Goal: Task Accomplishment & Management: Manage account settings

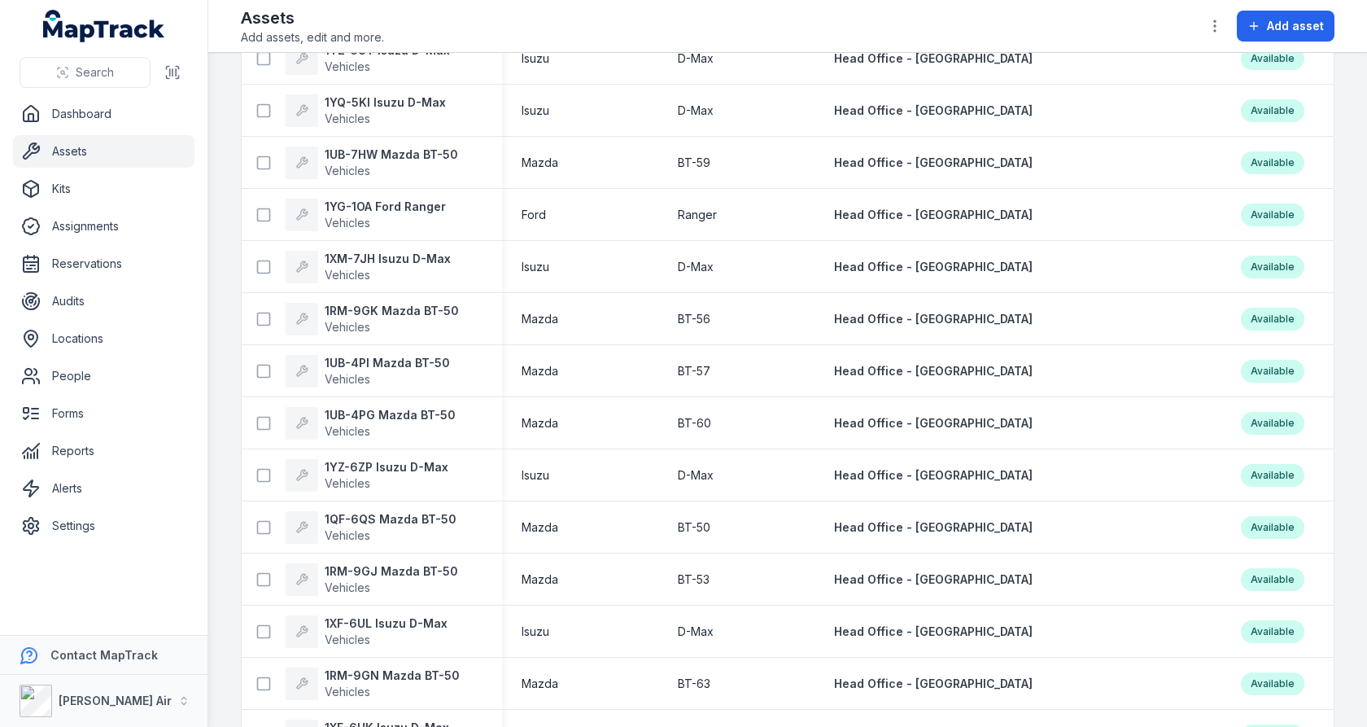
scroll to position [839, 0]
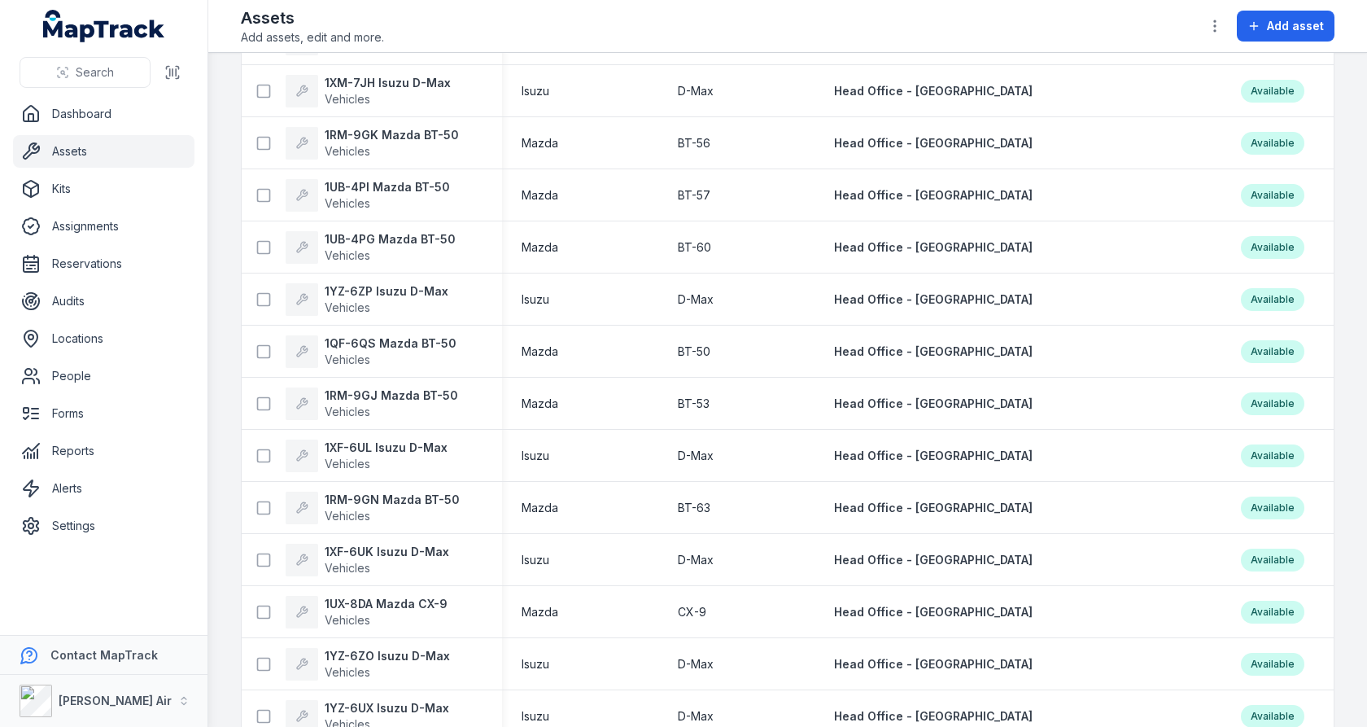
click at [82, 160] on link "Assets" at bounding box center [104, 151] width 182 height 33
click at [116, 452] on link "Reports" at bounding box center [104, 451] width 182 height 33
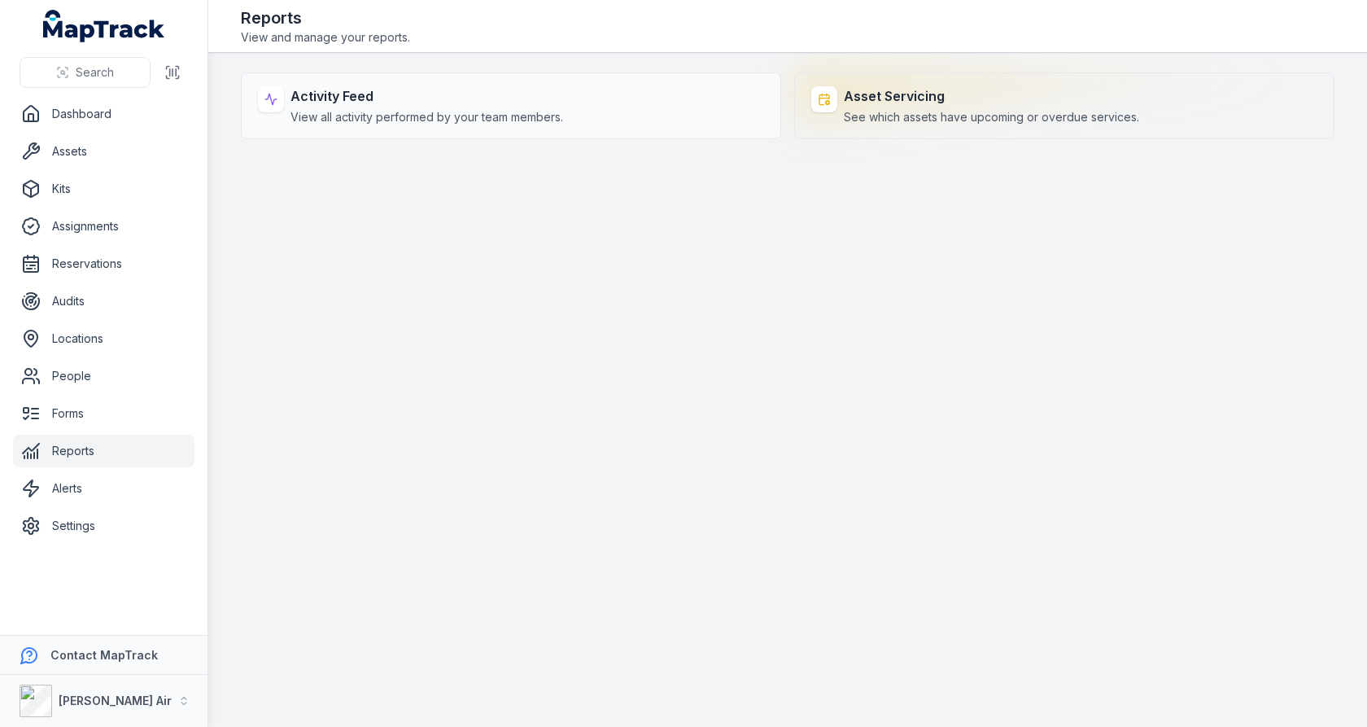
click at [899, 92] on strong "Asset Servicing" at bounding box center [991, 96] width 295 height 20
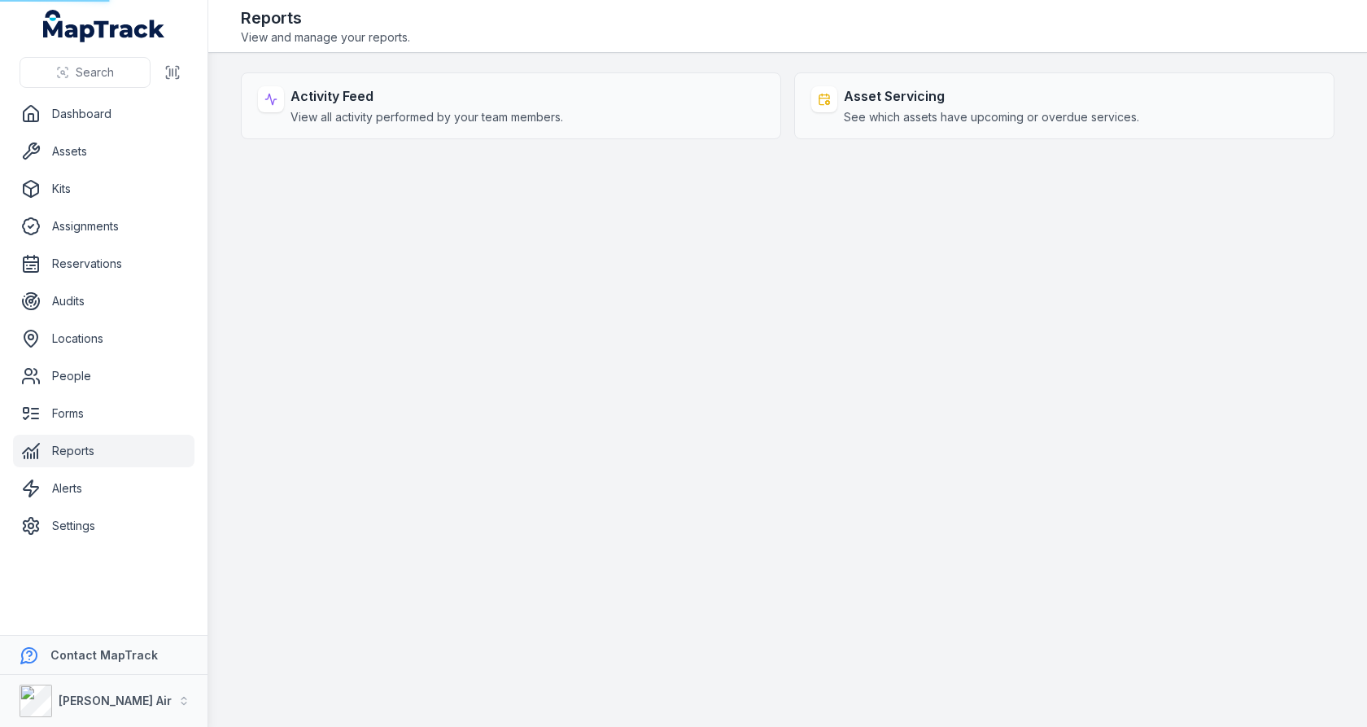
click at [722, 67] on main "Activity Feed View all activity performed by your team members. Asset Servicing…" at bounding box center [787, 390] width 1159 height 674
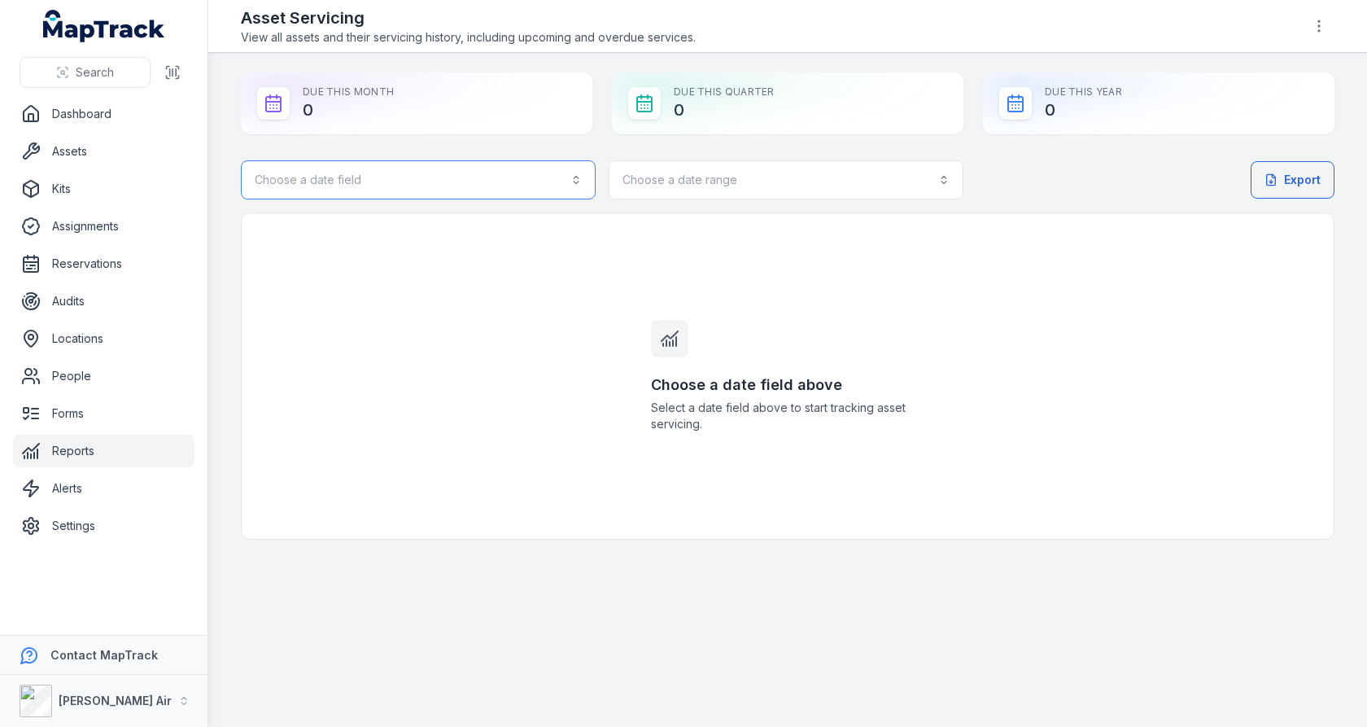
click at [475, 187] on button "Choose a date field" at bounding box center [418, 179] width 355 height 39
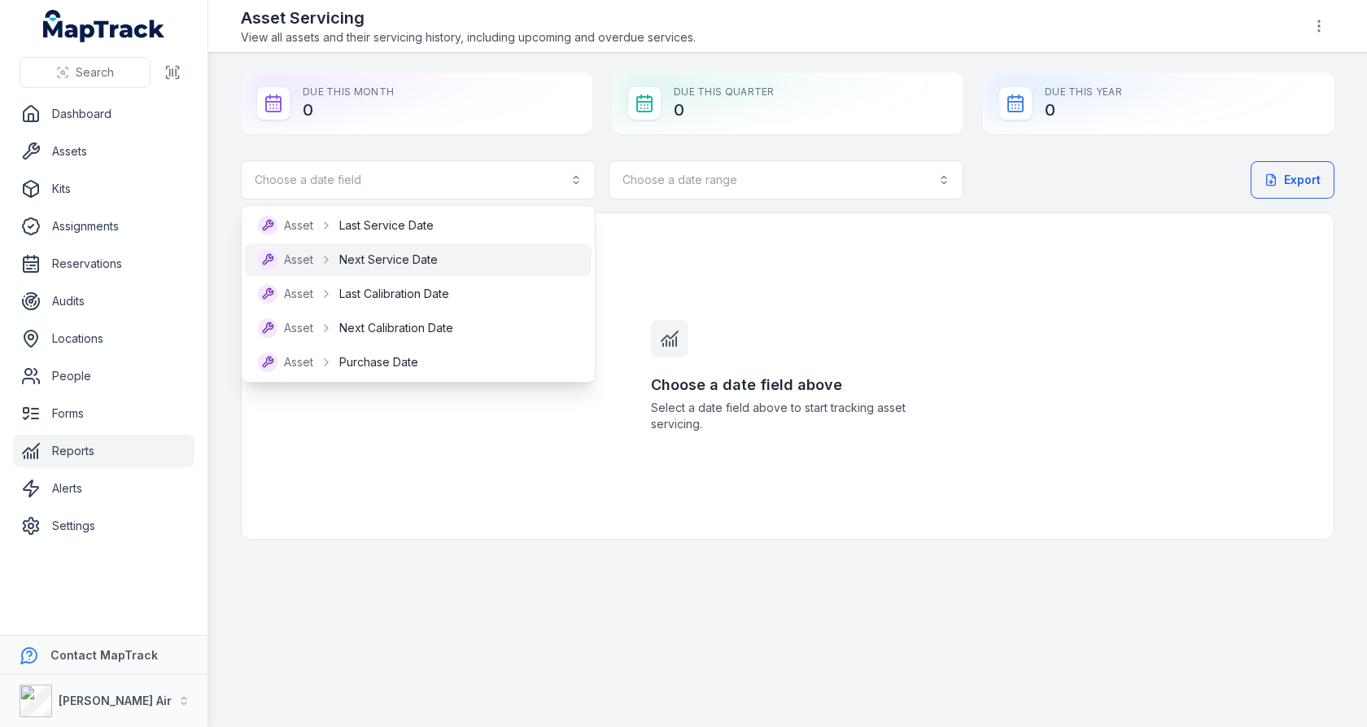
click at [444, 257] on div "Asset Next Service Date" at bounding box center [418, 260] width 321 height 20
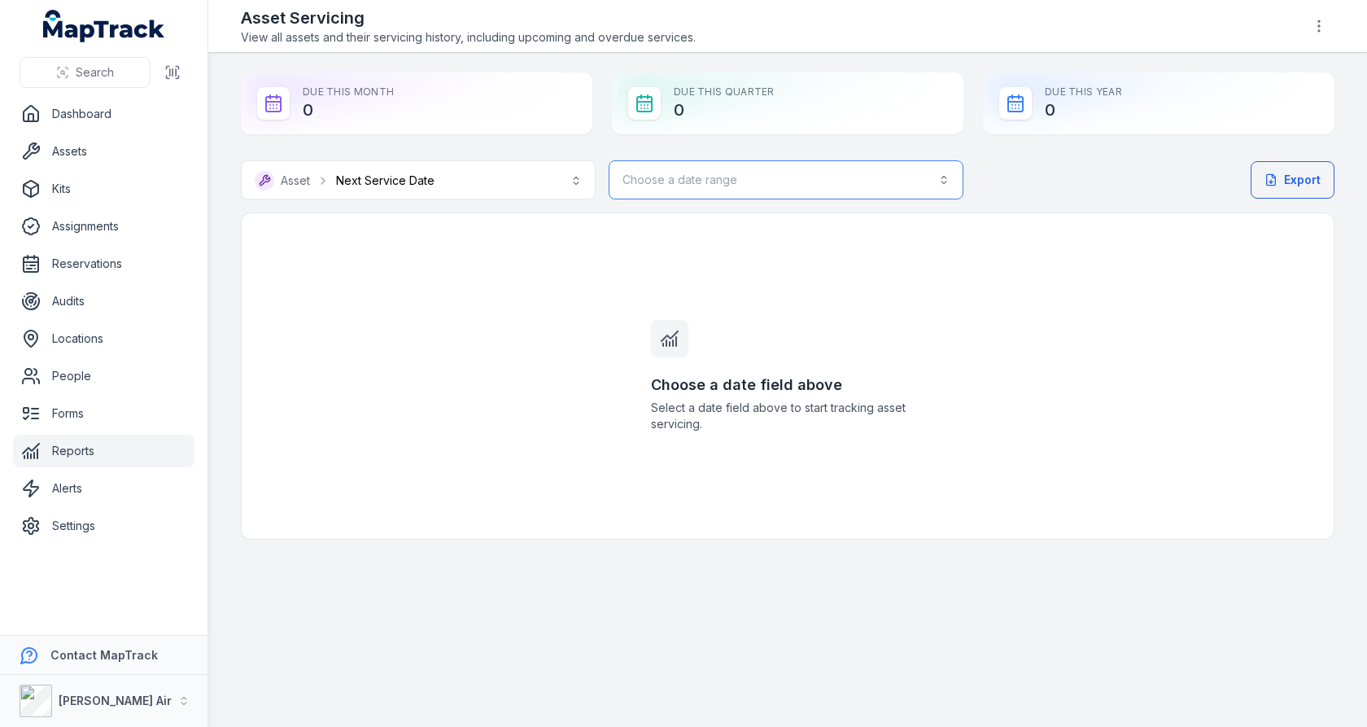
click at [692, 181] on button "Choose a date range" at bounding box center [786, 179] width 355 height 39
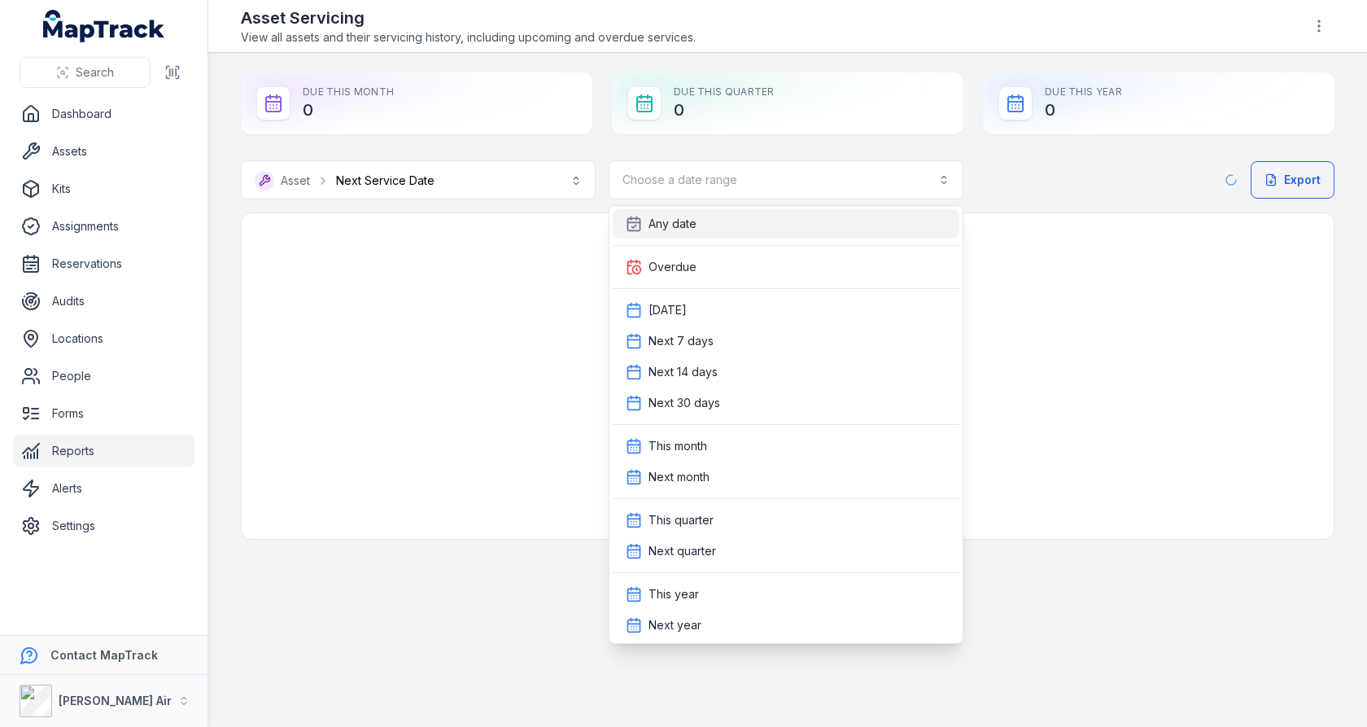
click at [698, 226] on div "Any date" at bounding box center [786, 224] width 321 height 16
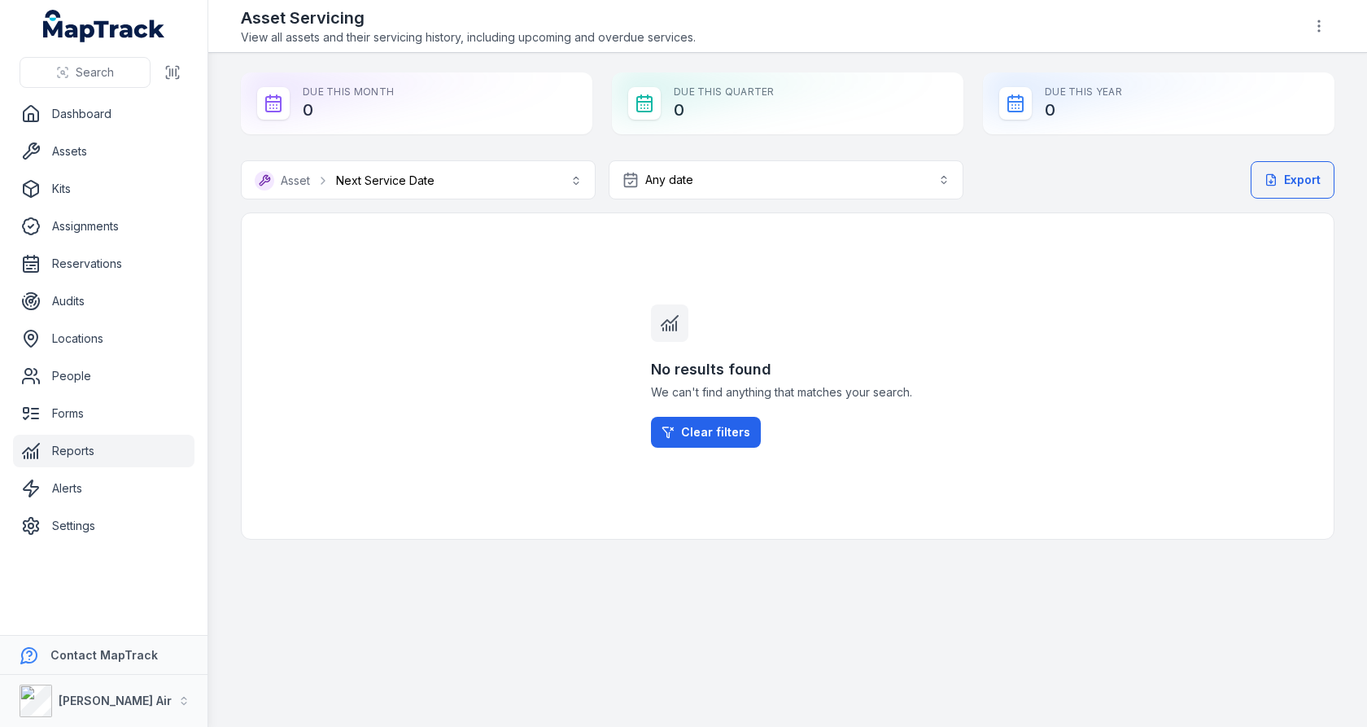
click at [721, 144] on div "**********" at bounding box center [788, 305] width 1094 height 467
click at [718, 175] on button "Any date ***" at bounding box center [786, 179] width 355 height 39
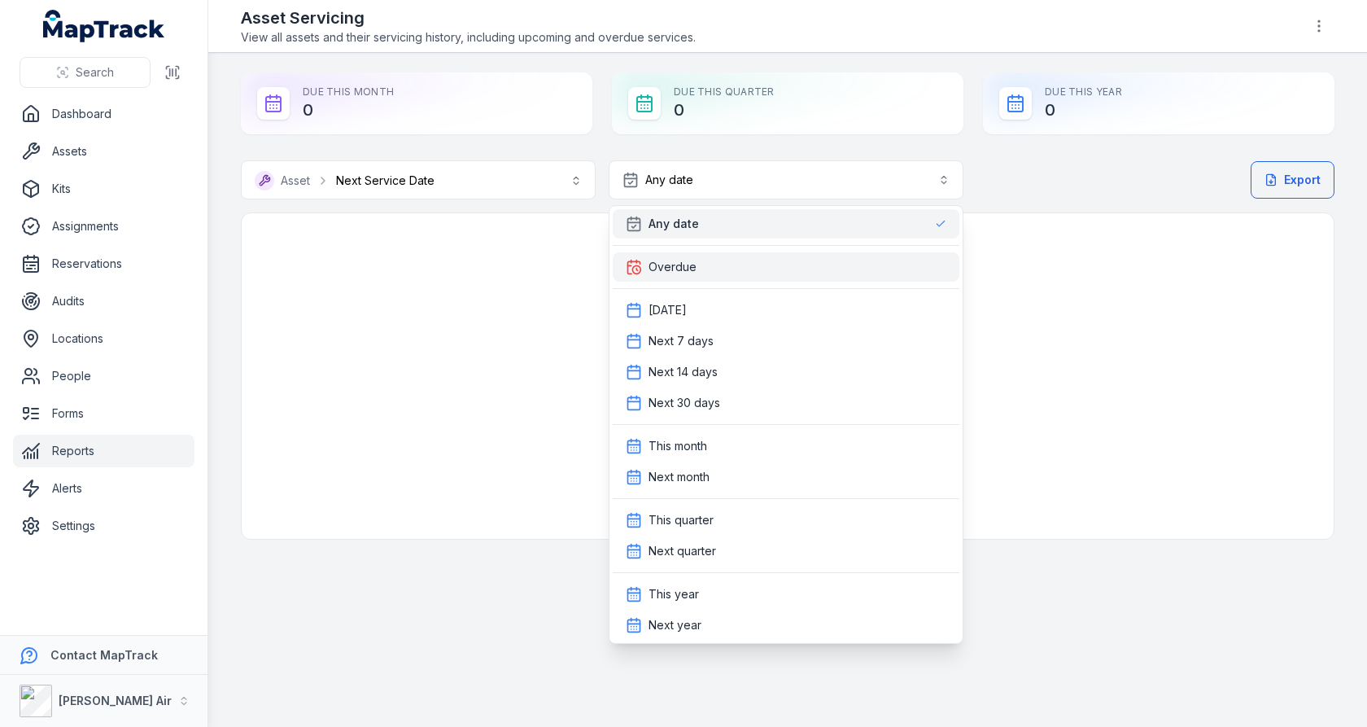
click at [708, 264] on div "Overdue" at bounding box center [786, 267] width 321 height 16
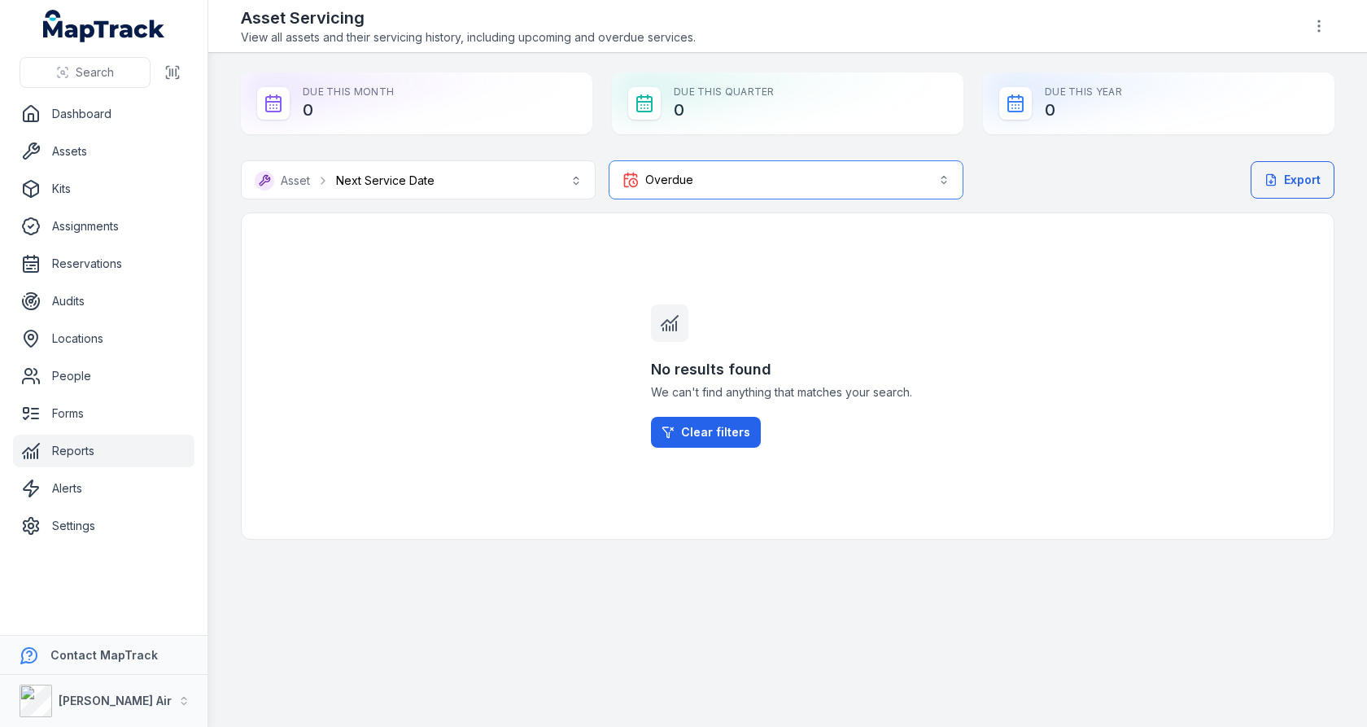
click at [750, 186] on button "Overdue *******" at bounding box center [786, 179] width 355 height 39
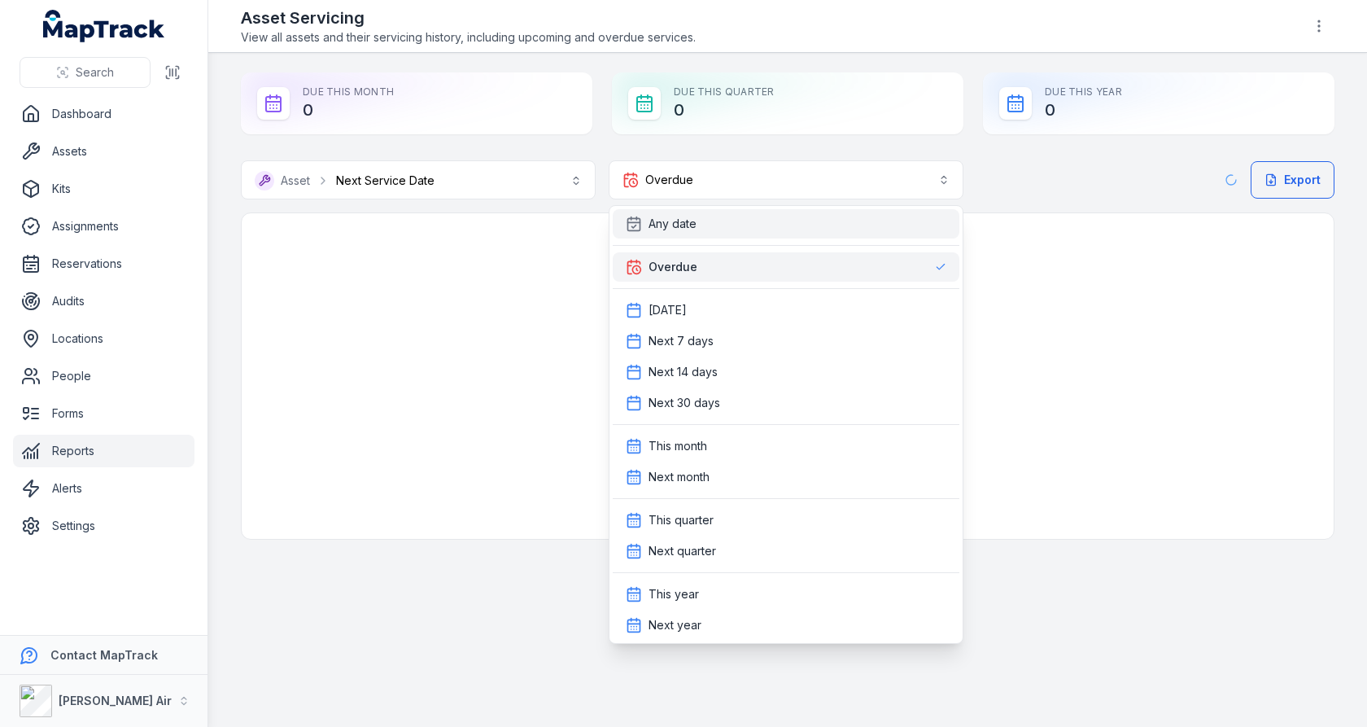
click at [746, 227] on div "Any date" at bounding box center [786, 224] width 321 height 16
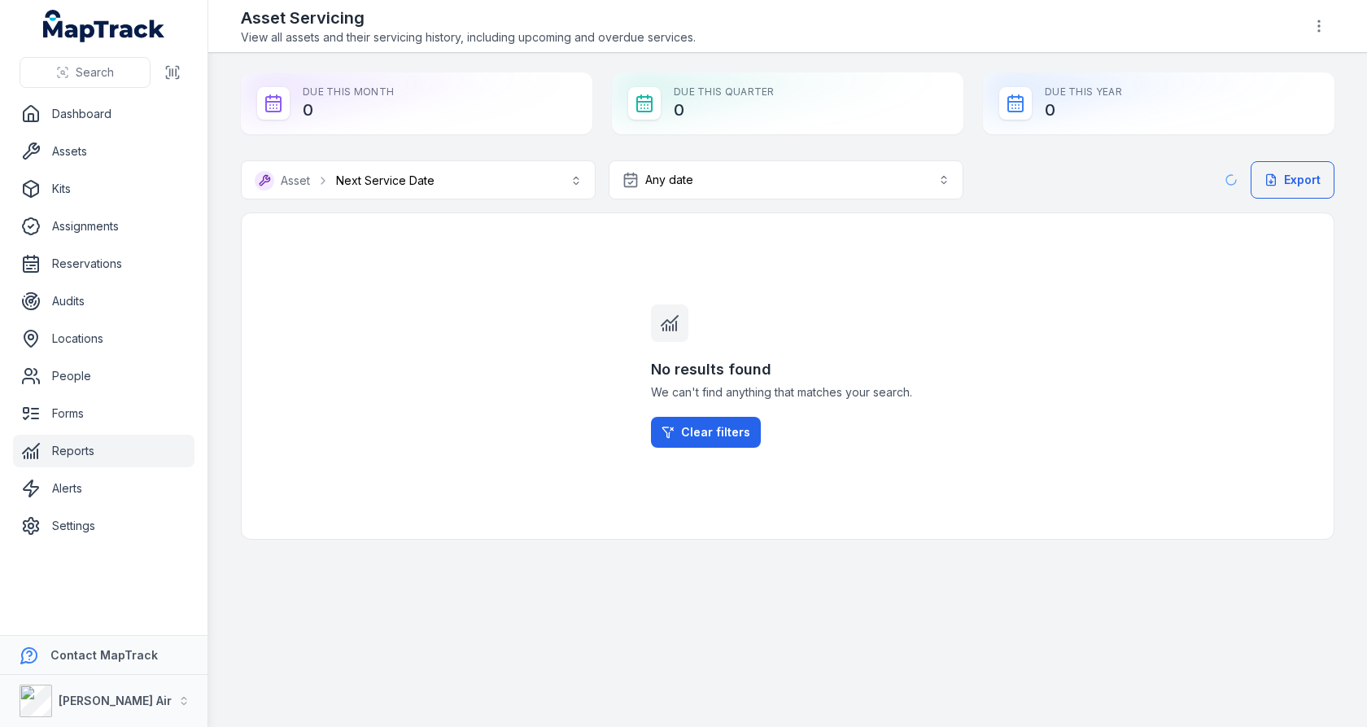
click at [765, 138] on div "**********" at bounding box center [788, 305] width 1094 height 467
click at [501, 184] on button "**********" at bounding box center [418, 179] width 355 height 39
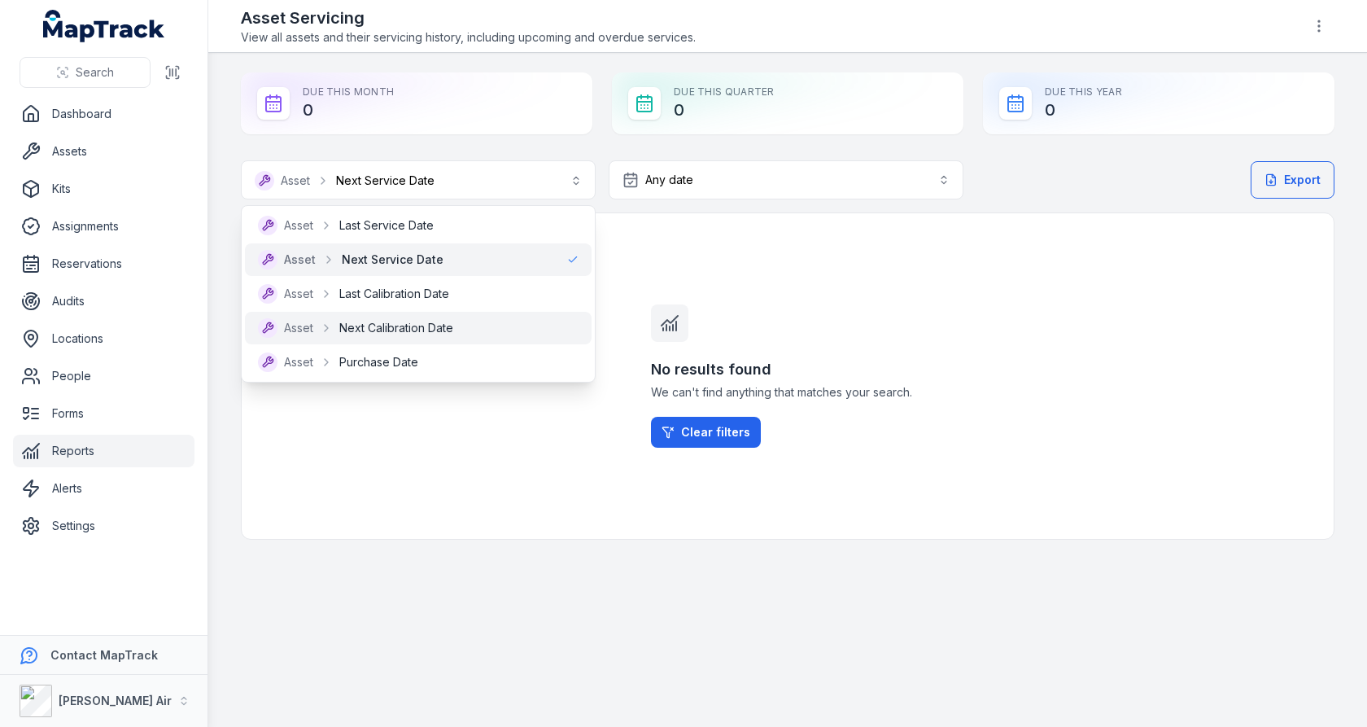
click at [456, 313] on div "Asset Next Calibration Date" at bounding box center [418, 328] width 347 height 33
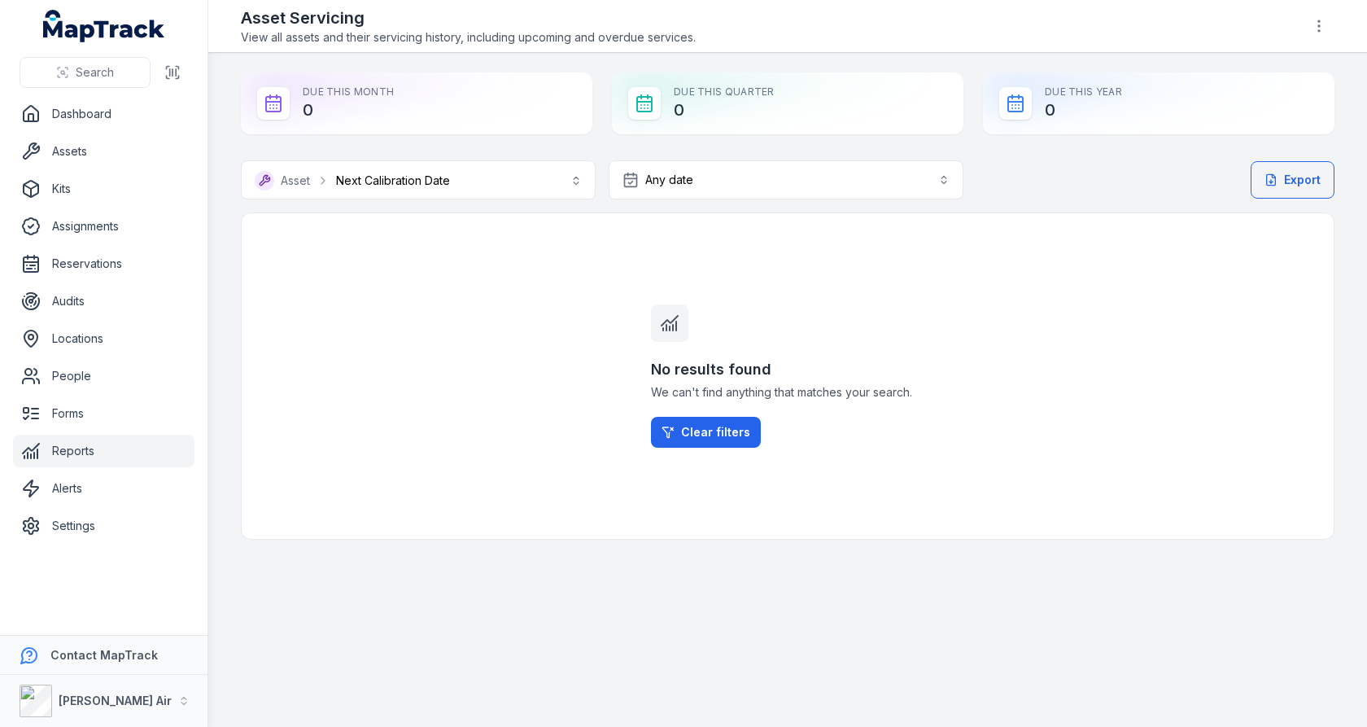
click at [528, 292] on div "No results found We can't find anything that matches your search. Clear filters" at bounding box center [788, 375] width 1094 height 327
click at [703, 181] on button "Any date ***" at bounding box center [786, 179] width 355 height 39
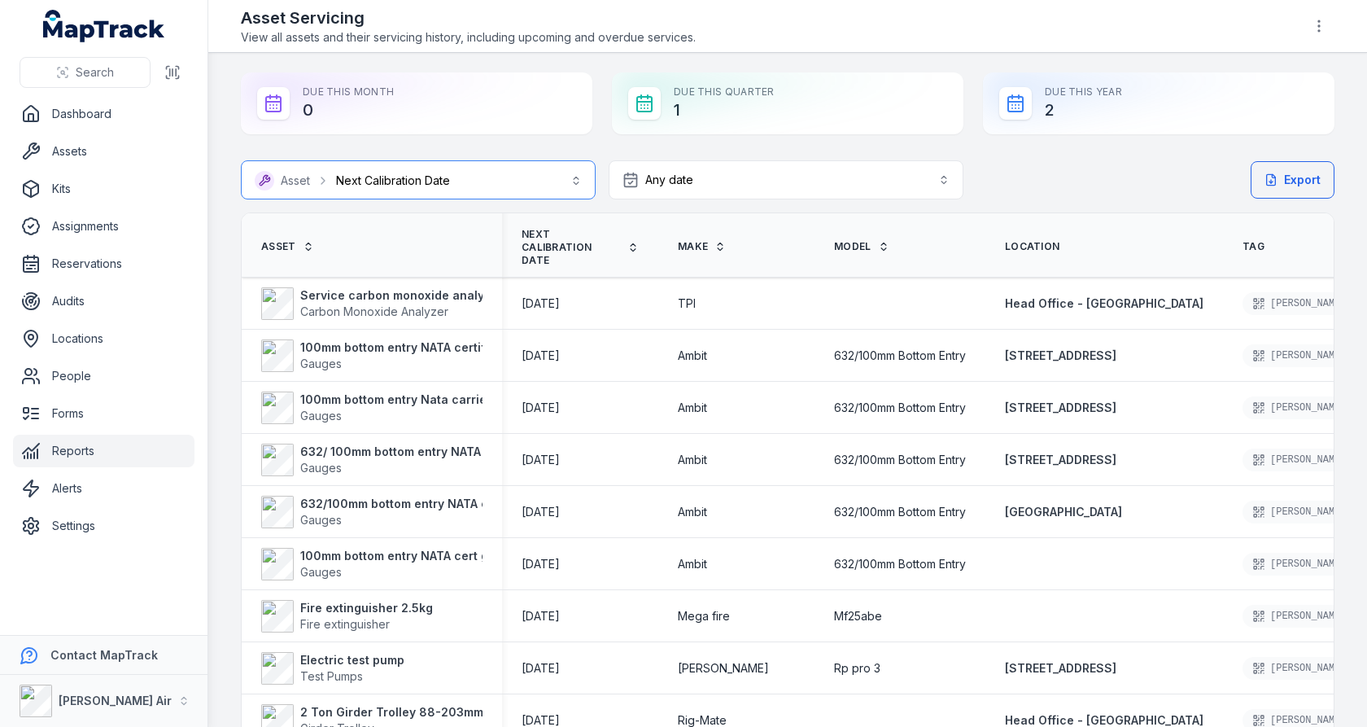
click at [430, 177] on button "**********" at bounding box center [418, 179] width 355 height 39
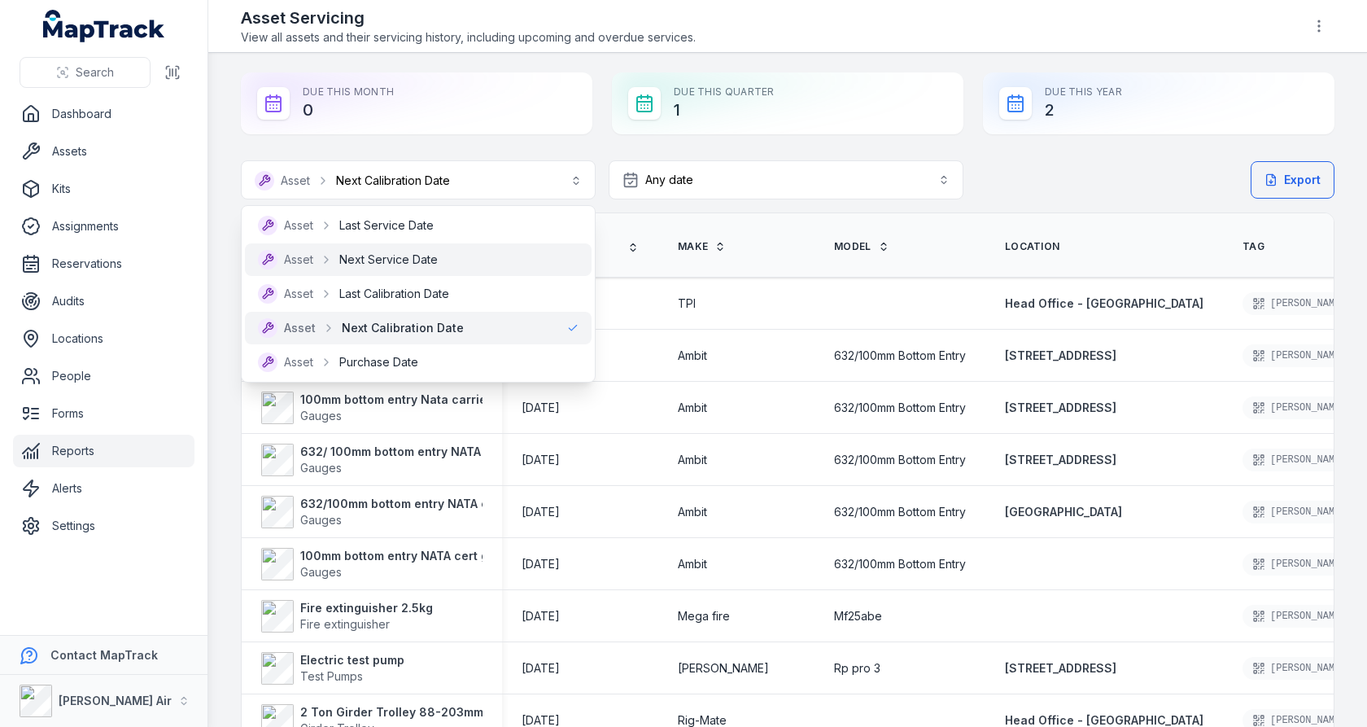
click at [418, 258] on span "Next Service Date" at bounding box center [388, 260] width 98 height 16
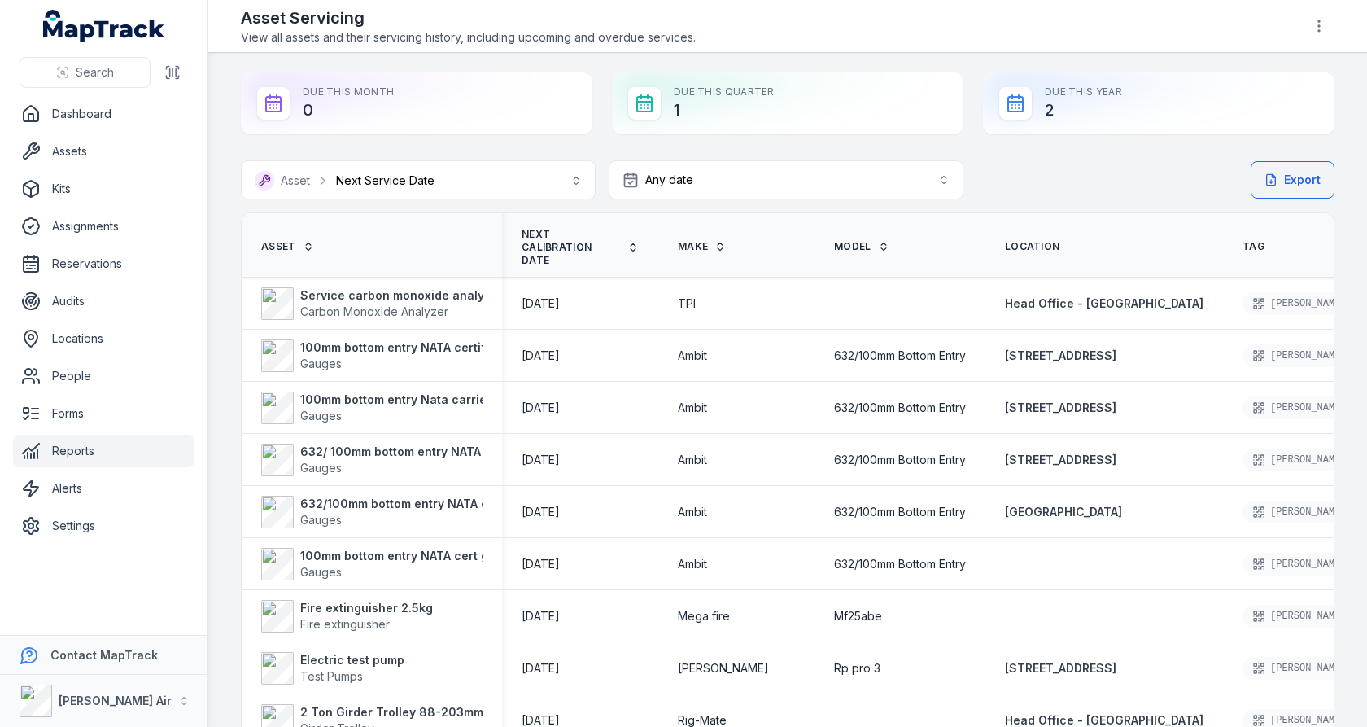
click at [600, 110] on div "Due This Month 0 Due This Quarter 1 Due This Year 2" at bounding box center [788, 103] width 1094 height 62
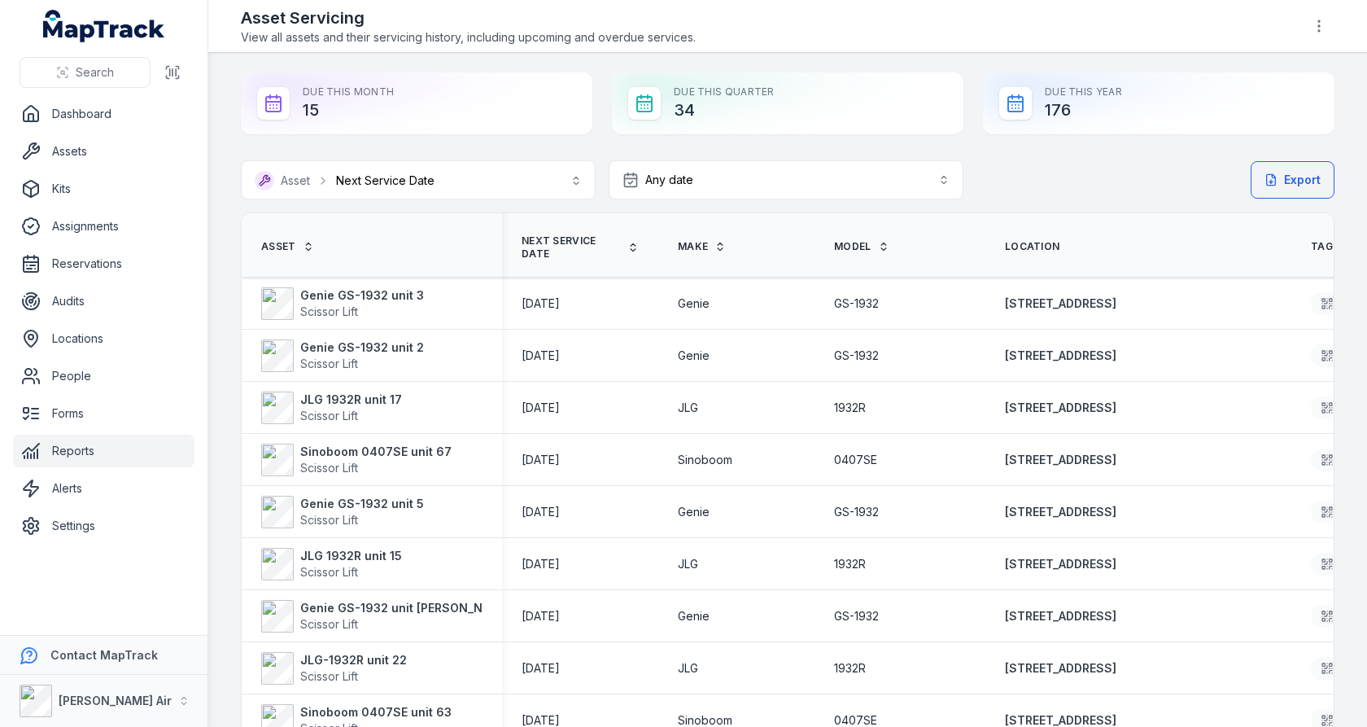
click at [575, 235] on span "Next Service Date" at bounding box center [571, 247] width 99 height 26
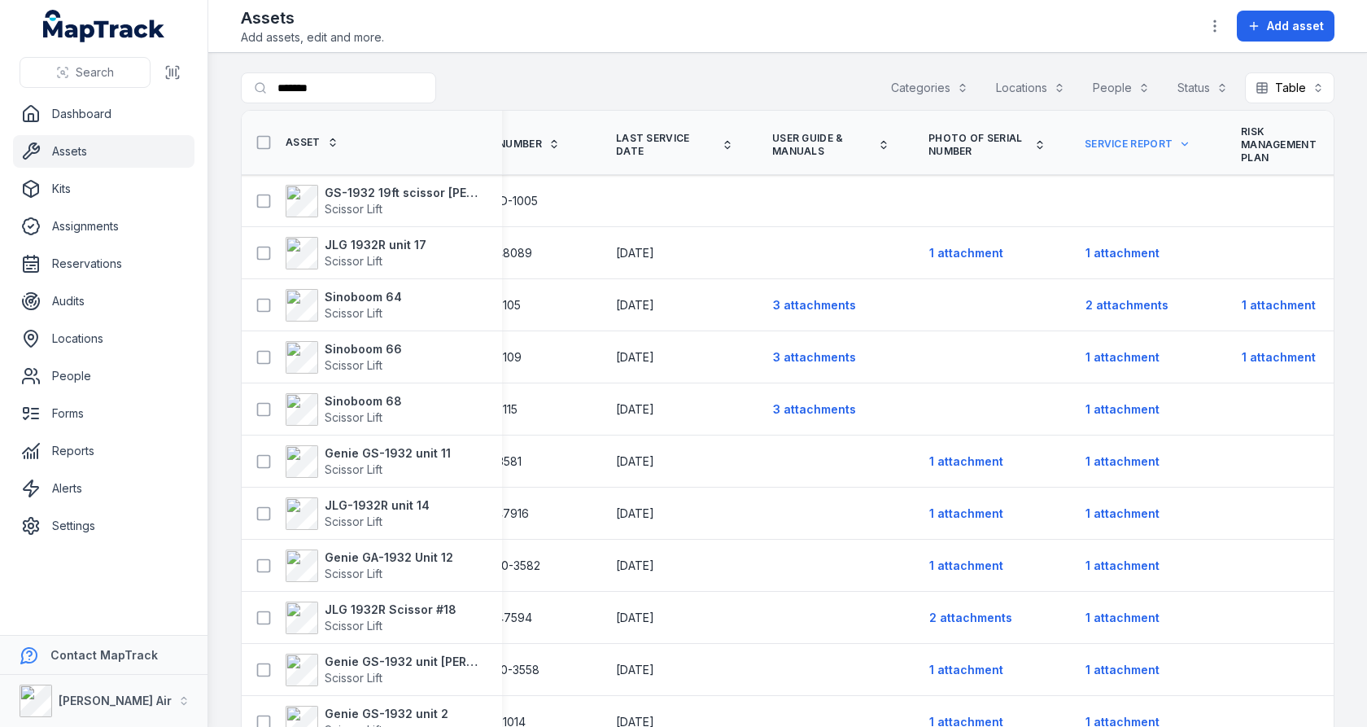
scroll to position [0, 1783]
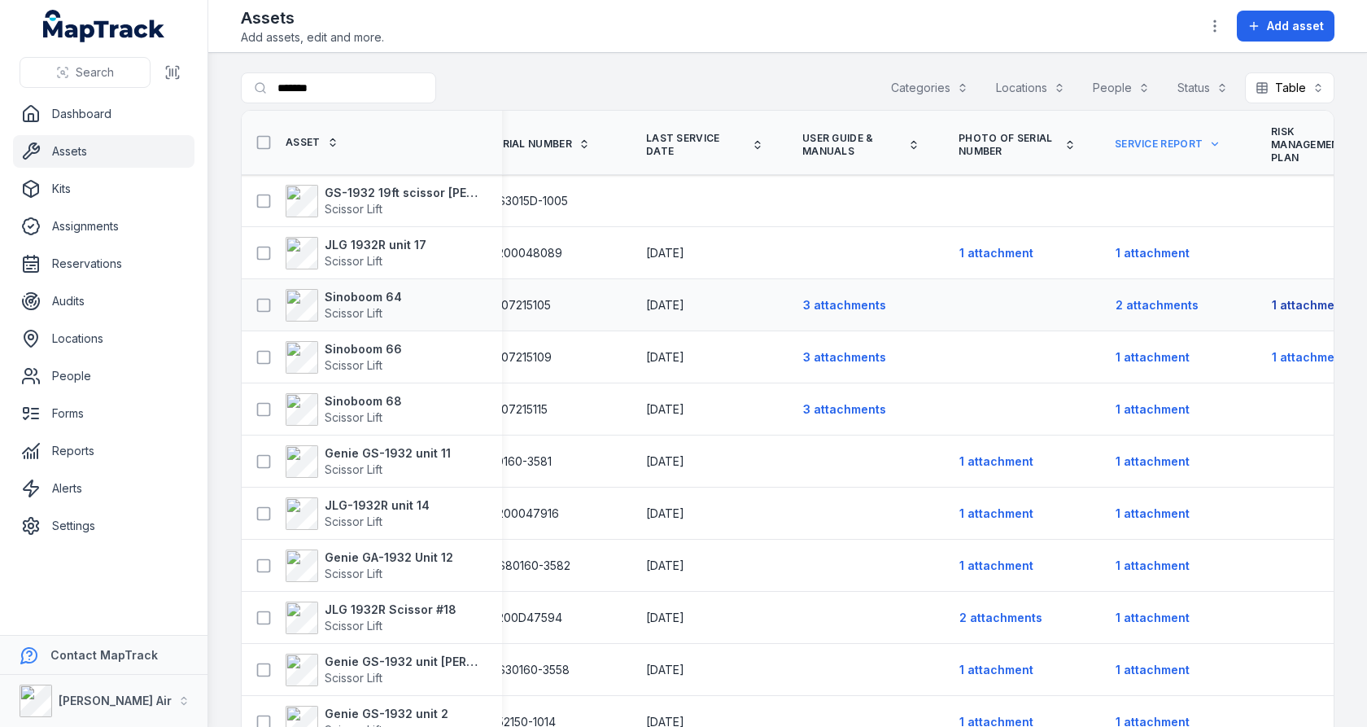
click at [1271, 302] on button "1 attachment" at bounding box center [1309, 305] width 76 height 31
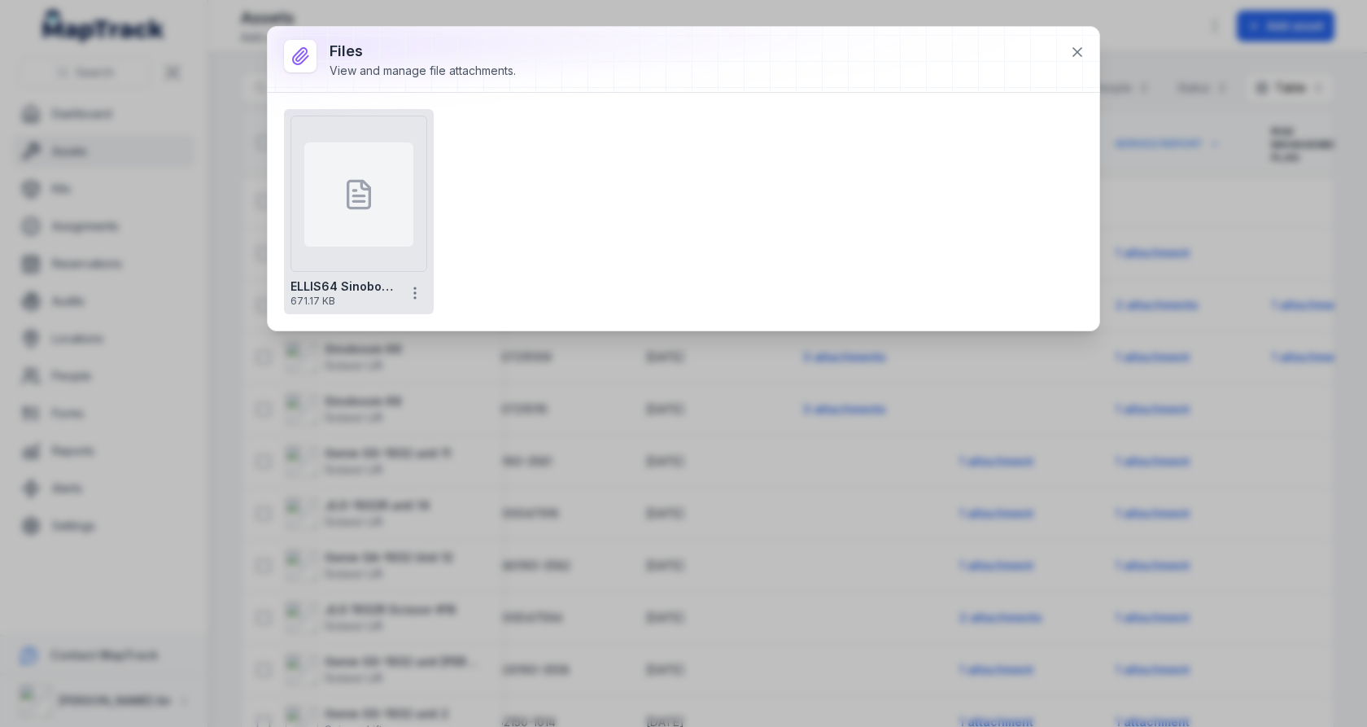
click at [409, 198] on div at bounding box center [358, 194] width 109 height 104
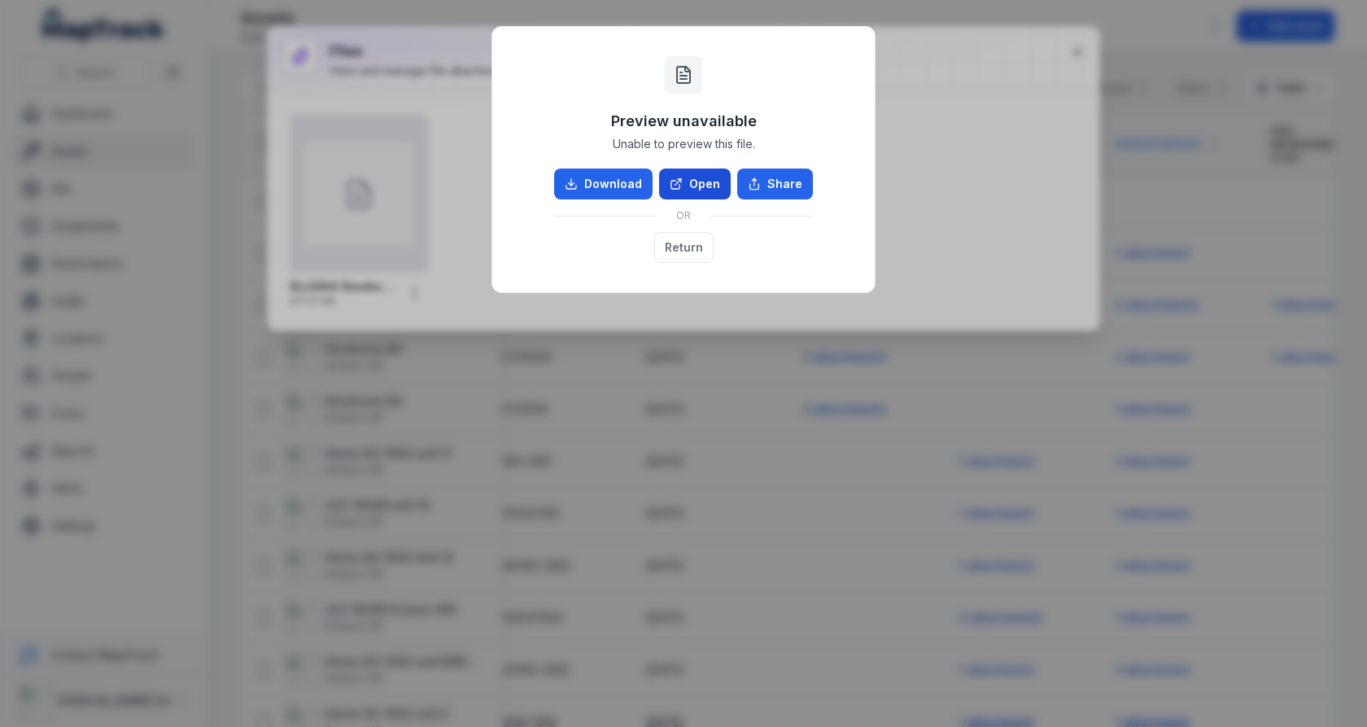
click at [716, 179] on link "Open" at bounding box center [695, 183] width 72 height 31
click at [946, 49] on div "Preview unavailable Unable to preview this file. Download Open Share OR Return" at bounding box center [683, 363] width 1367 height 727
click at [660, 247] on button "Return" at bounding box center [683, 247] width 59 height 31
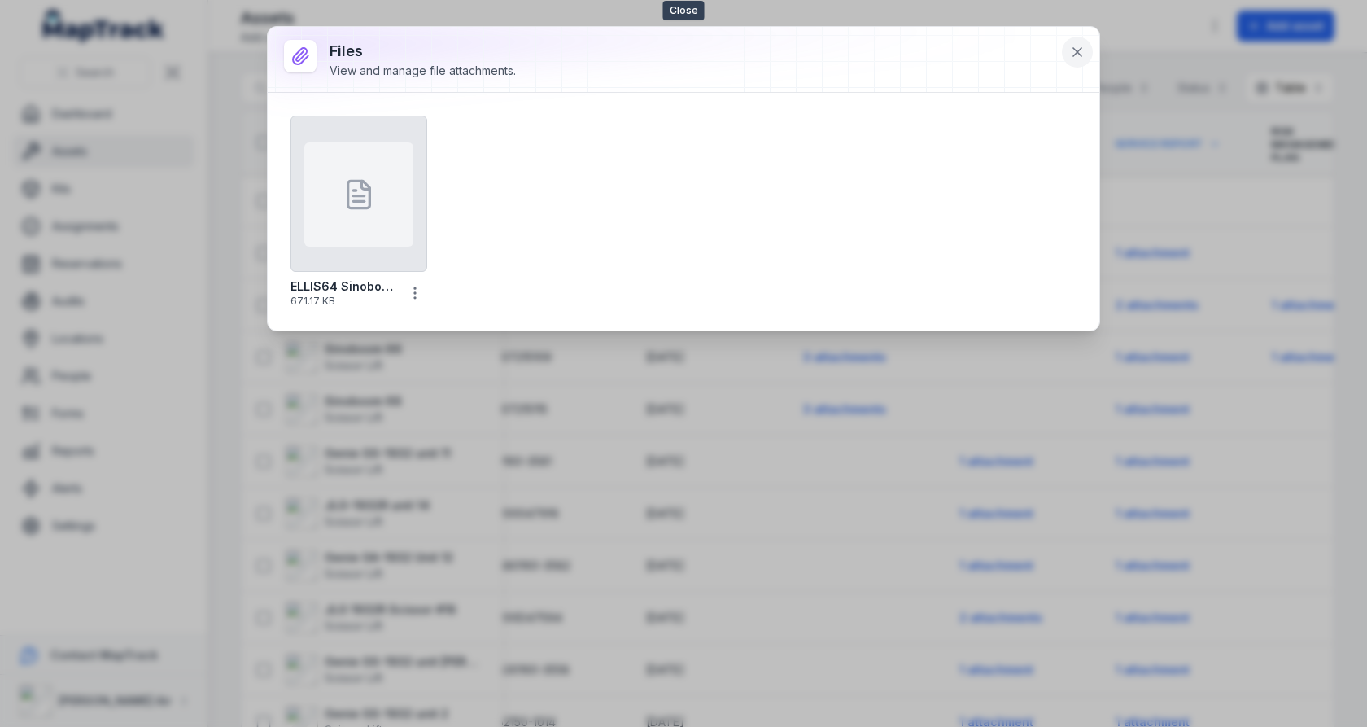
click at [1083, 62] on button at bounding box center [1077, 52] width 31 height 31
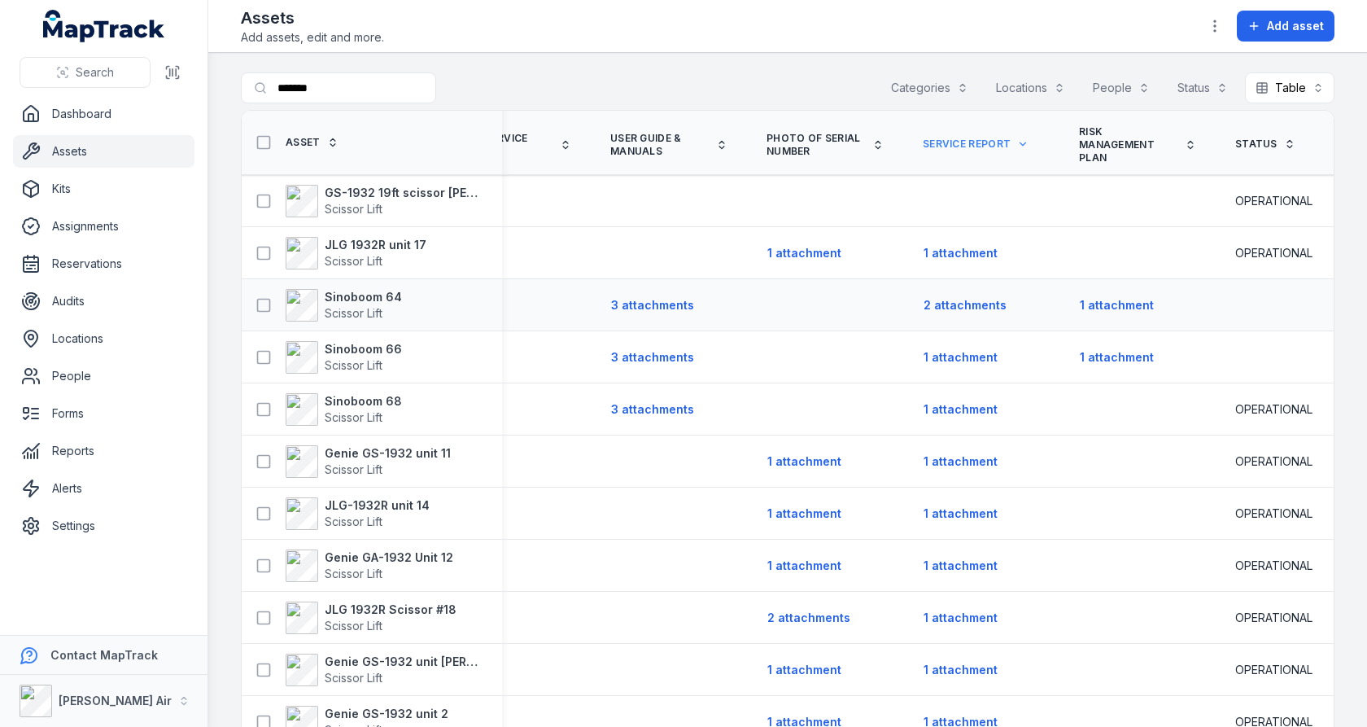
scroll to position [0, 1909]
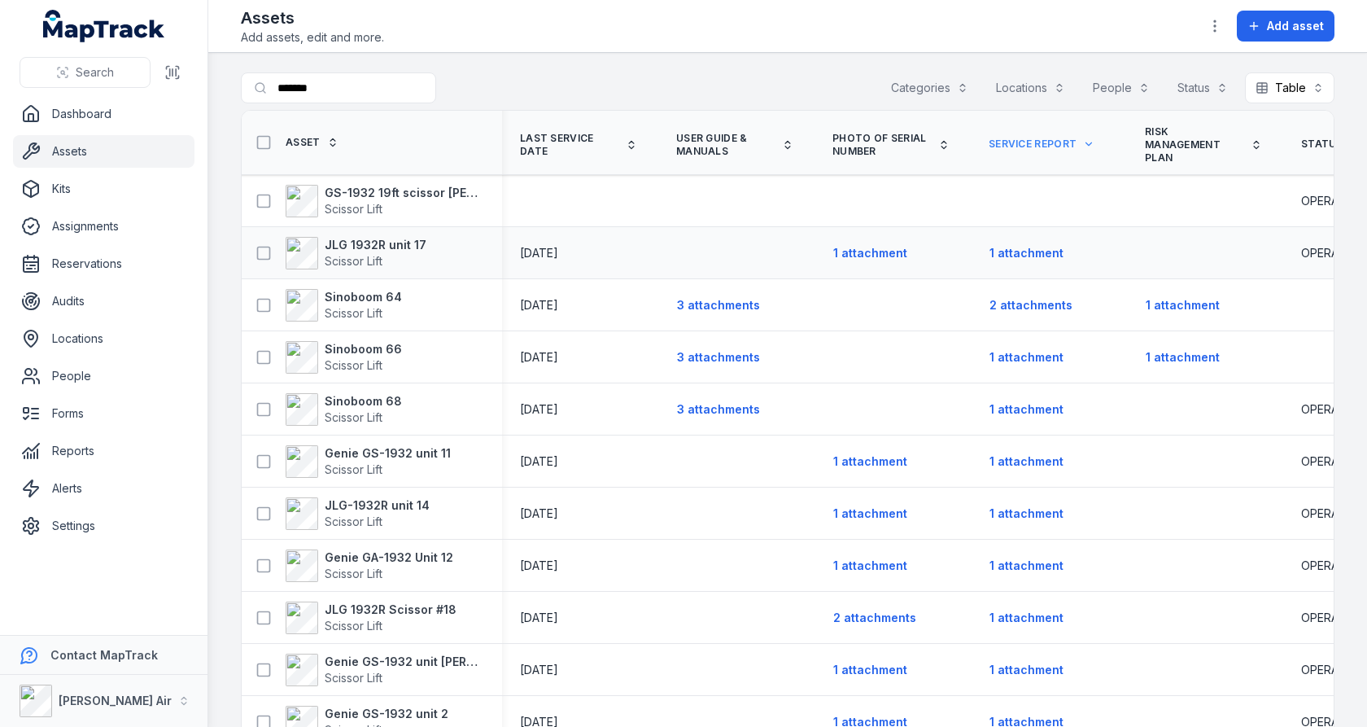
click at [969, 259] on div "1 attachment" at bounding box center [1047, 253] width 156 height 44
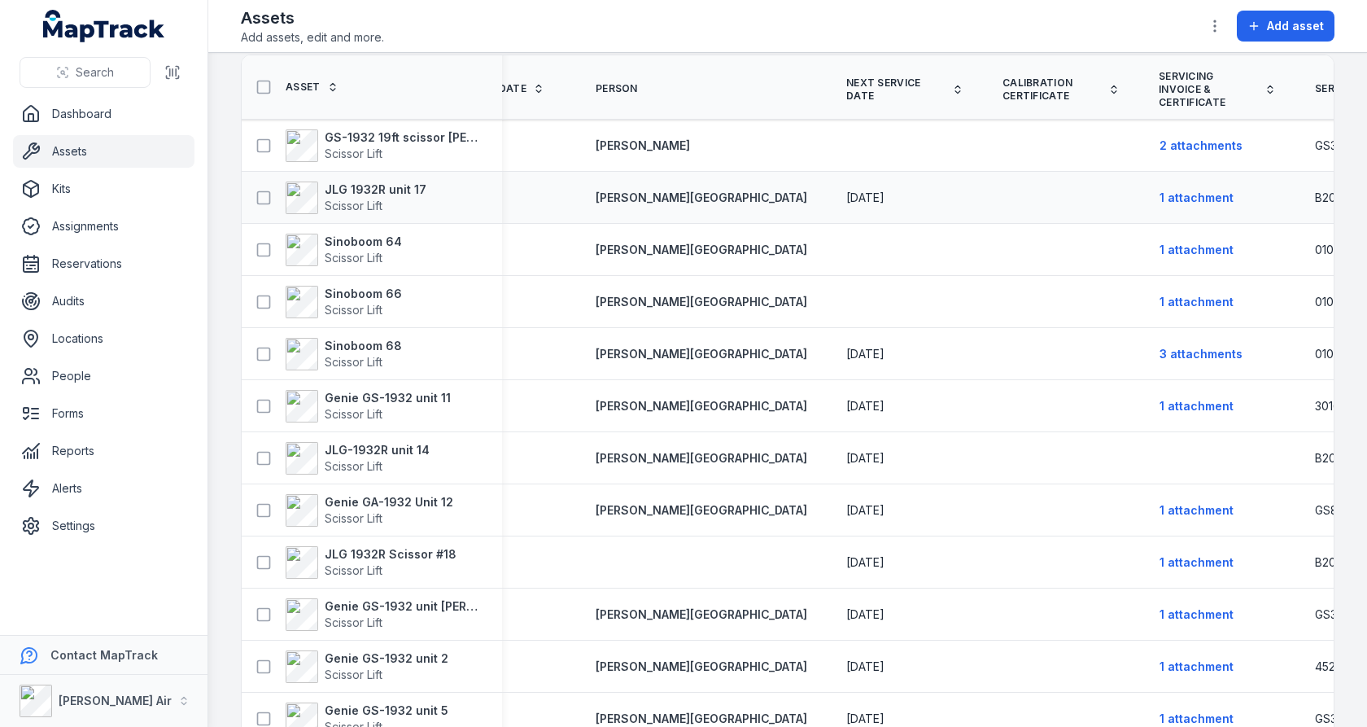
scroll to position [0, 979]
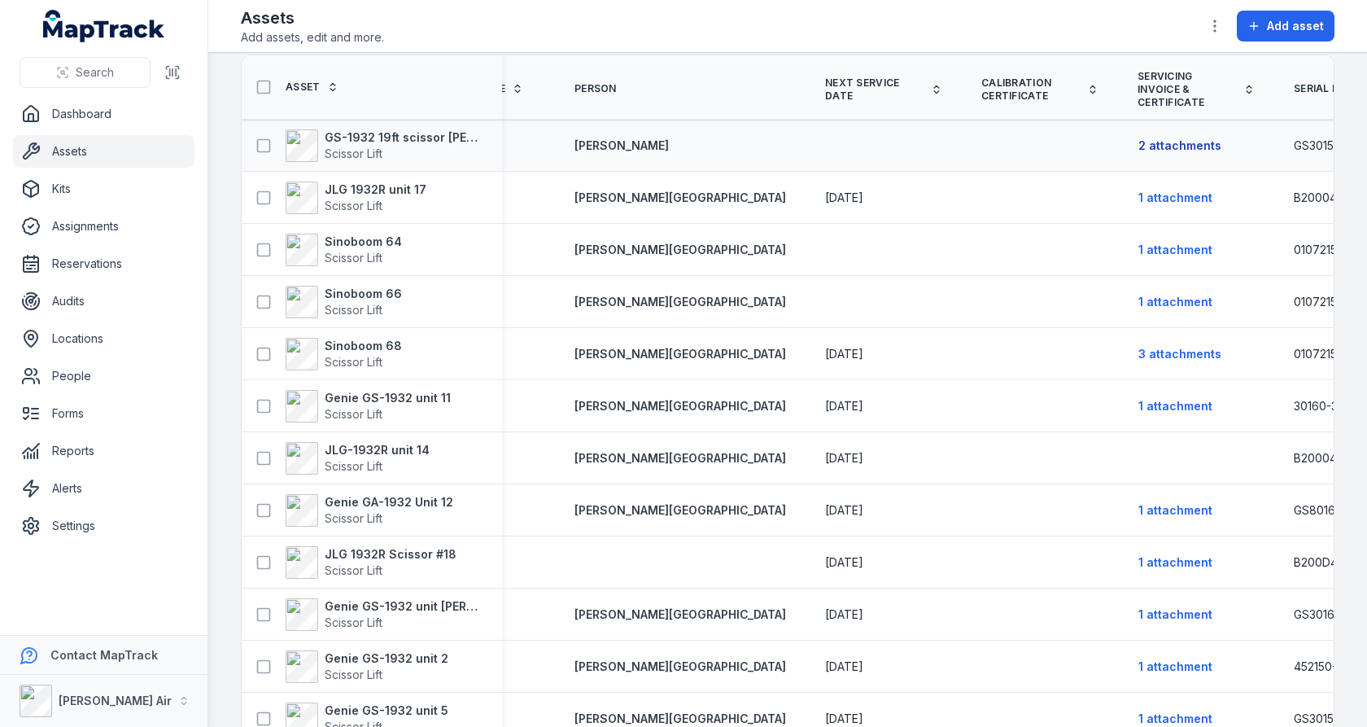
click at [1138, 133] on button "2 attachments" at bounding box center [1180, 145] width 85 height 31
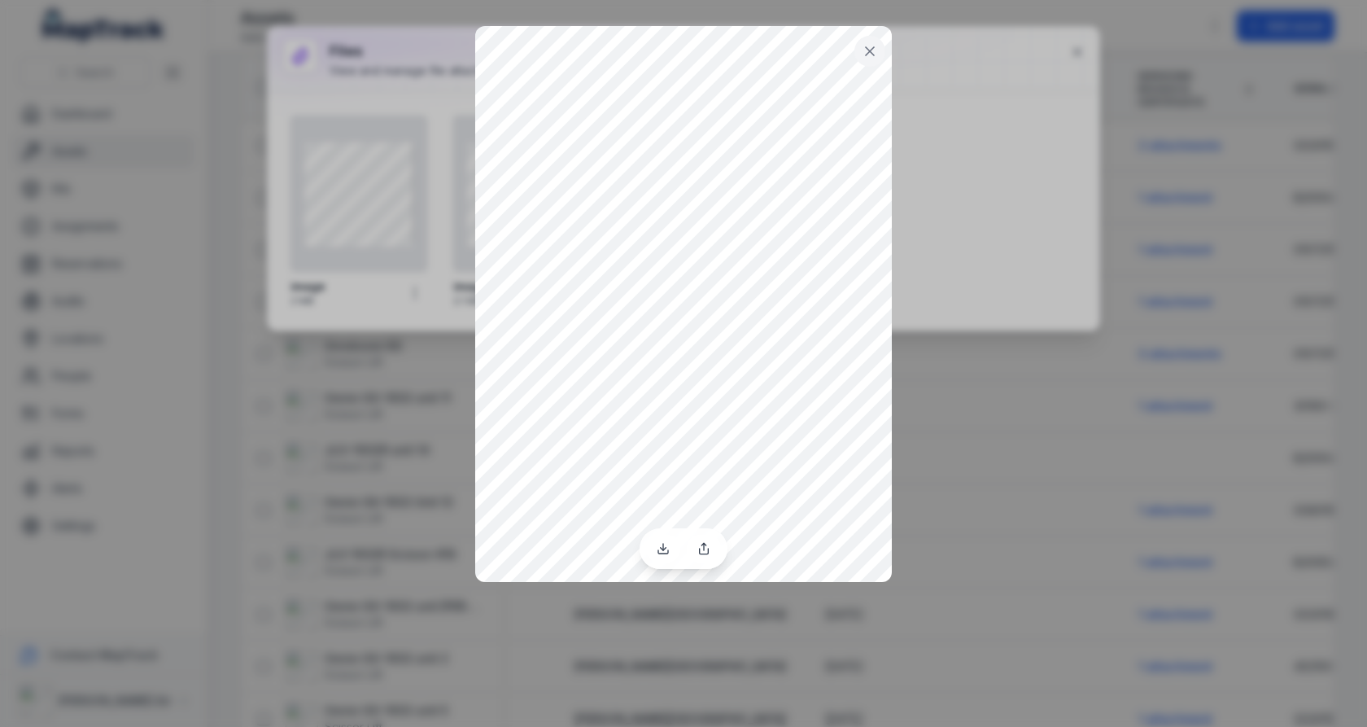
click at [859, 50] on button at bounding box center [870, 51] width 31 height 31
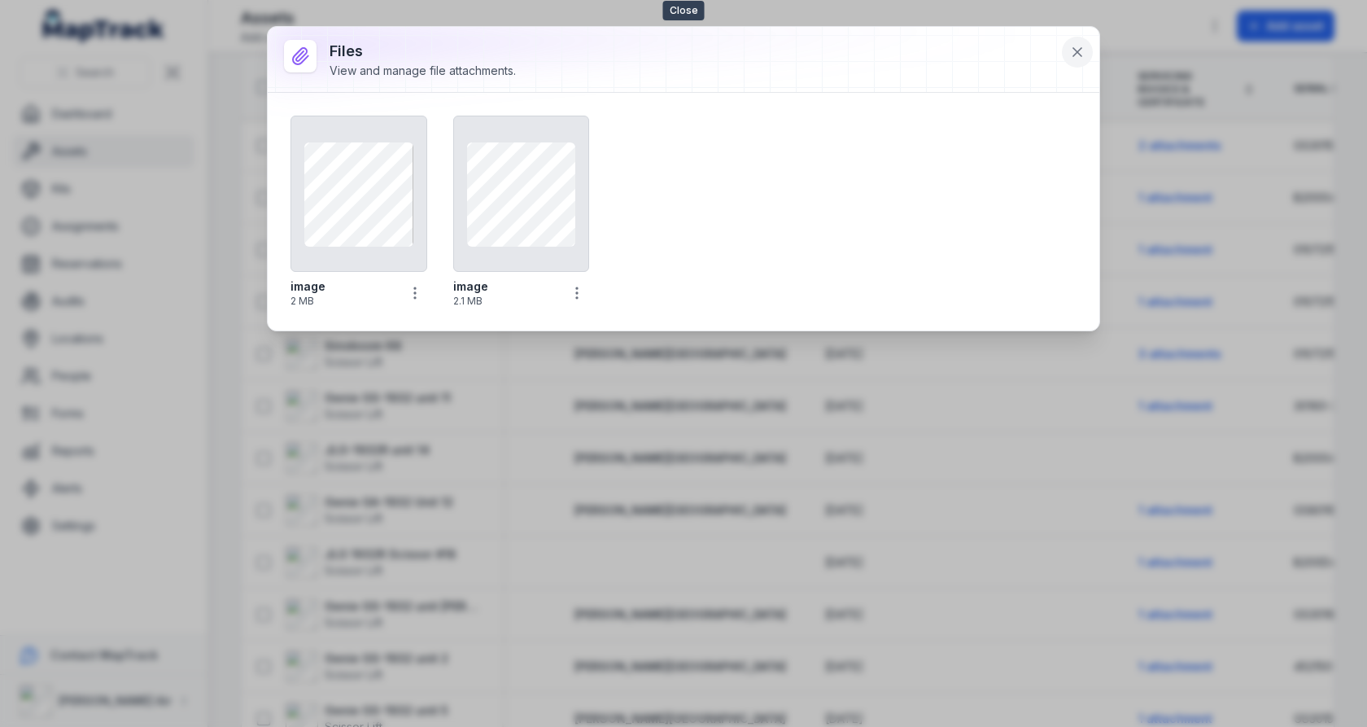
click at [1076, 46] on icon at bounding box center [1077, 52] width 16 height 16
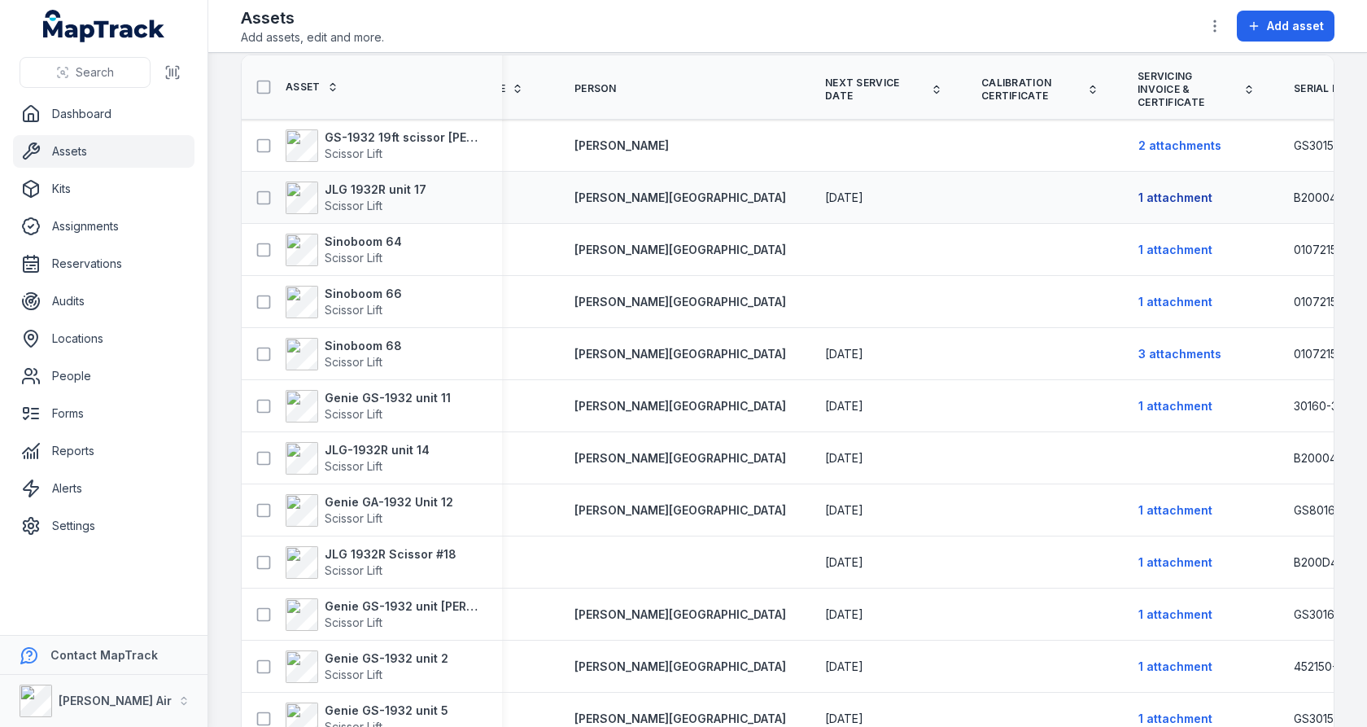
click at [1138, 191] on button "1 attachment" at bounding box center [1176, 197] width 76 height 31
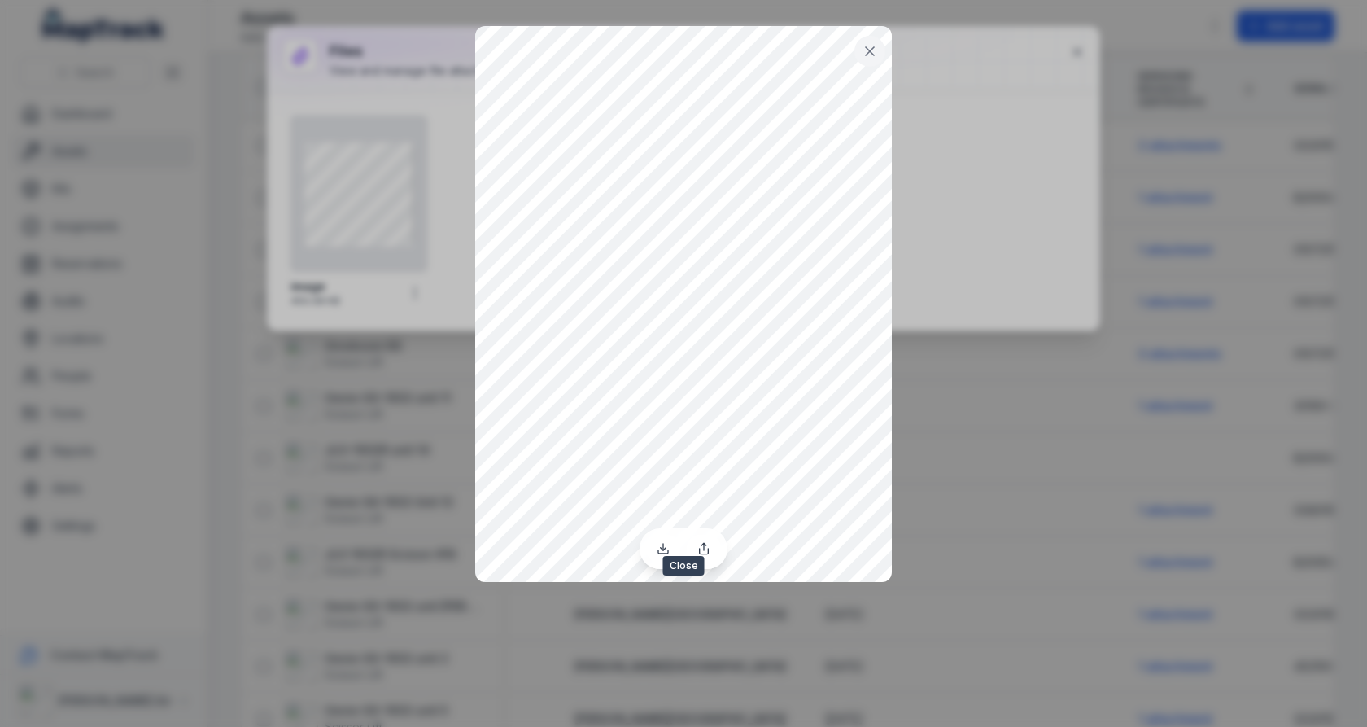
click at [866, 47] on icon at bounding box center [870, 51] width 8 height 8
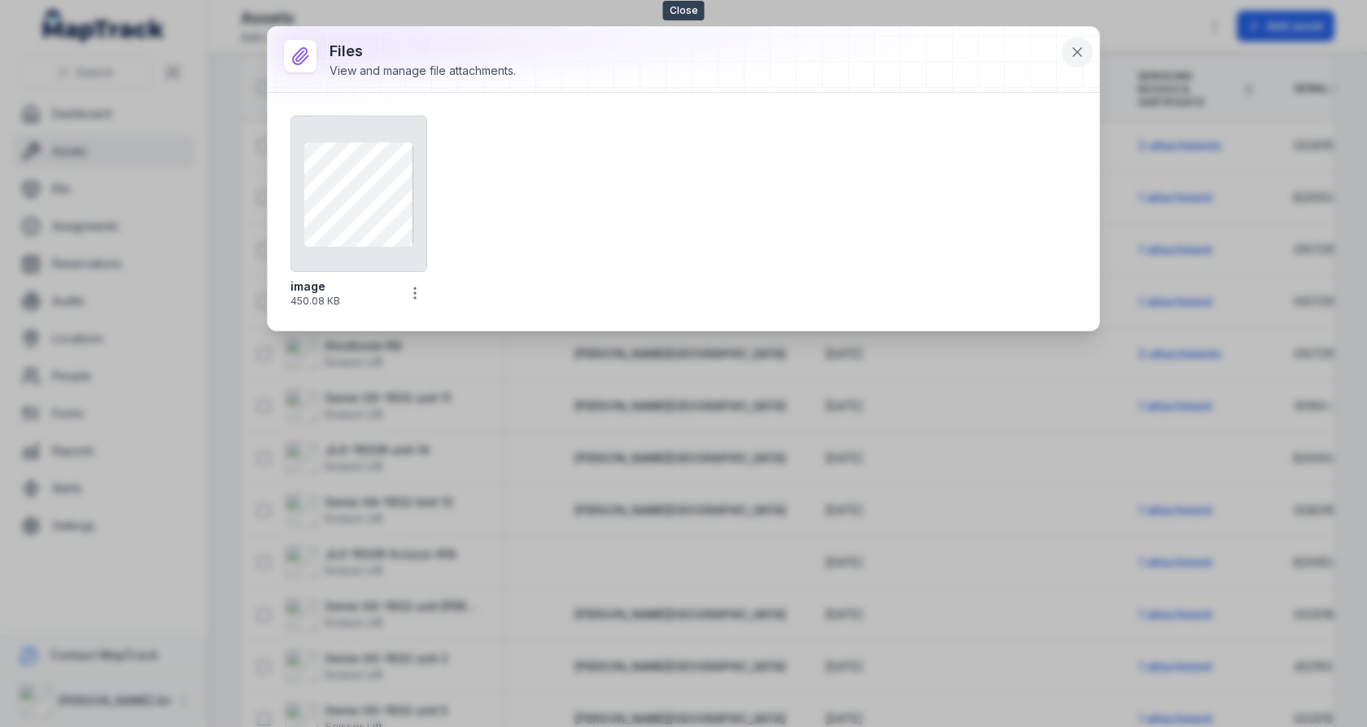
click at [1069, 44] on button at bounding box center [1077, 52] width 31 height 31
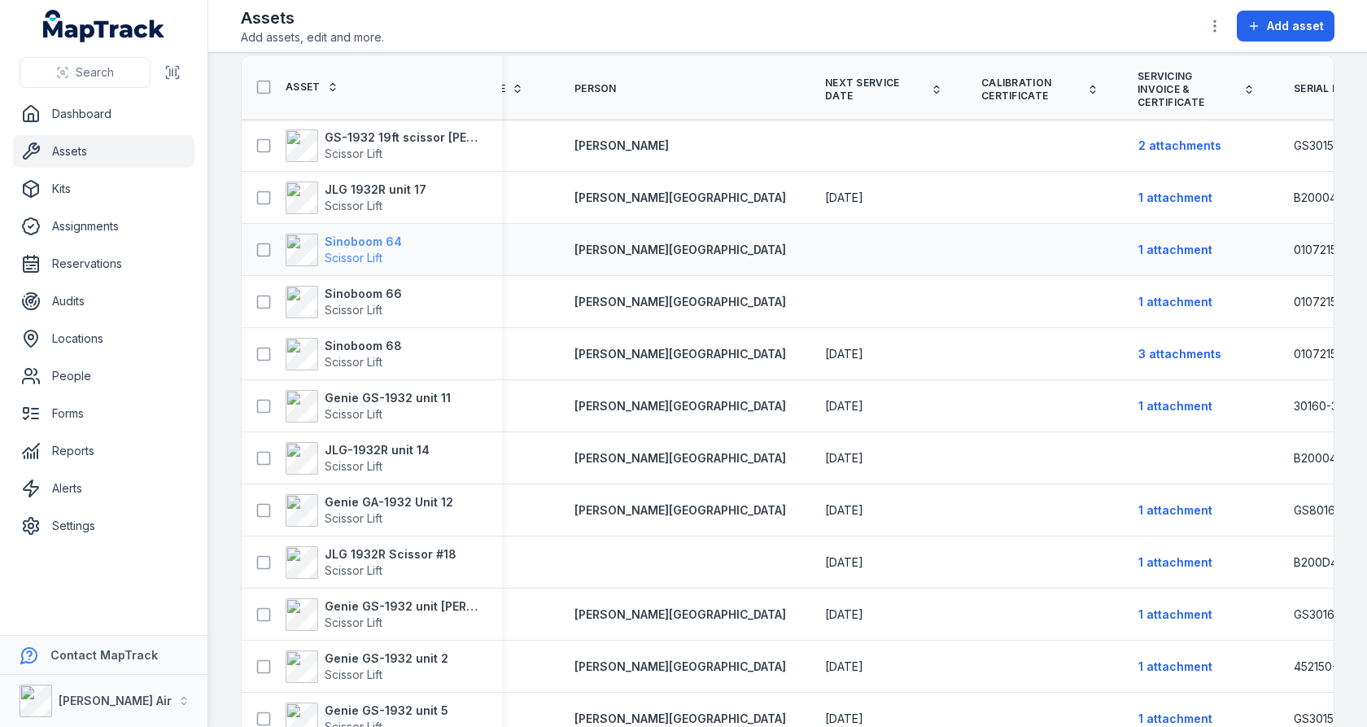
click at [349, 239] on strong "Sinoboom 64" at bounding box center [363, 242] width 77 height 16
click at [962, 234] on td at bounding box center [1040, 250] width 156 height 52
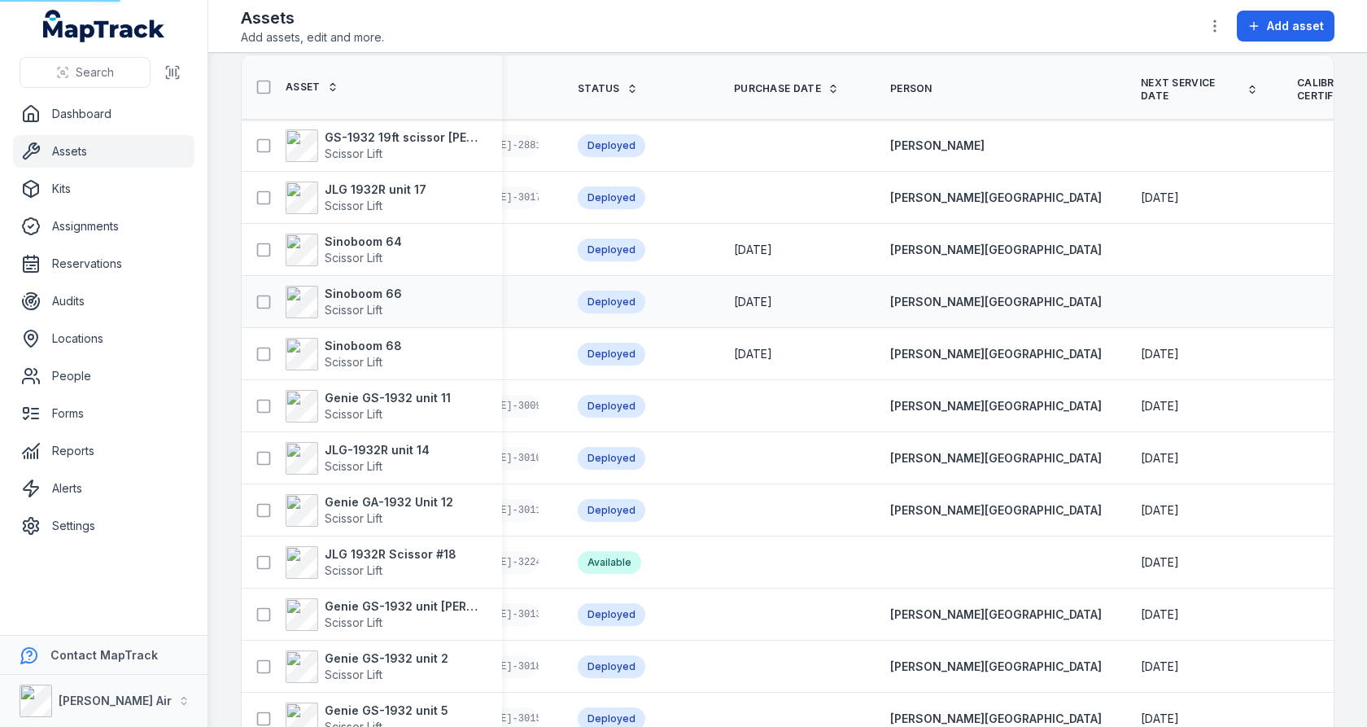
scroll to position [0, 454]
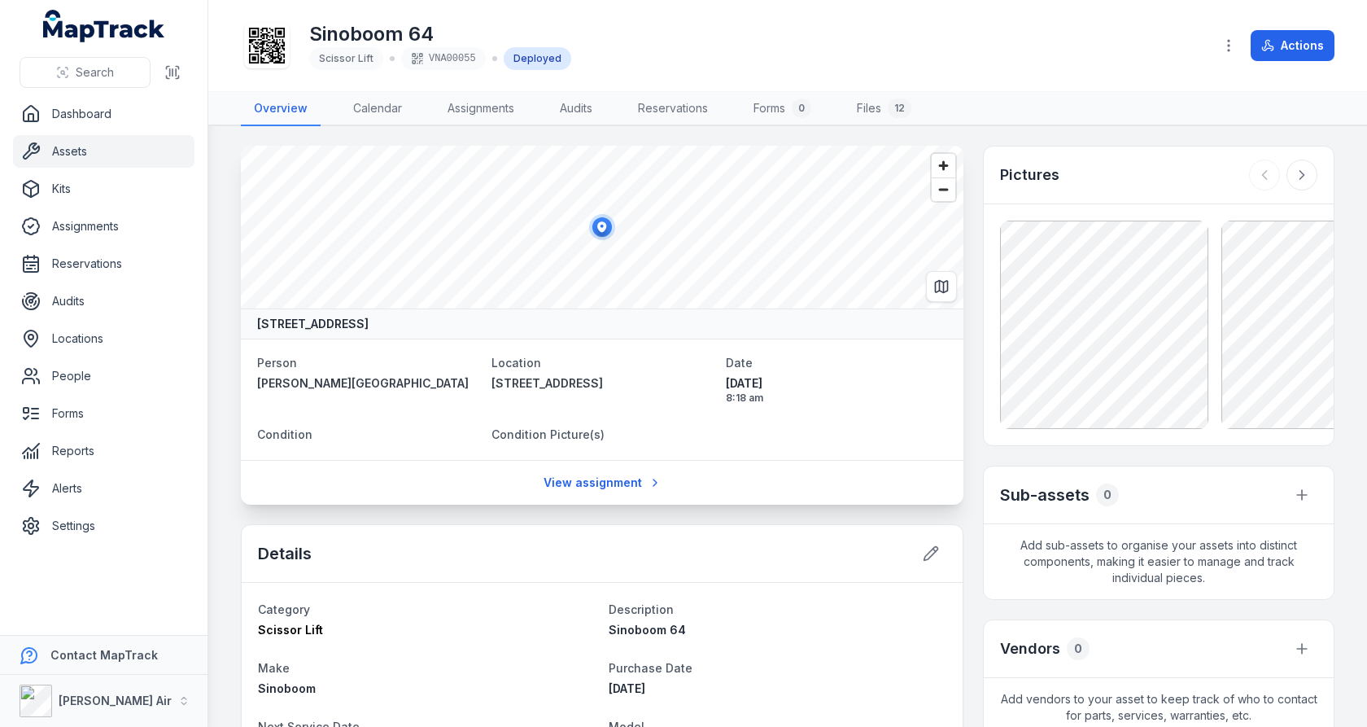
click at [963, 331] on div "1 Chifley Drive, Moorabbin Airport, Melbourne Victoria, Australia" at bounding box center [602, 323] width 723 height 30
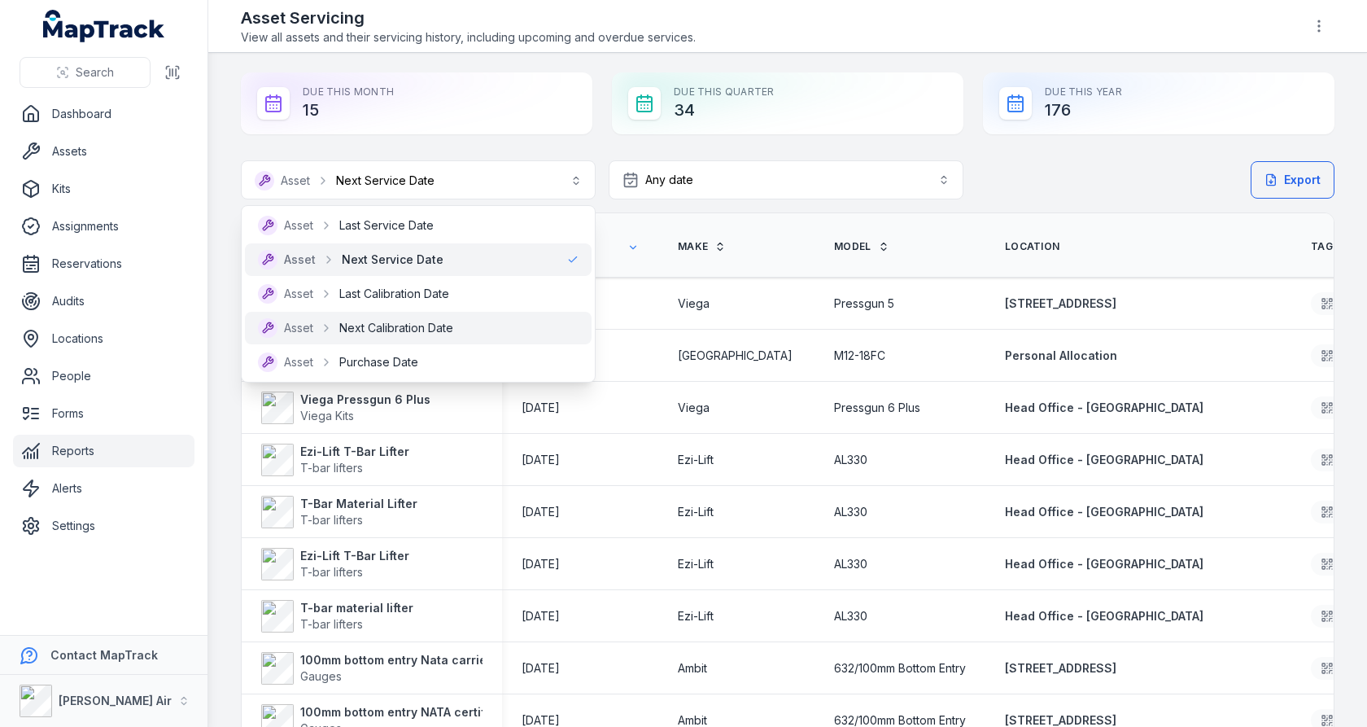
click at [496, 321] on div "Asset Next Calibration Date" at bounding box center [418, 328] width 321 height 20
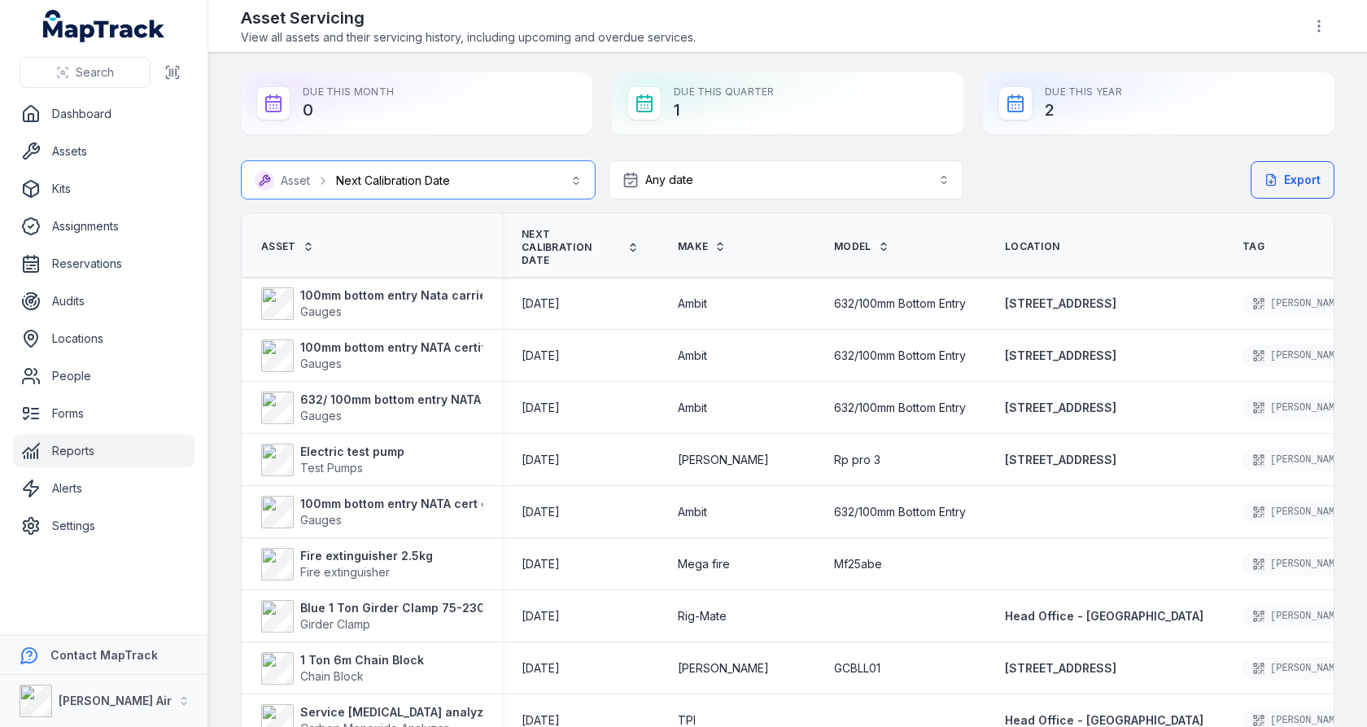
click at [440, 185] on button "**********" at bounding box center [418, 179] width 355 height 39
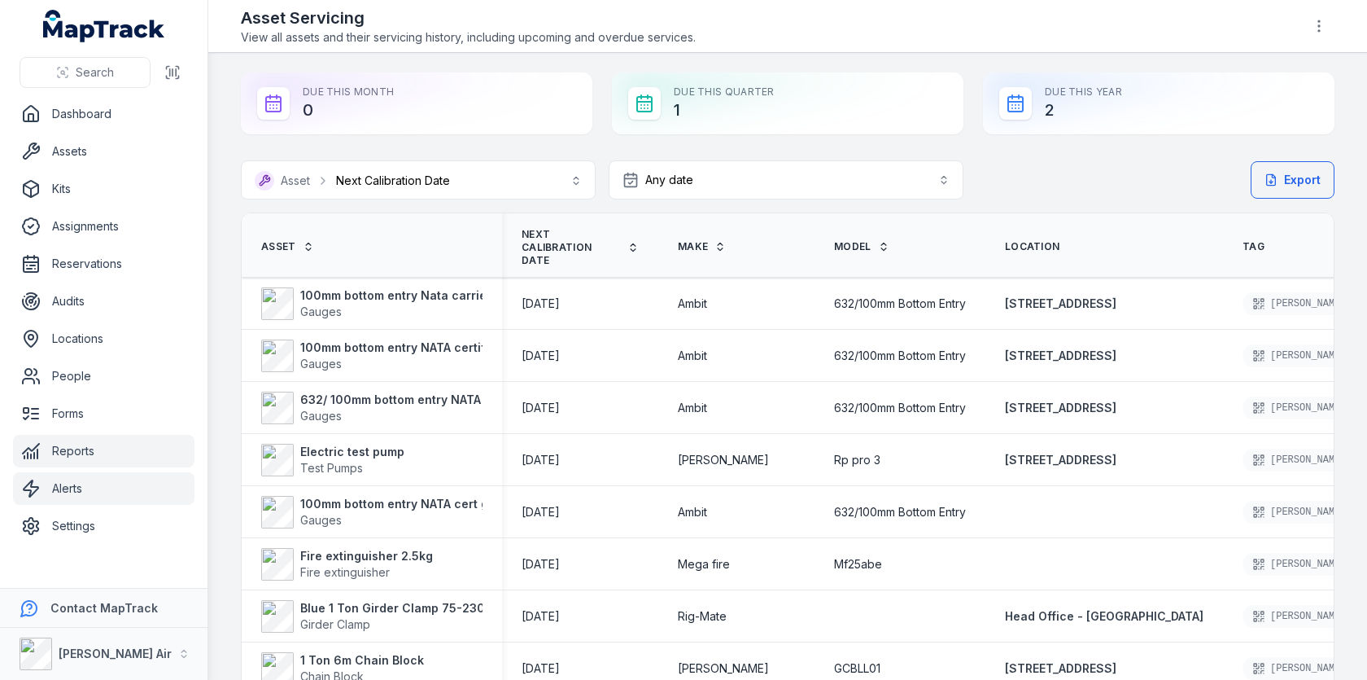
click at [94, 480] on link "Alerts" at bounding box center [104, 488] width 182 height 33
click at [220, 374] on main "**********" at bounding box center [787, 366] width 1159 height 627
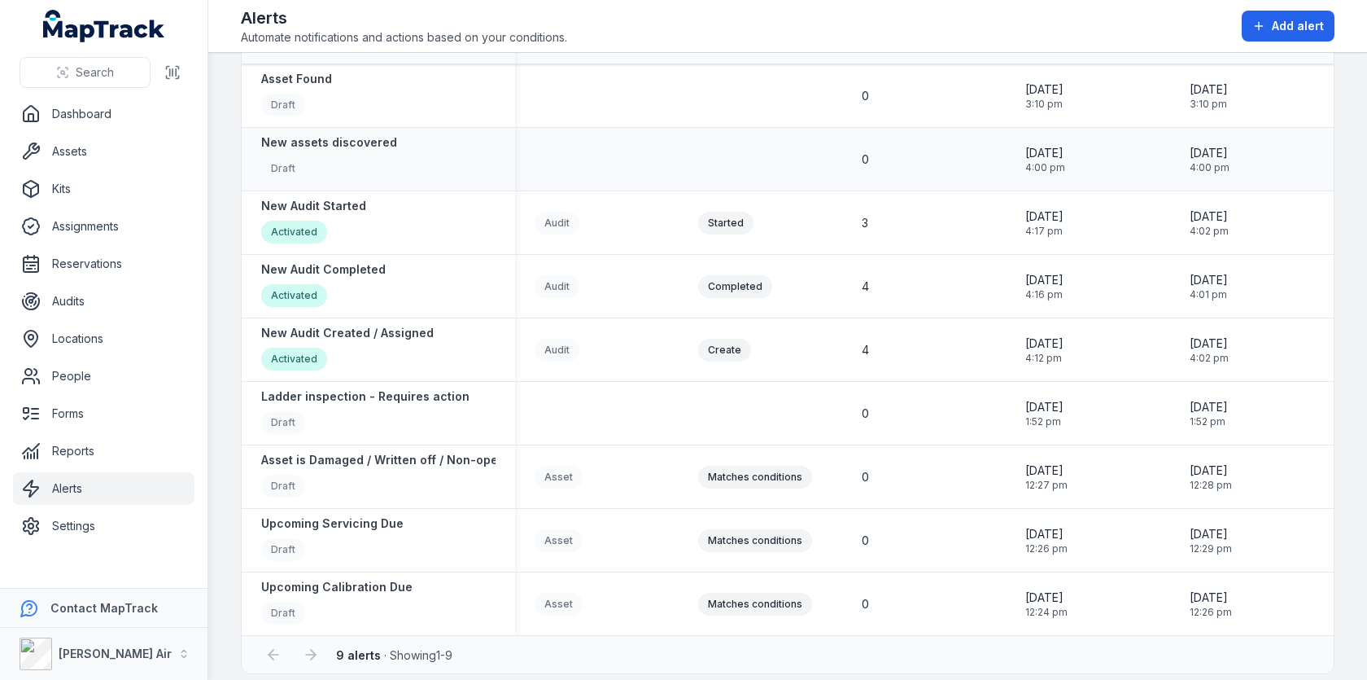
scroll to position [93, 0]
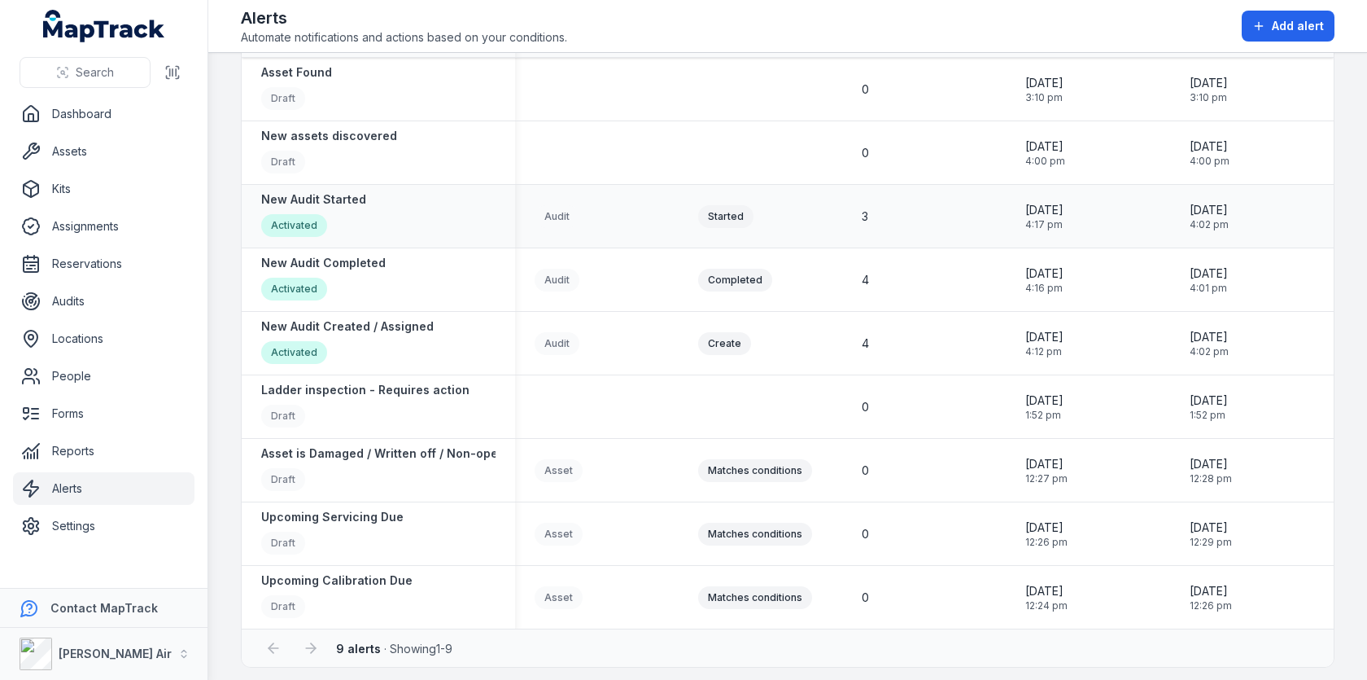
click at [565, 213] on div "Audit" at bounding box center [557, 216] width 45 height 23
click at [633, 224] on div "Audit" at bounding box center [597, 216] width 125 height 23
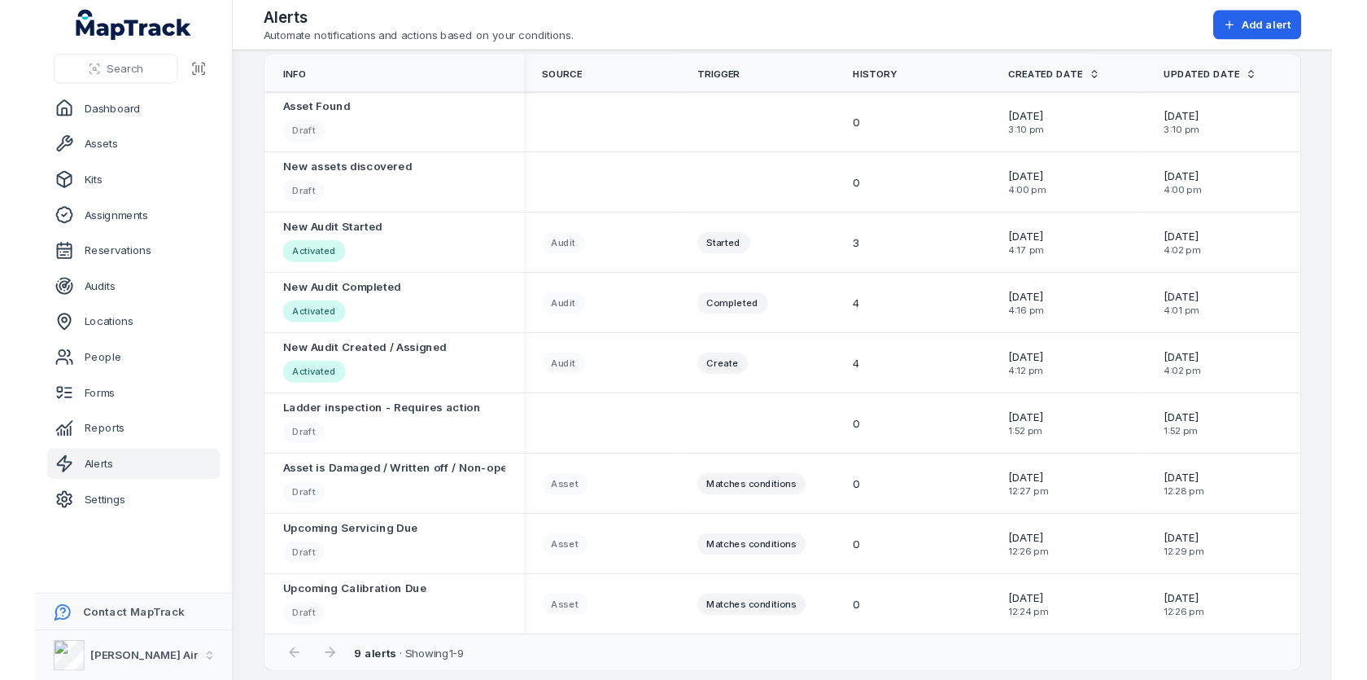
scroll to position [46, 0]
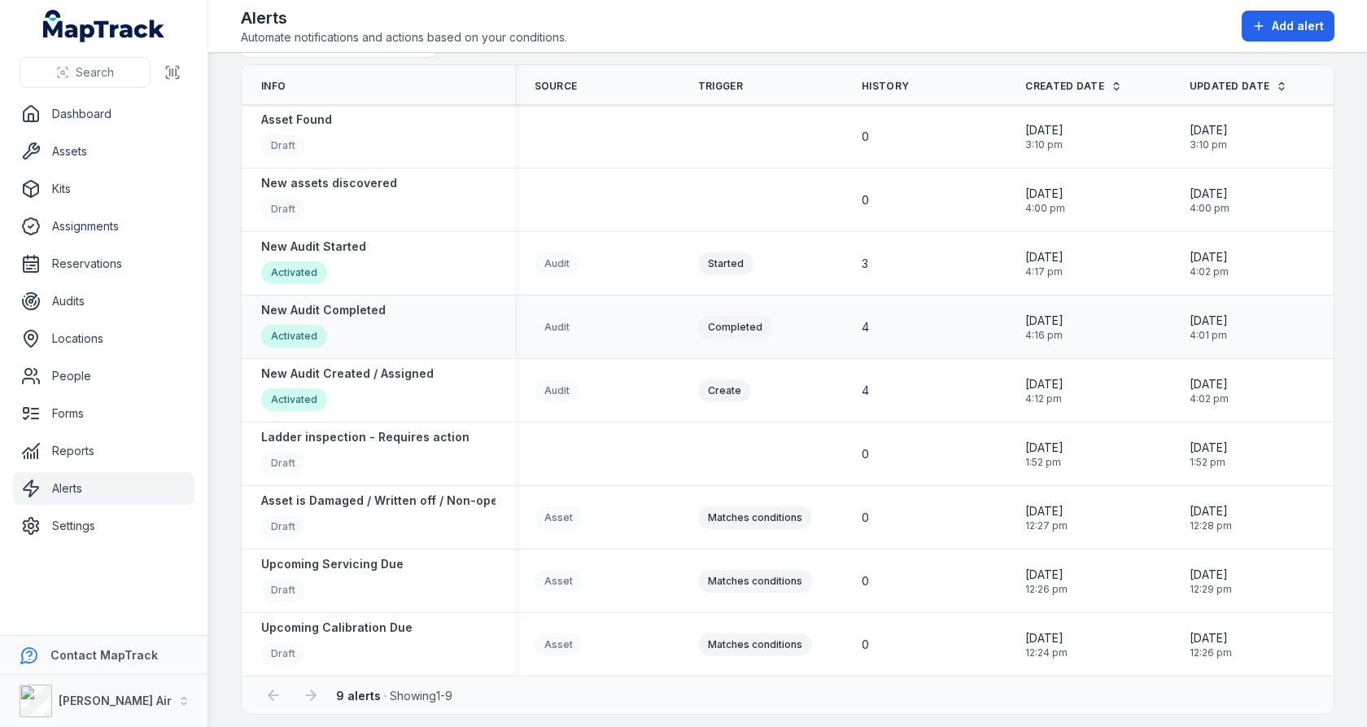
click at [811, 299] on td "Completed" at bounding box center [761, 326] width 164 height 63
click at [874, 325] on div "4" at bounding box center [924, 327] width 125 height 16
click at [882, 265] on div "3" at bounding box center [924, 264] width 125 height 16
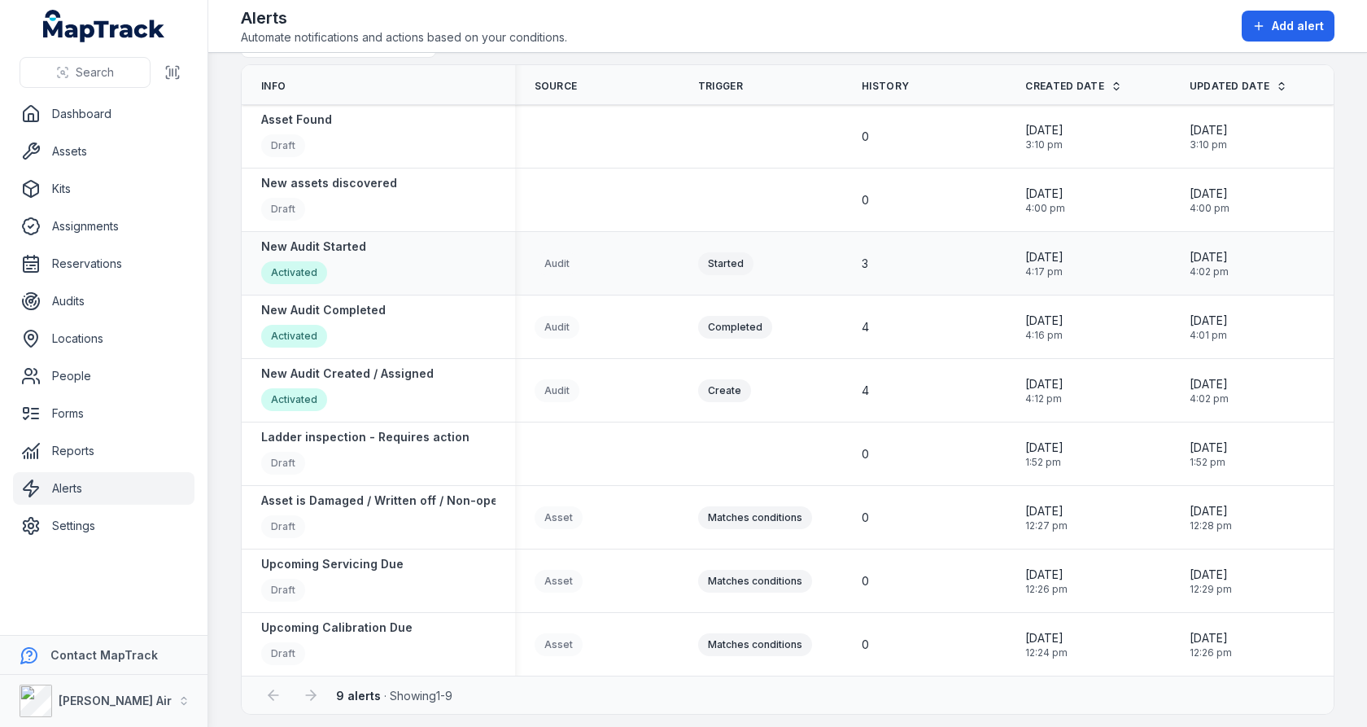
click at [882, 265] on div "3" at bounding box center [924, 264] width 125 height 16
click at [875, 326] on div "4" at bounding box center [924, 327] width 125 height 16
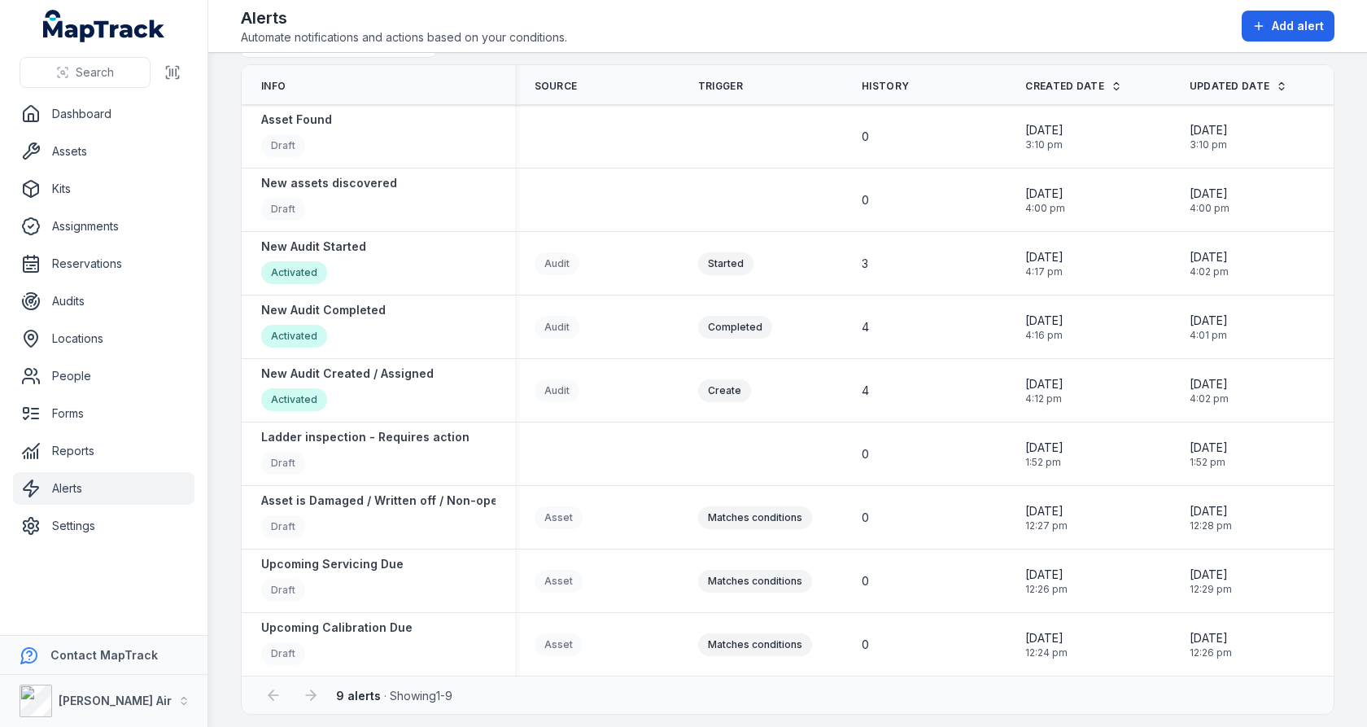
click at [230, 623] on main "Search for alerts Source Info Source Trigger History Created Date Updated Date …" at bounding box center [787, 390] width 1159 height 674
click at [98, 151] on link "Assets" at bounding box center [104, 151] width 182 height 33
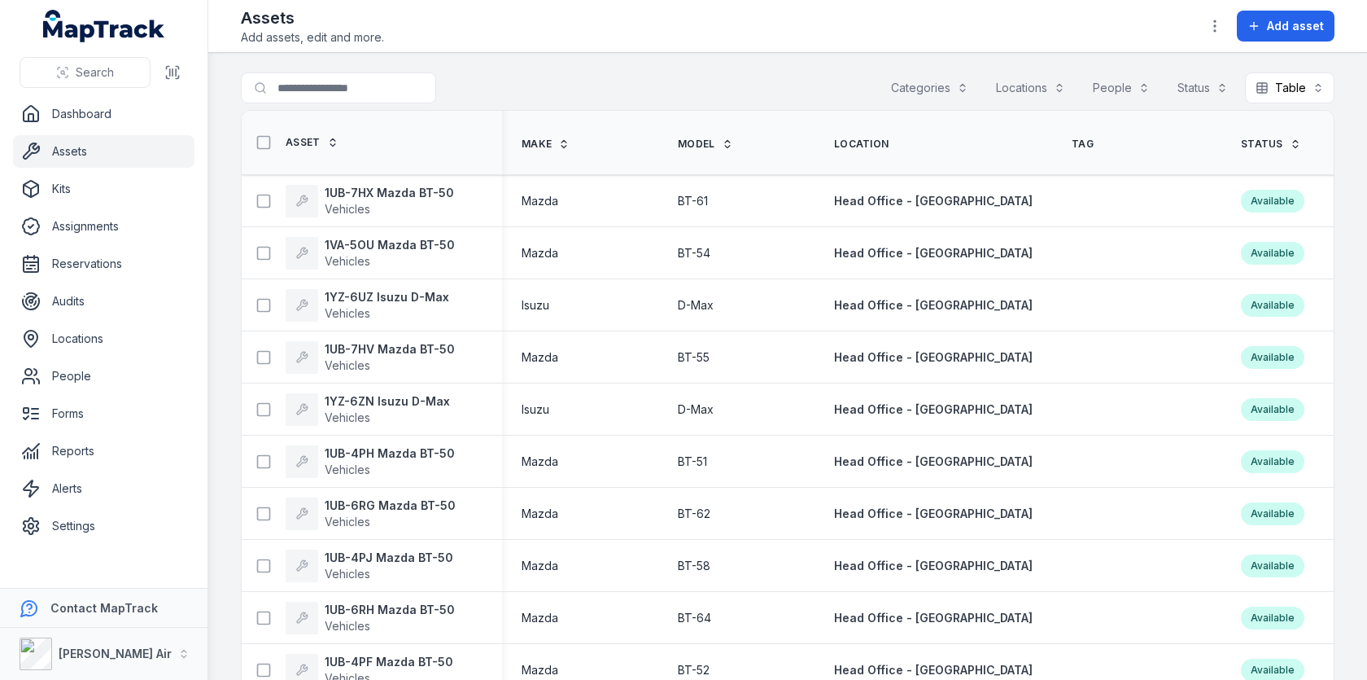
click at [693, 73] on div "Search for assets Categories Locations People Status Table *****" at bounding box center [788, 90] width 1094 height 37
click at [132, 341] on link "Locations" at bounding box center [104, 338] width 182 height 33
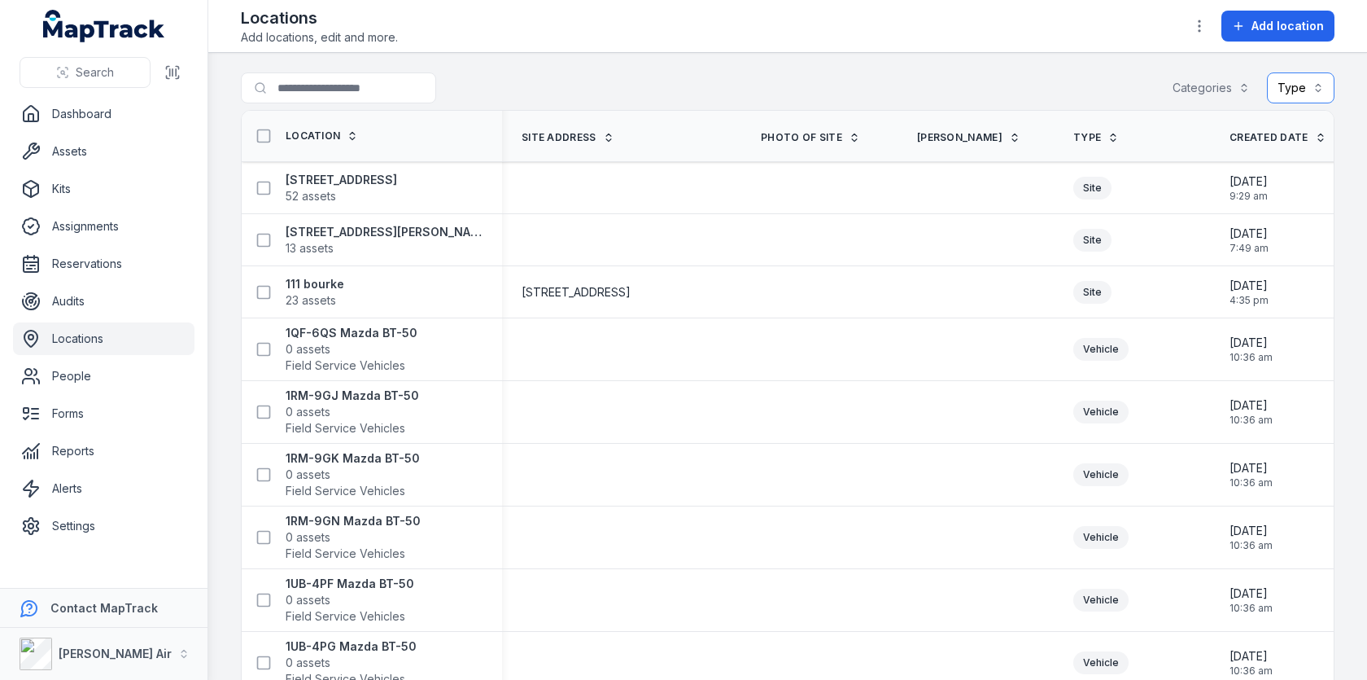
click at [1317, 94] on button "Type" at bounding box center [1301, 87] width 68 height 31
click at [1234, 144] on div "Vehicle" at bounding box center [1250, 158] width 161 height 29
click at [1116, 68] on main "Search for locations Categories Type (1) ******* Location Site address Photo of…" at bounding box center [787, 366] width 1159 height 627
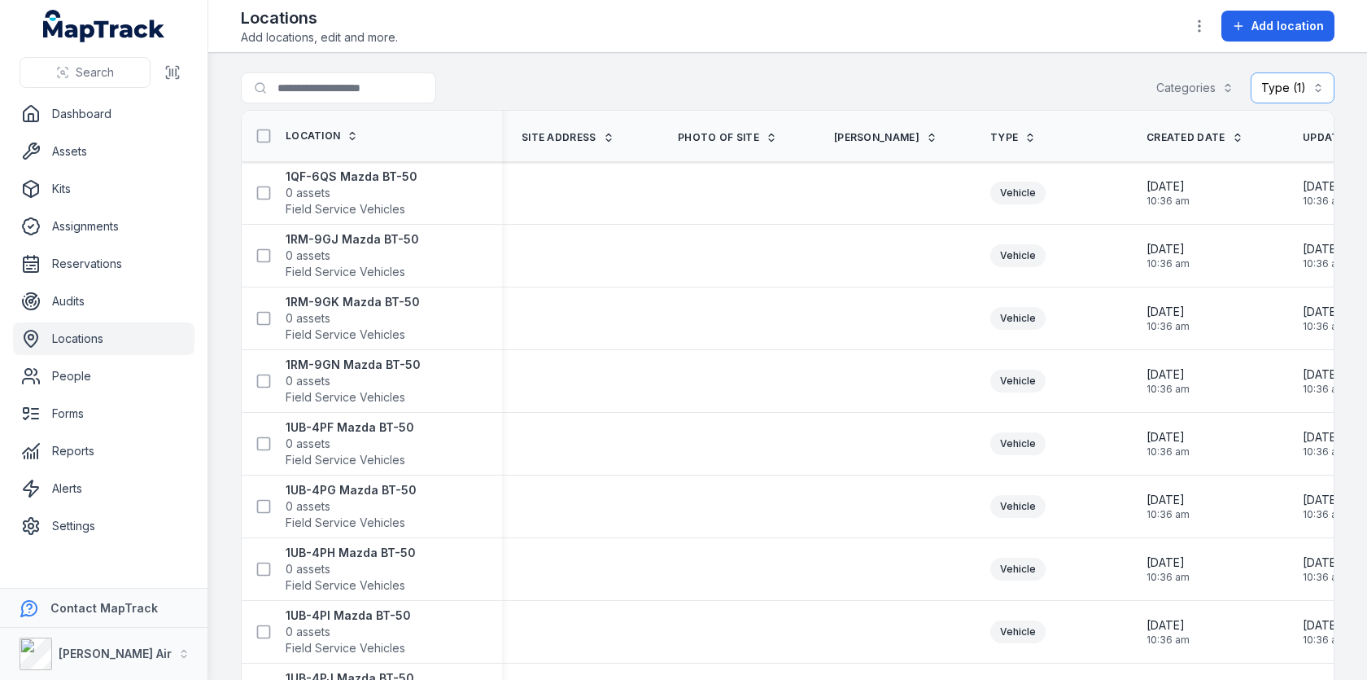
click at [667, 52] on header "Toggle Navigation Locations Add locations, edit and more. Add location" at bounding box center [787, 26] width 1159 height 53
click at [385, 191] on span "0 assets" at bounding box center [352, 193] width 132 height 16
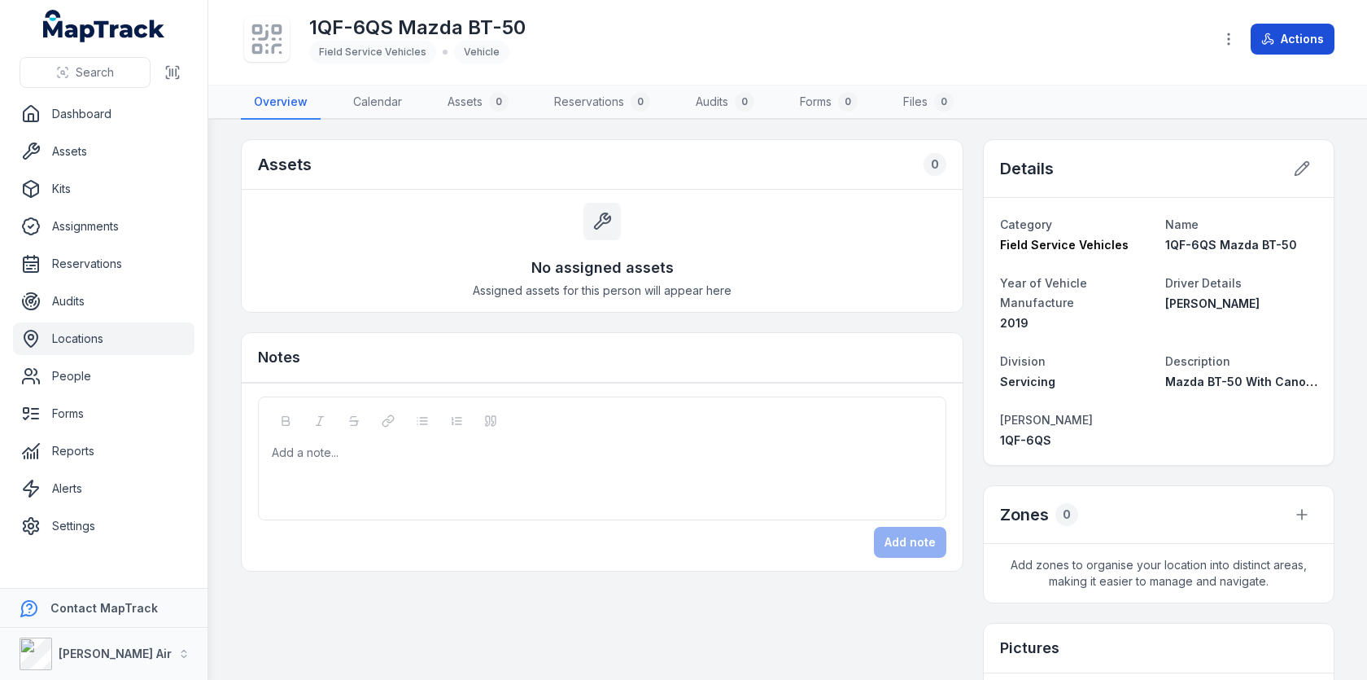
click at [1292, 39] on button "Actions" at bounding box center [1293, 39] width 84 height 31
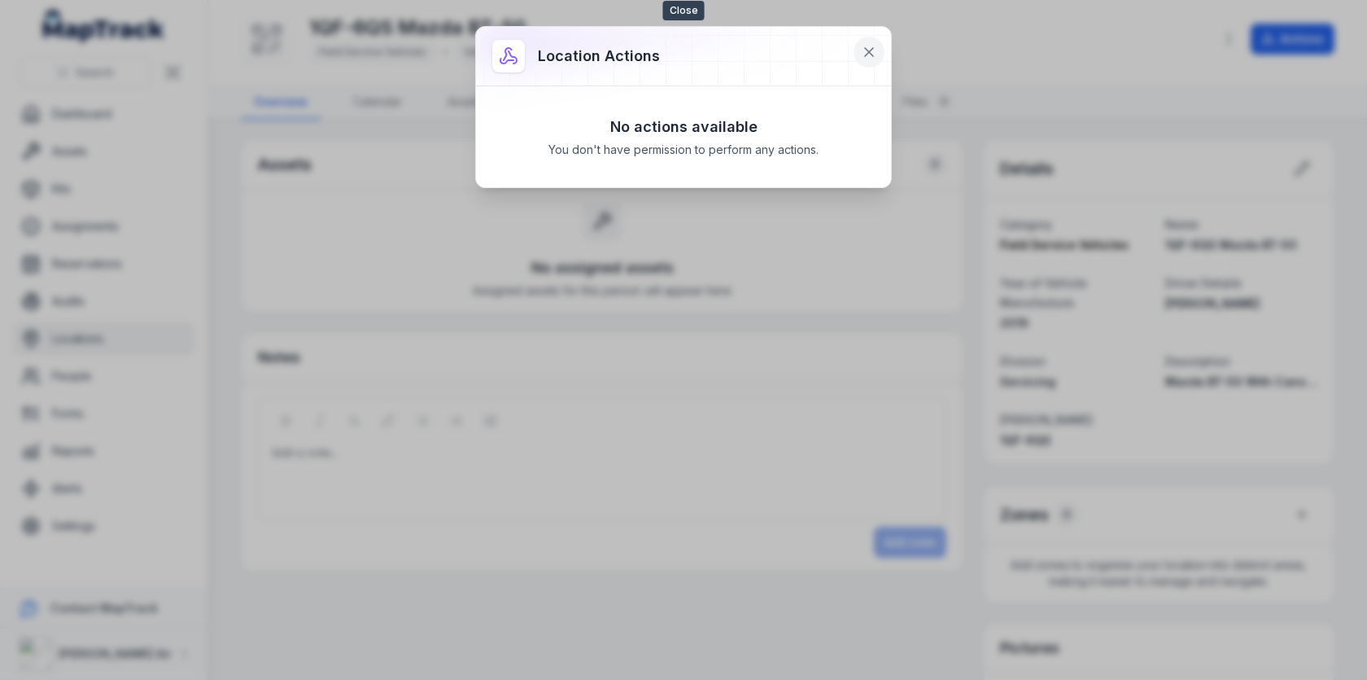
click at [877, 59] on button at bounding box center [869, 52] width 31 height 31
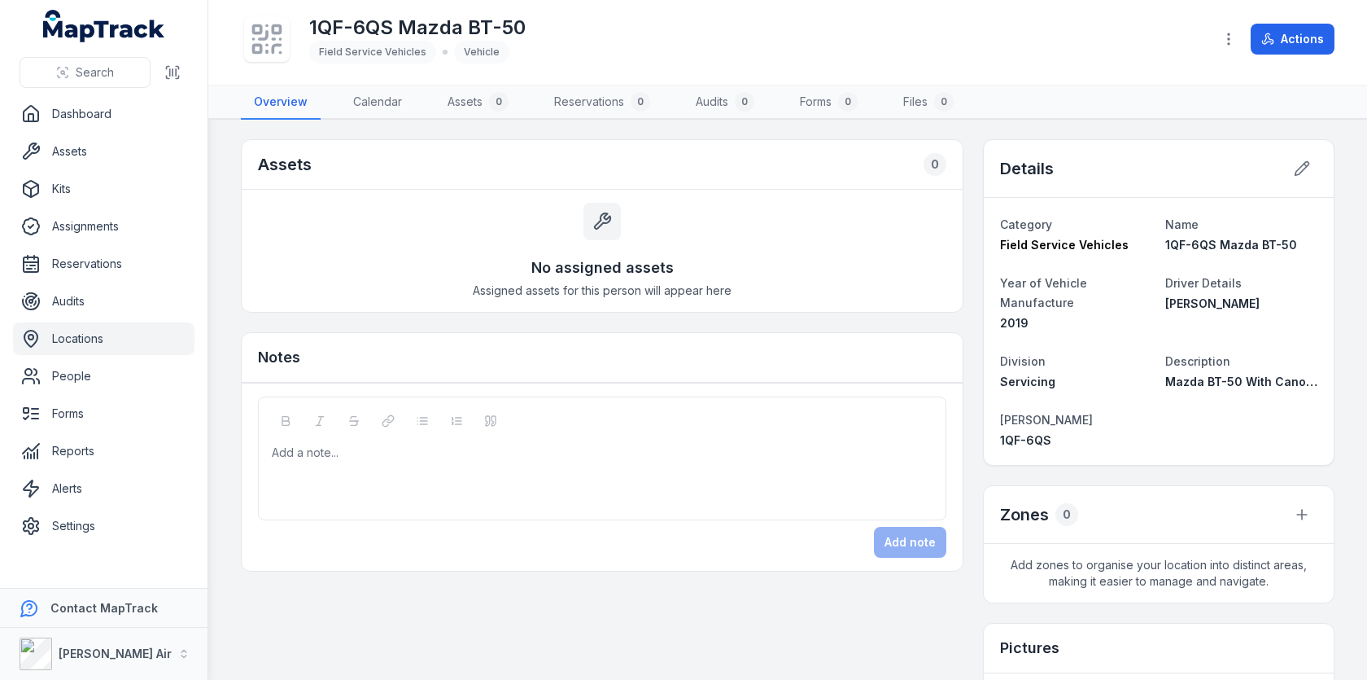
click at [221, 206] on main "Assets 0 No assigned assets Assigned assets for this person will appear here No…" at bounding box center [787, 400] width 1159 height 560
click at [232, 194] on main "Assets 0 No assigned assets Assigned assets for this person will appear here No…" at bounding box center [787, 400] width 1159 height 560
click at [265, 168] on h2 "Assets" at bounding box center [285, 164] width 54 height 23
click at [230, 177] on main "Assets 0 No assigned assets Assigned assets for this person will appear here No…" at bounding box center [787, 400] width 1159 height 560
click at [81, 493] on link "Alerts" at bounding box center [104, 488] width 182 height 33
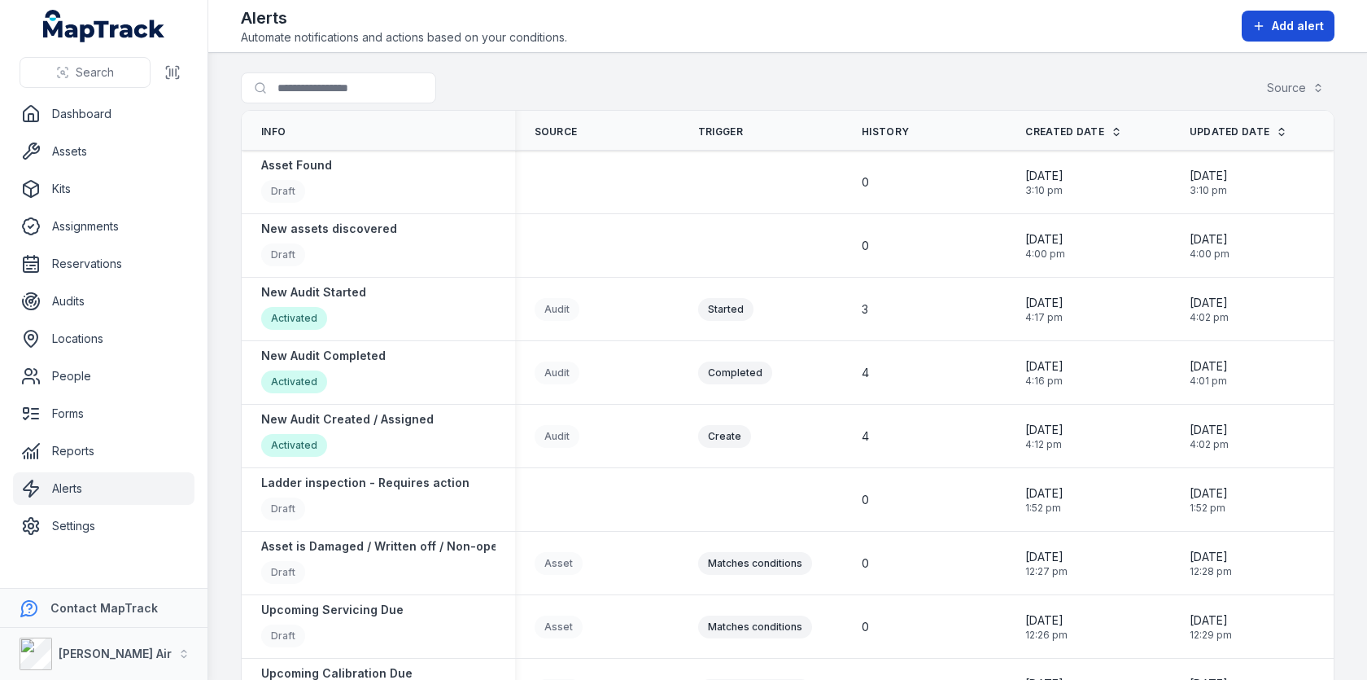
click at [1279, 24] on span "Add alert" at bounding box center [1298, 26] width 52 height 16
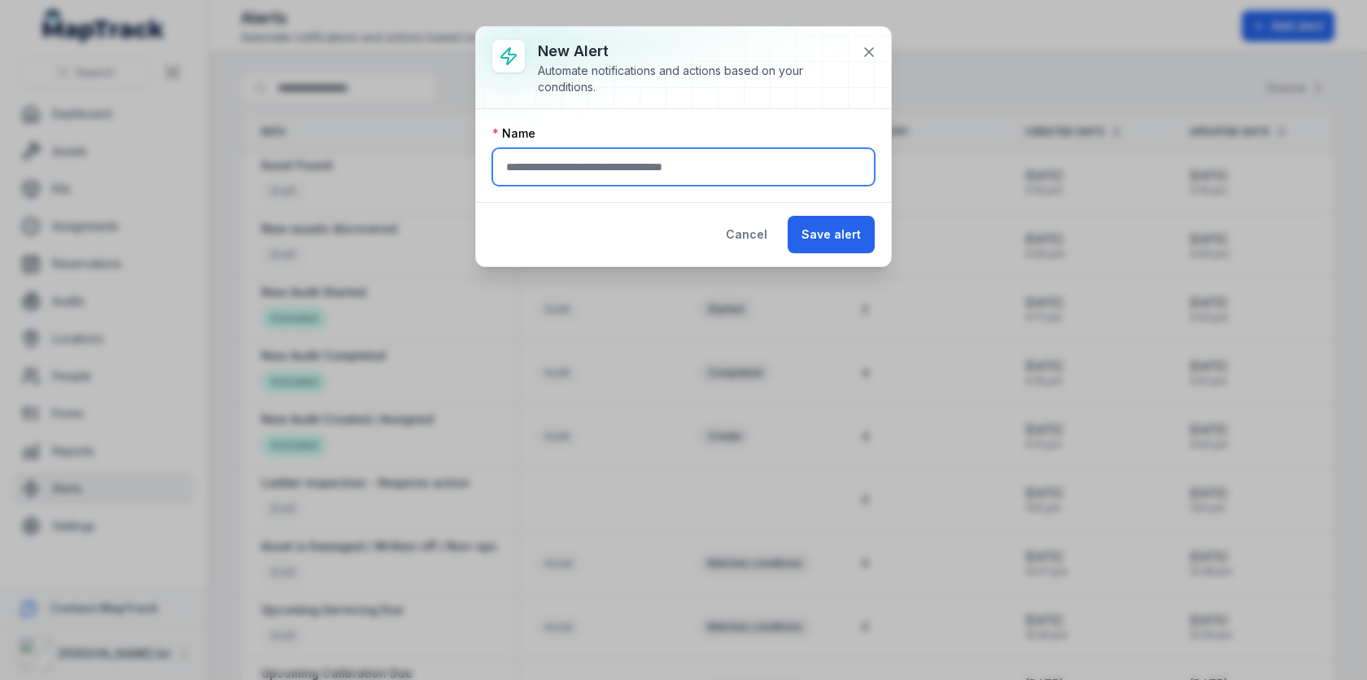
click at [580, 179] on input "text" at bounding box center [683, 166] width 383 height 37
click at [772, 229] on button "Cancel" at bounding box center [746, 234] width 69 height 37
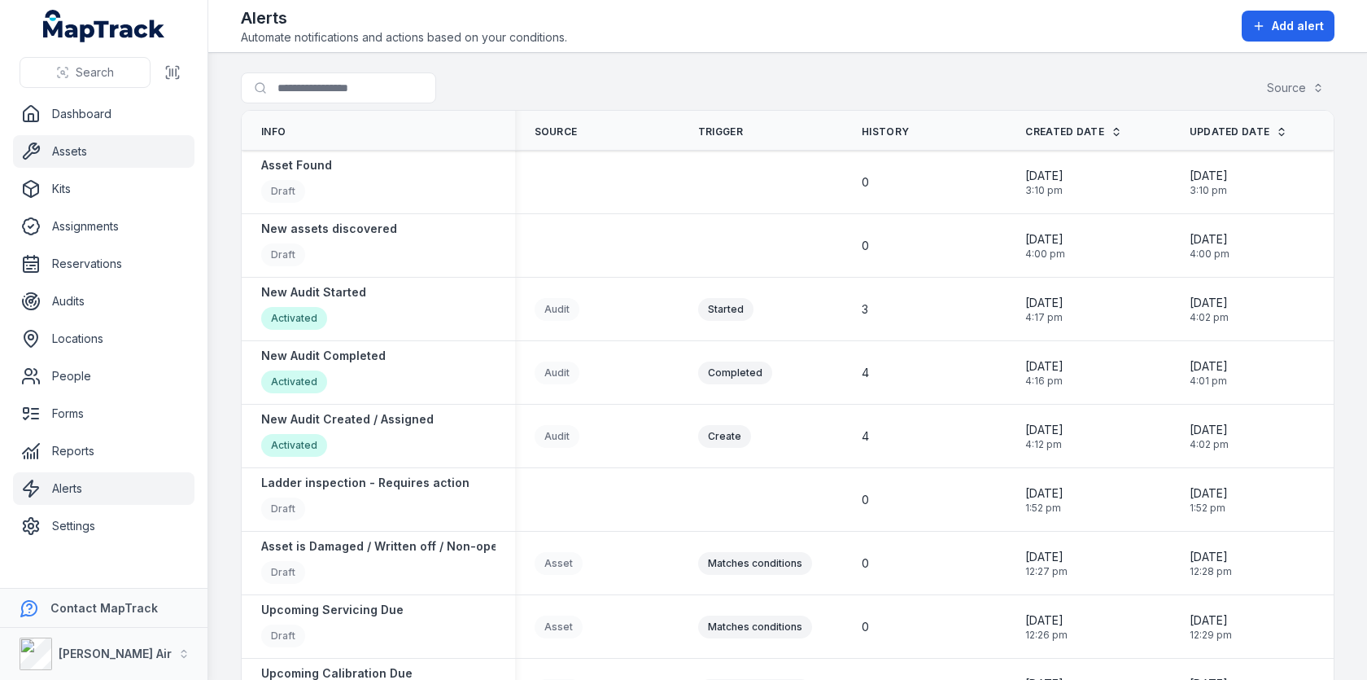
click at [113, 154] on link "Assets" at bounding box center [104, 151] width 182 height 33
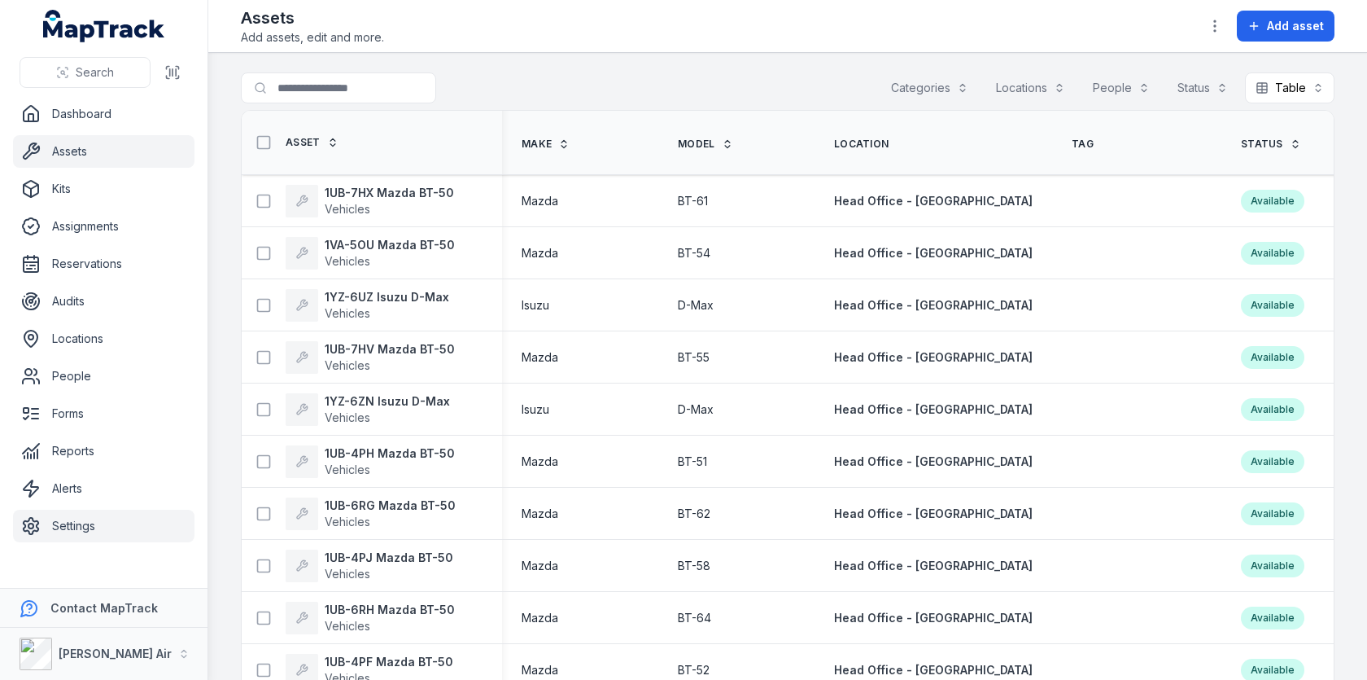
click at [94, 527] on link "Settings" at bounding box center [104, 526] width 182 height 33
click at [221, 403] on main "Search for assets Categories Locations People Status Table ***** Asset Make Mod…" at bounding box center [787, 366] width 1159 height 627
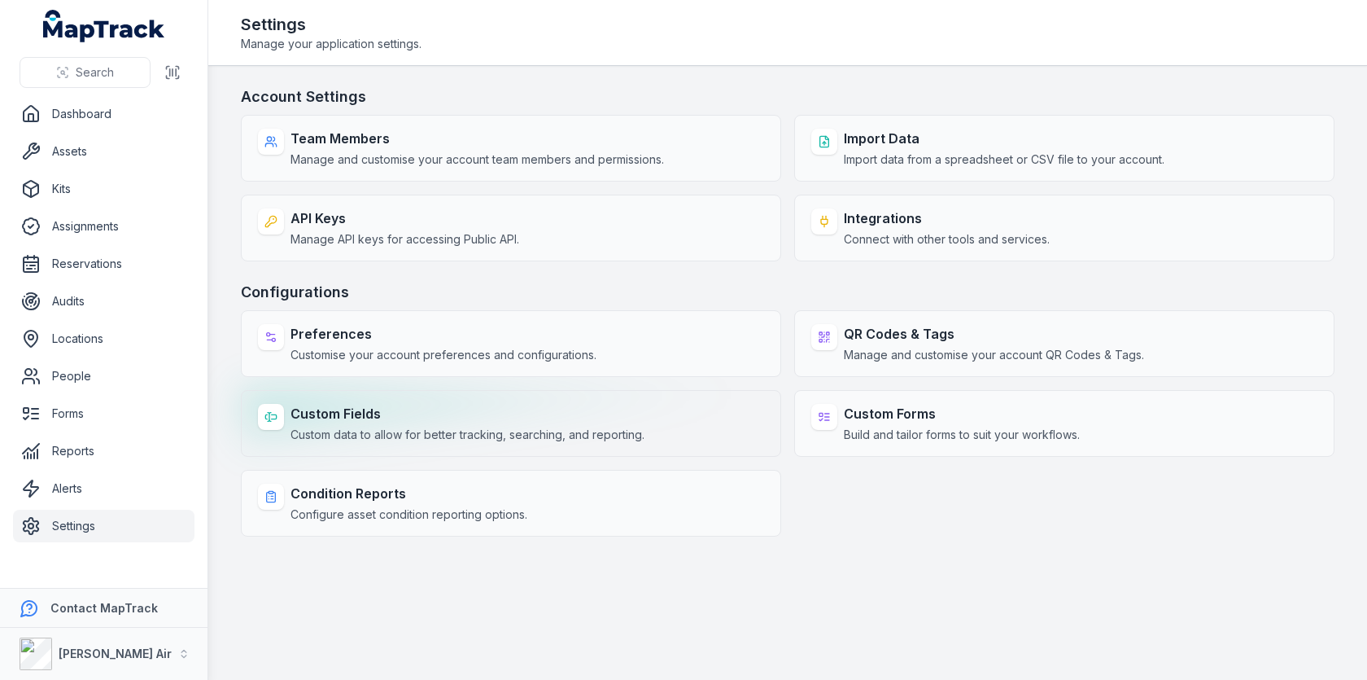
click at [543, 420] on div "Custom Fields Custom data to allow for better tracking, searching, and reportin…" at bounding box center [468, 423] width 354 height 39
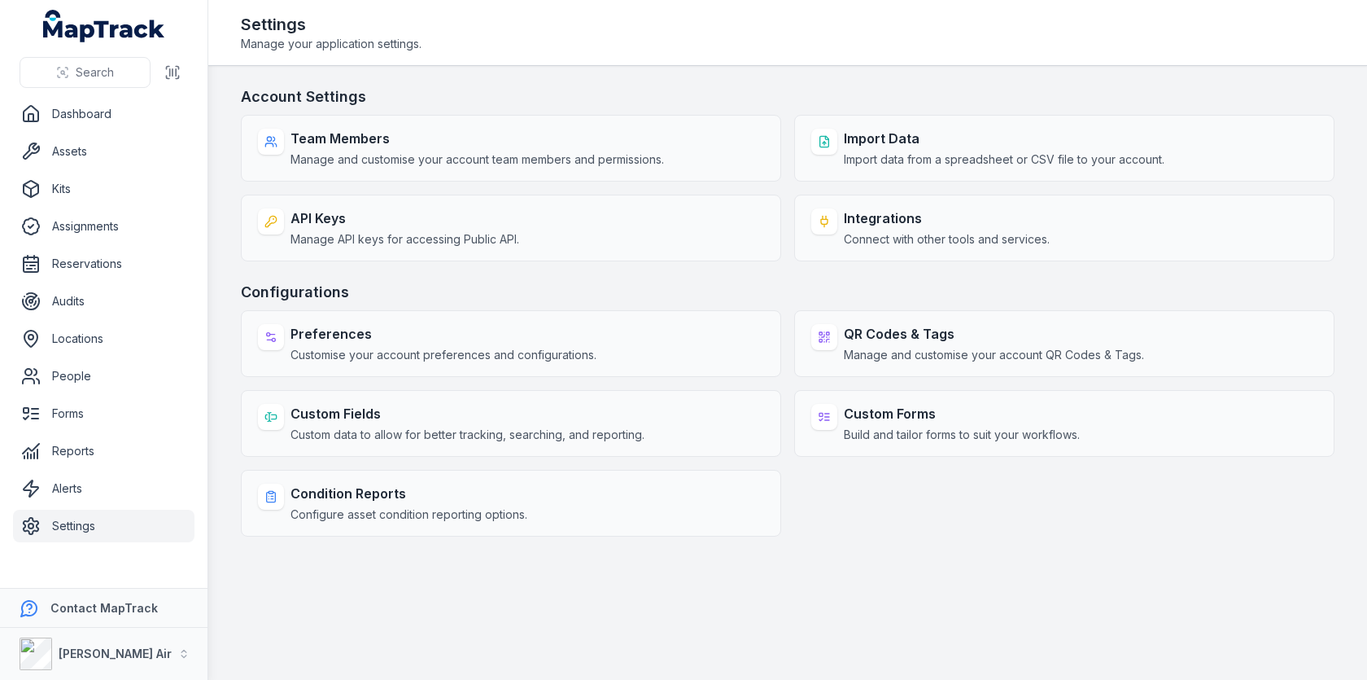
click at [656, 273] on div "Account Settings Team Members Manage and customise your account team members an…" at bounding box center [788, 310] width 1094 height 451
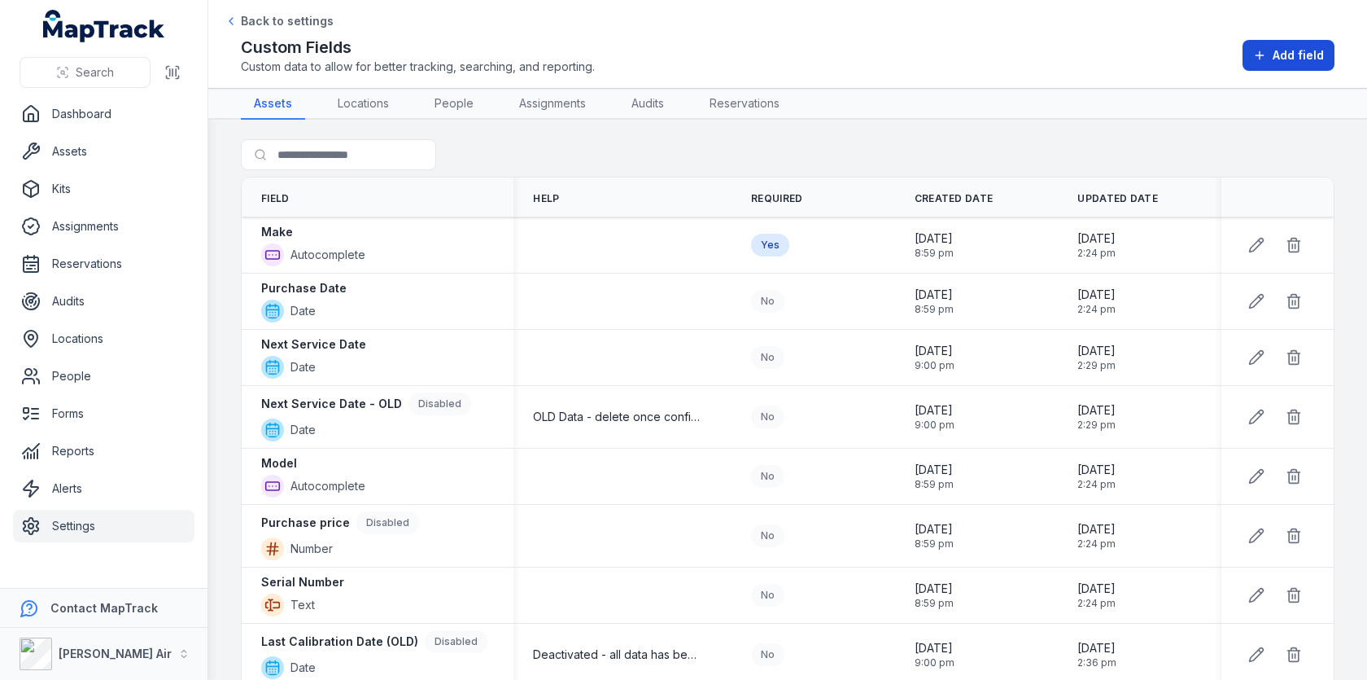
click at [1306, 60] on span "Add field" at bounding box center [1298, 55] width 51 height 16
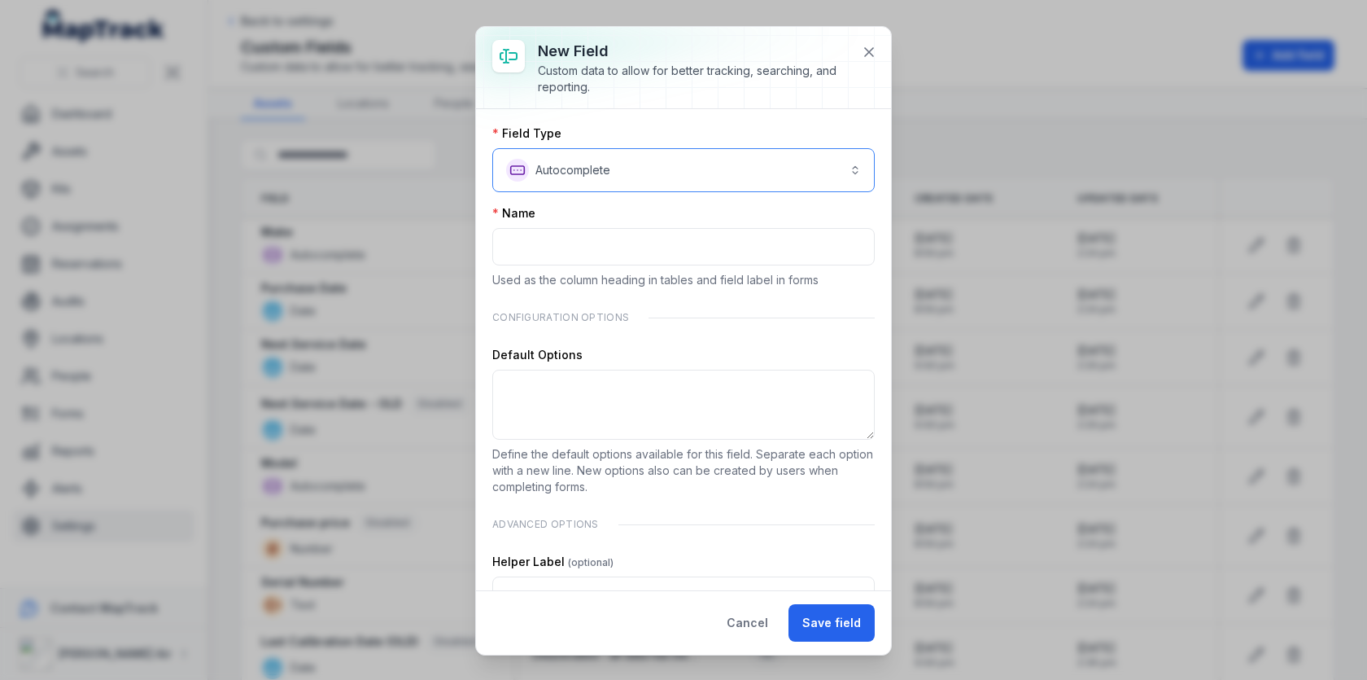
click at [600, 169] on button "**********" at bounding box center [683, 170] width 383 height 44
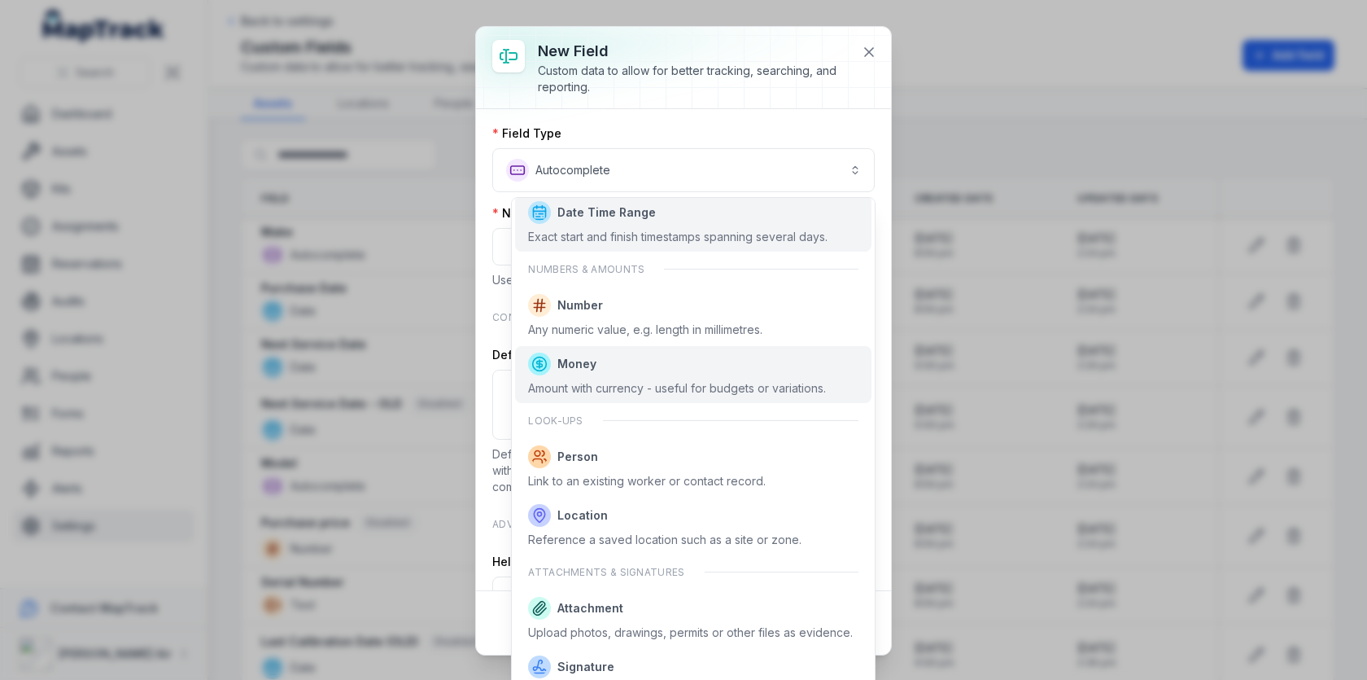
scroll to position [694, 0]
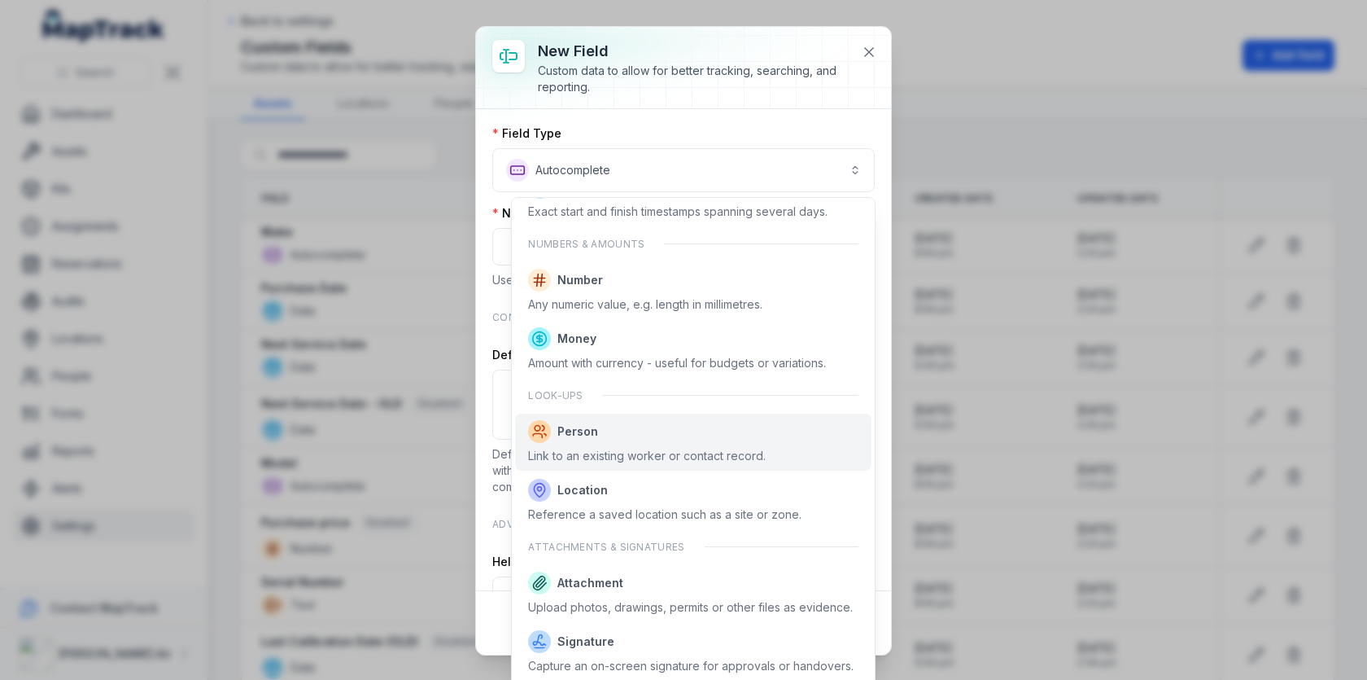
click at [671, 428] on span "Person" at bounding box center [647, 431] width 238 height 23
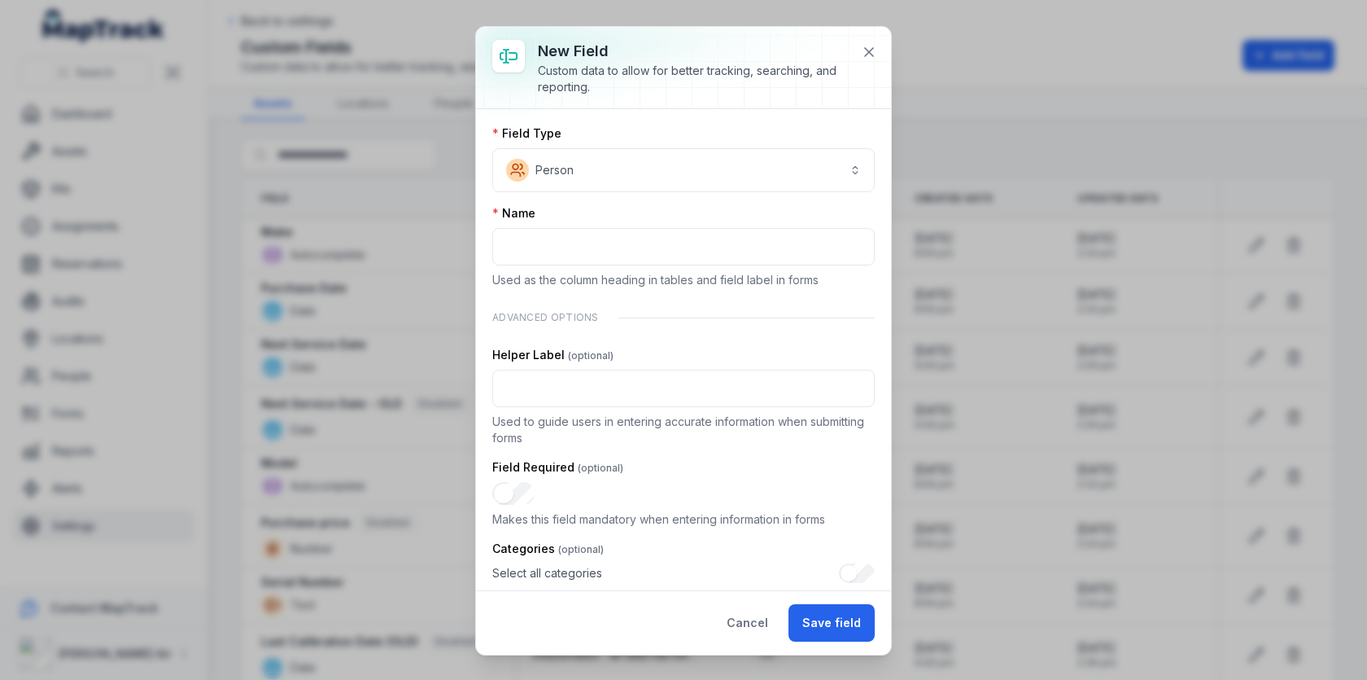
click at [698, 272] on p "Used as the column heading in tables and field label in forms" at bounding box center [683, 280] width 383 height 16
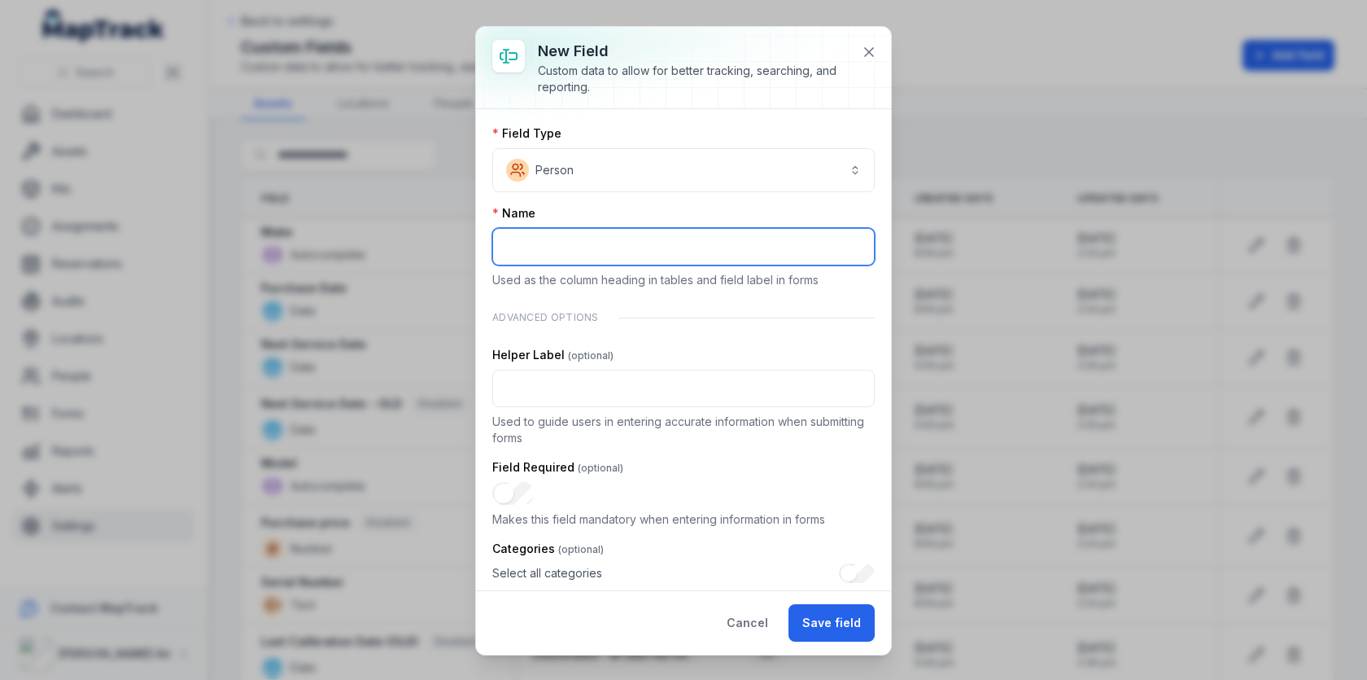
click at [712, 246] on input ":r2k:-form-item-label" at bounding box center [683, 246] width 383 height 37
type input "*"
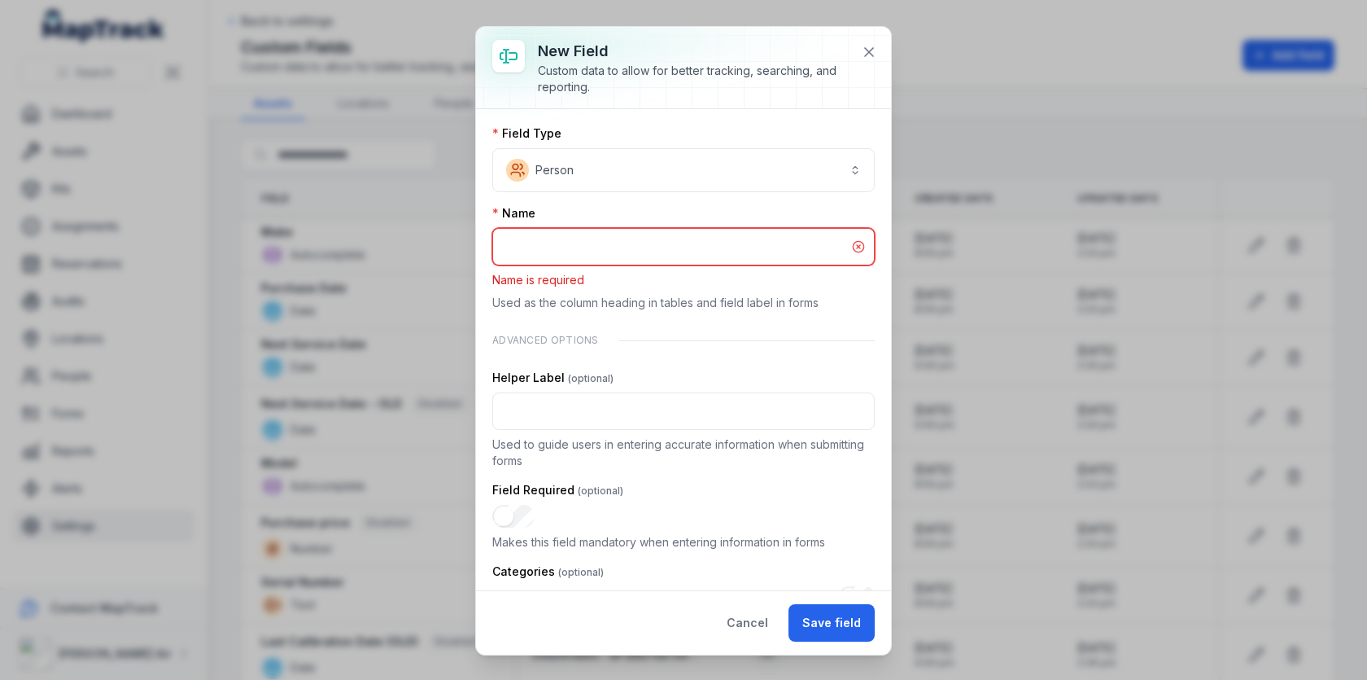
click at [628, 239] on input ":r2k:-form-item-label" at bounding box center [683, 246] width 383 height 37
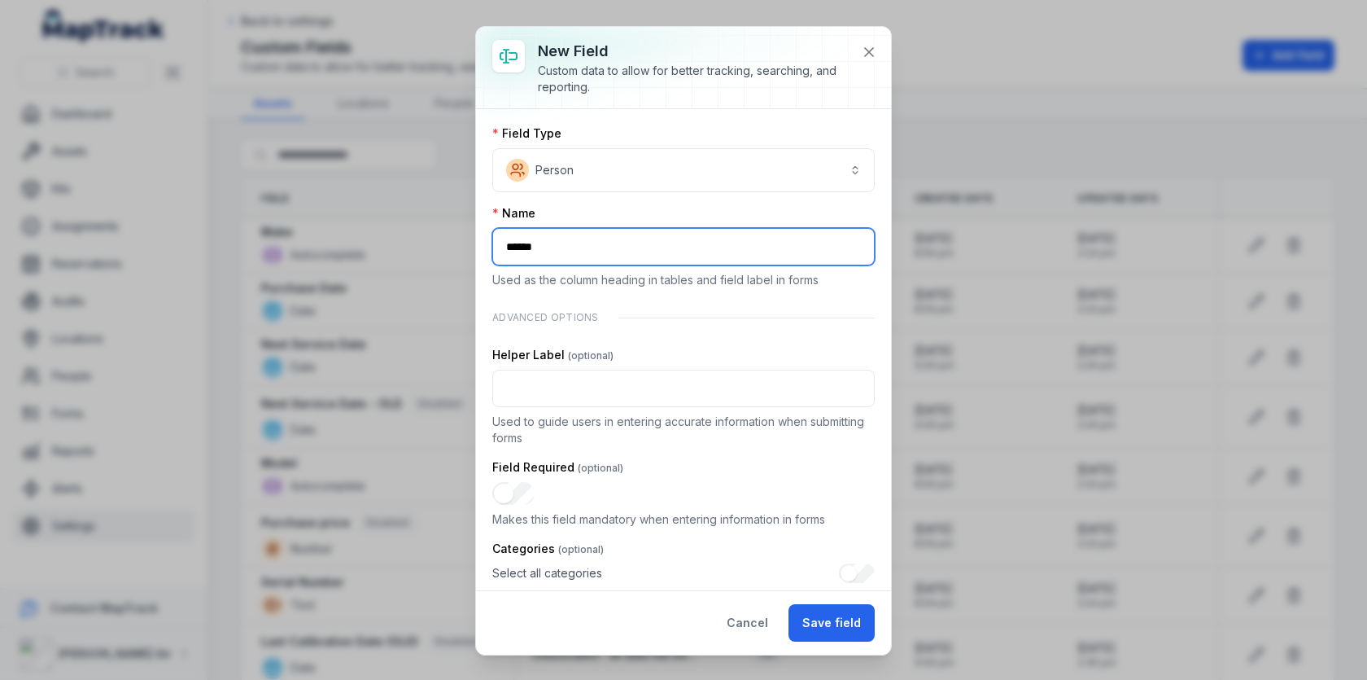
type input "******"
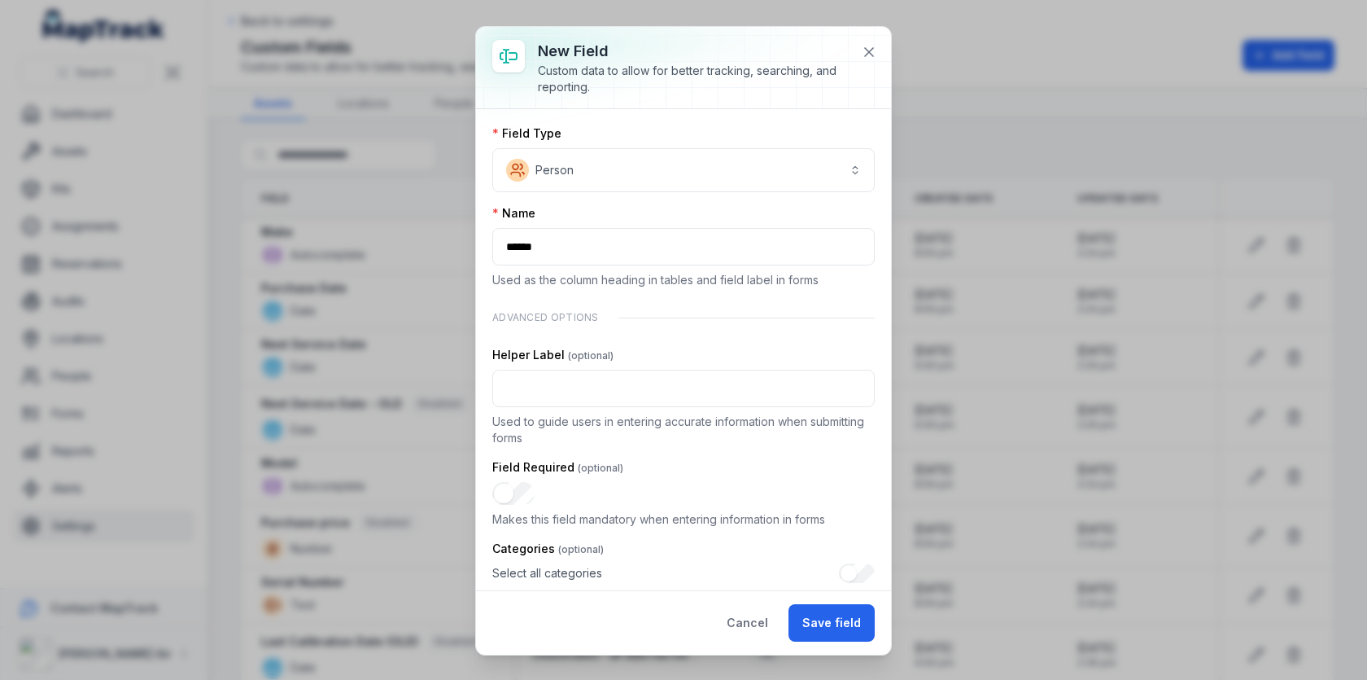
click at [656, 202] on div "**********" at bounding box center [683, 476] width 383 height 702
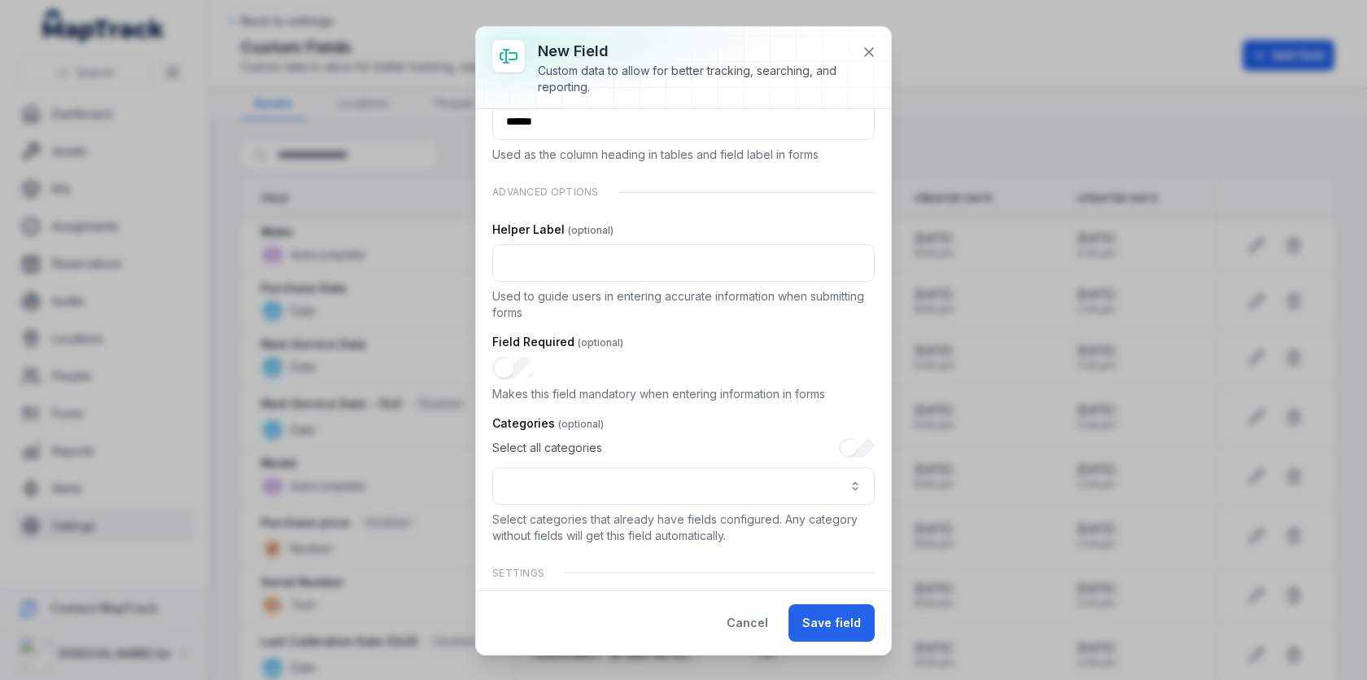
scroll to position [222, 0]
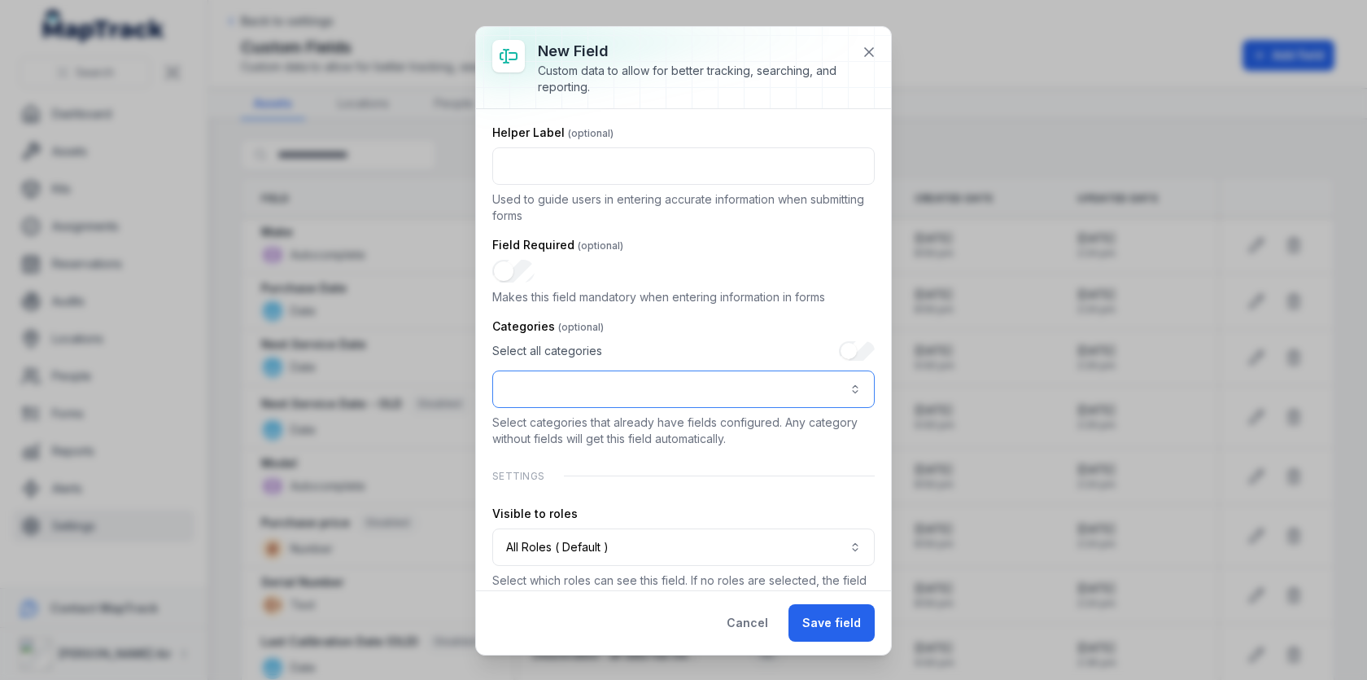
click at [685, 385] on button ":r2s:-form-item-label" at bounding box center [683, 388] width 383 height 37
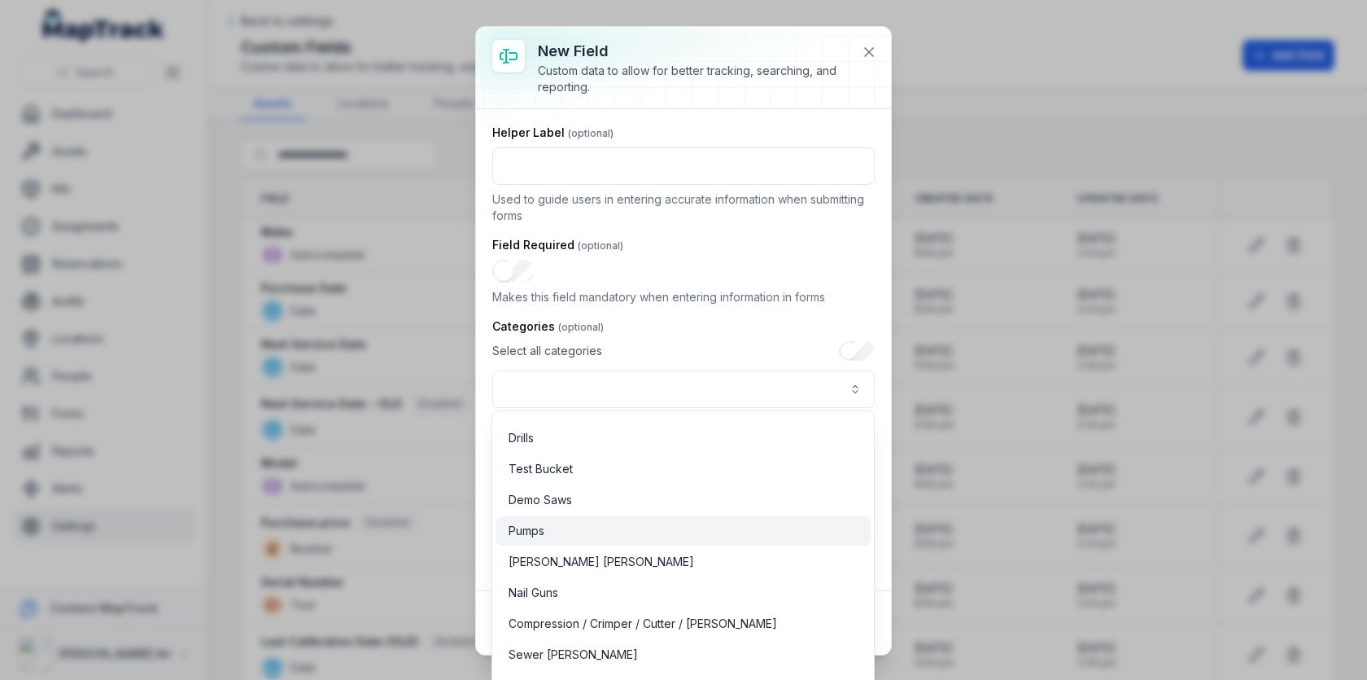
scroll to position [1511, 0]
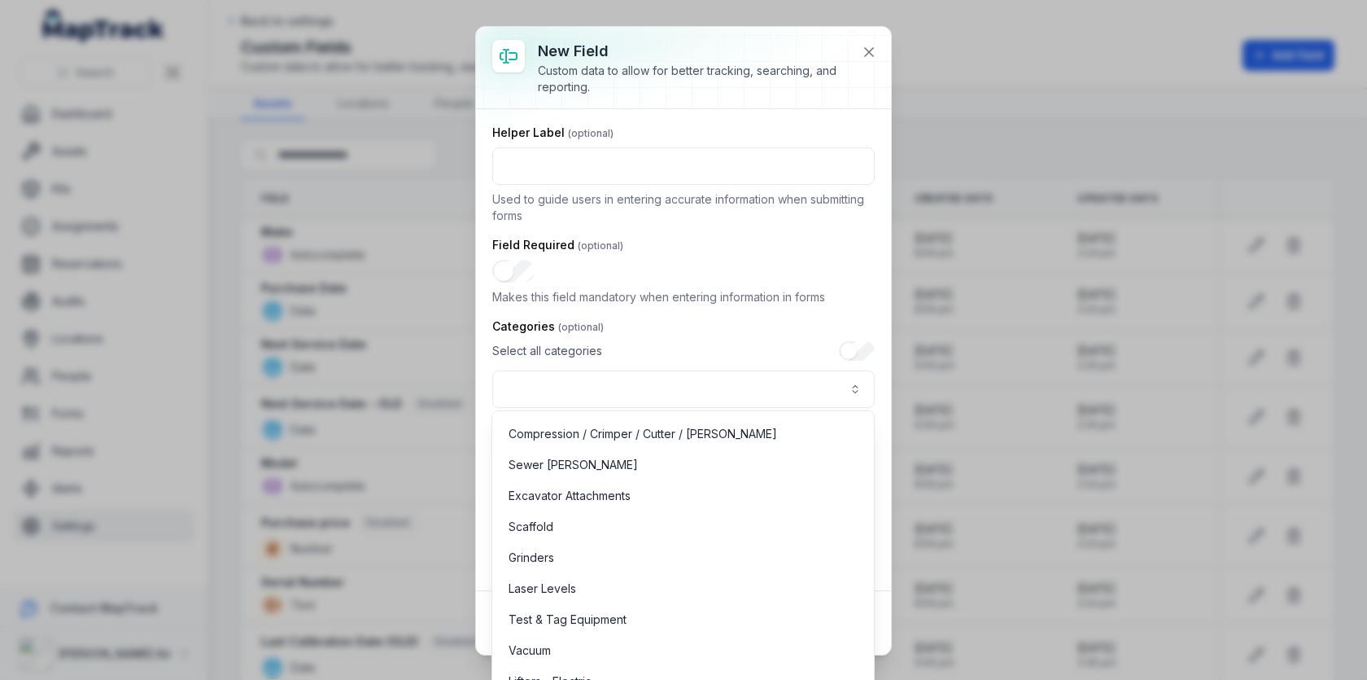
click at [679, 509] on div "Backflow Test Kit Expanders Lifting Equipment Plant & Equipment Dumpy Sewer Cam…" at bounding box center [683, 548] width 383 height 276
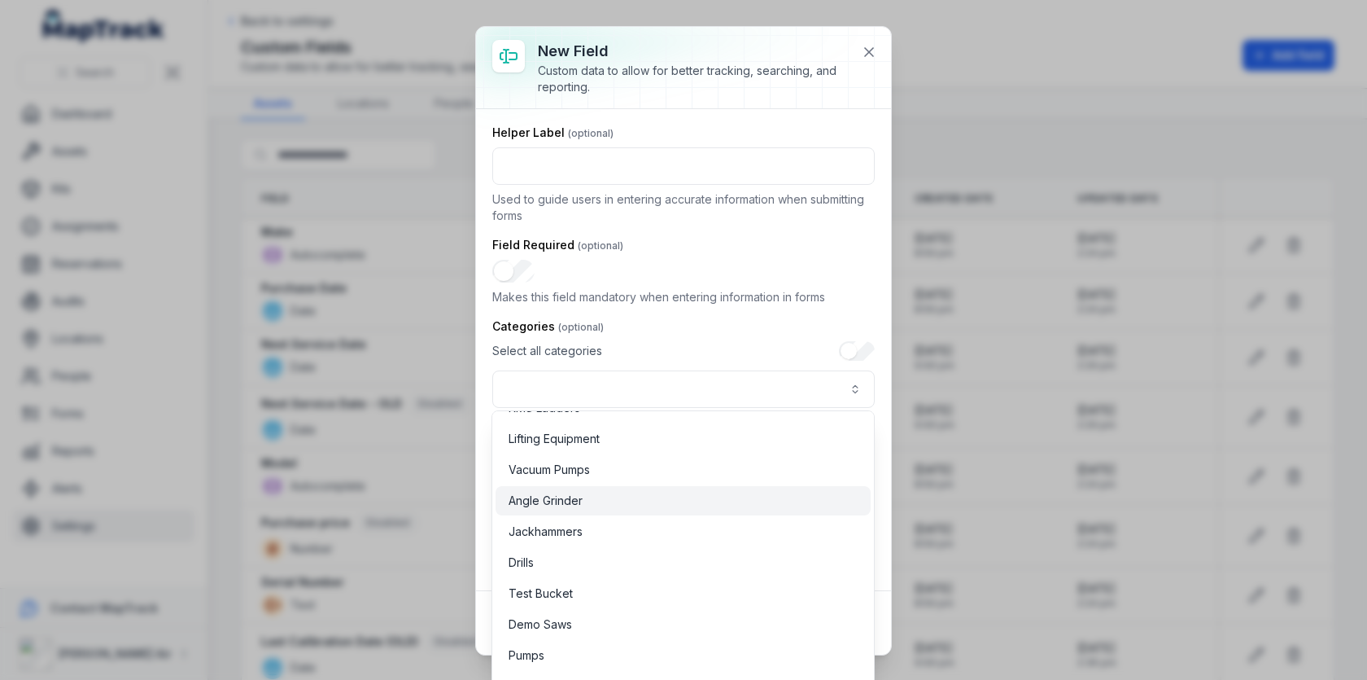
click at [679, 509] on div "Angle Grinder" at bounding box center [683, 500] width 375 height 29
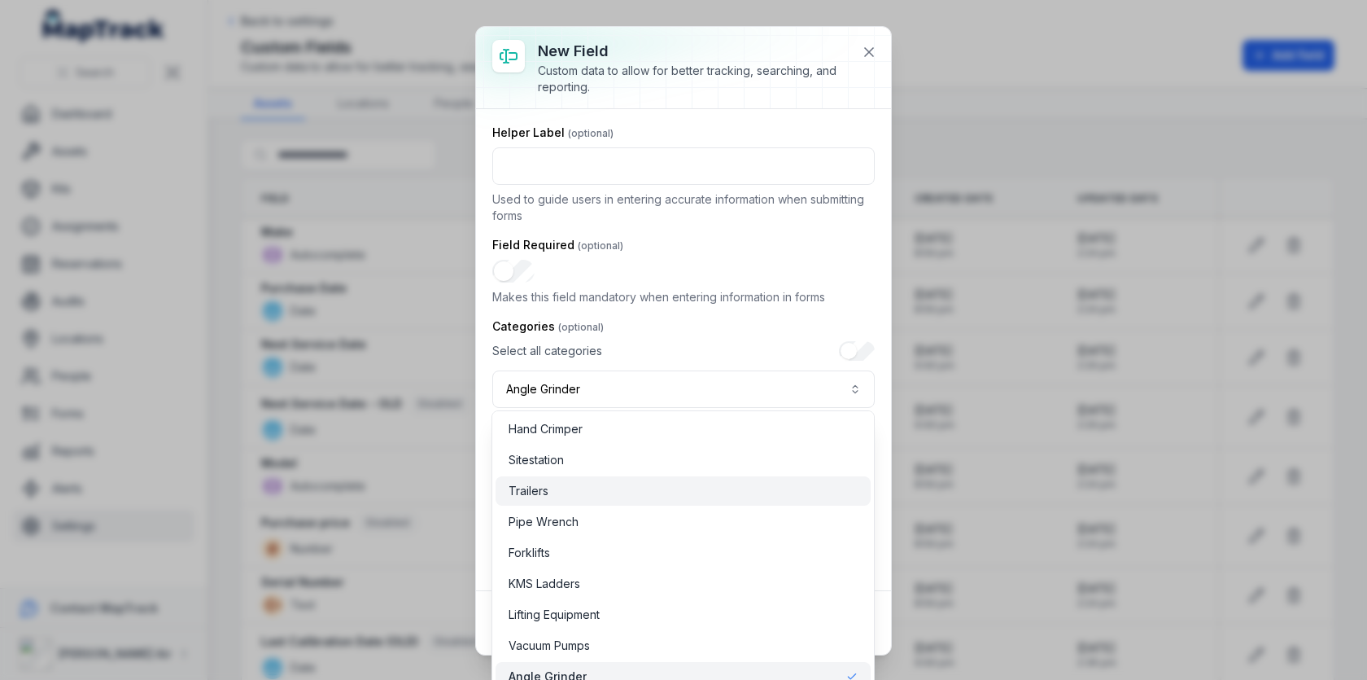
click at [681, 499] on div "Trailers" at bounding box center [683, 490] width 375 height 29
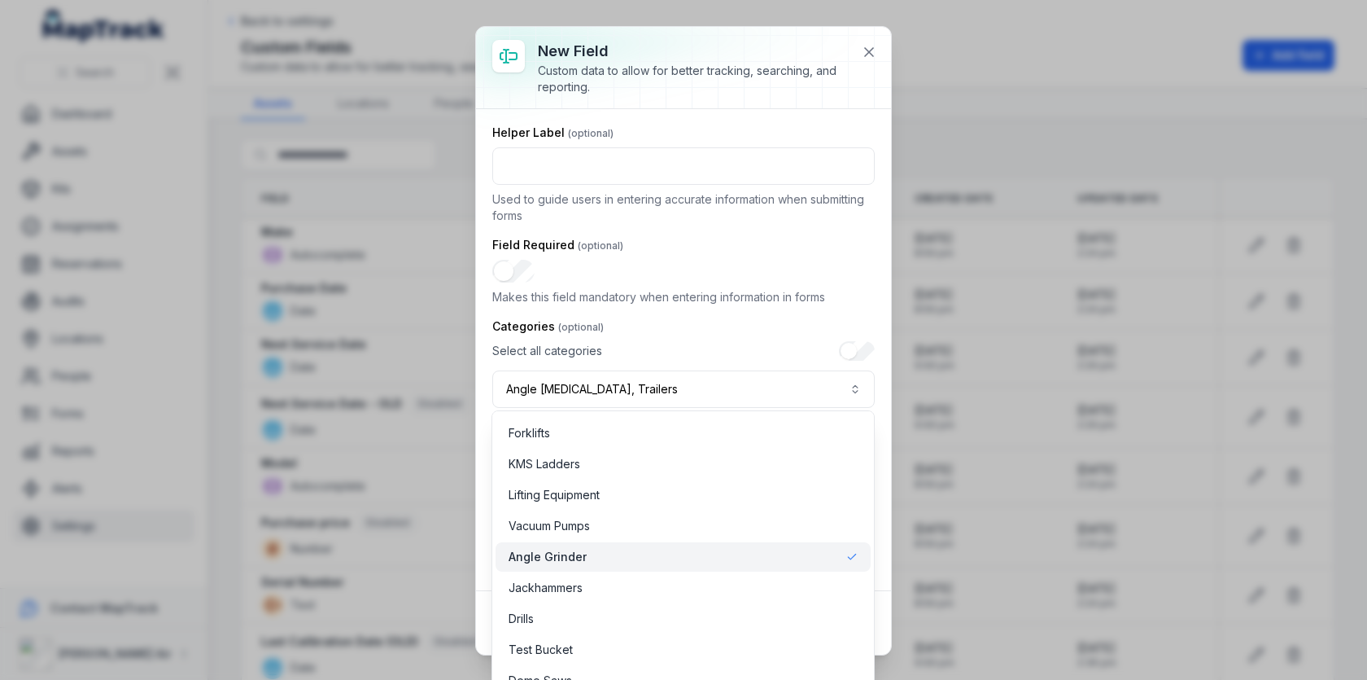
click at [672, 551] on div "Angle Grinder" at bounding box center [683, 557] width 349 height 16
click at [798, 347] on div "**********" at bounding box center [683, 374] width 383 height 67
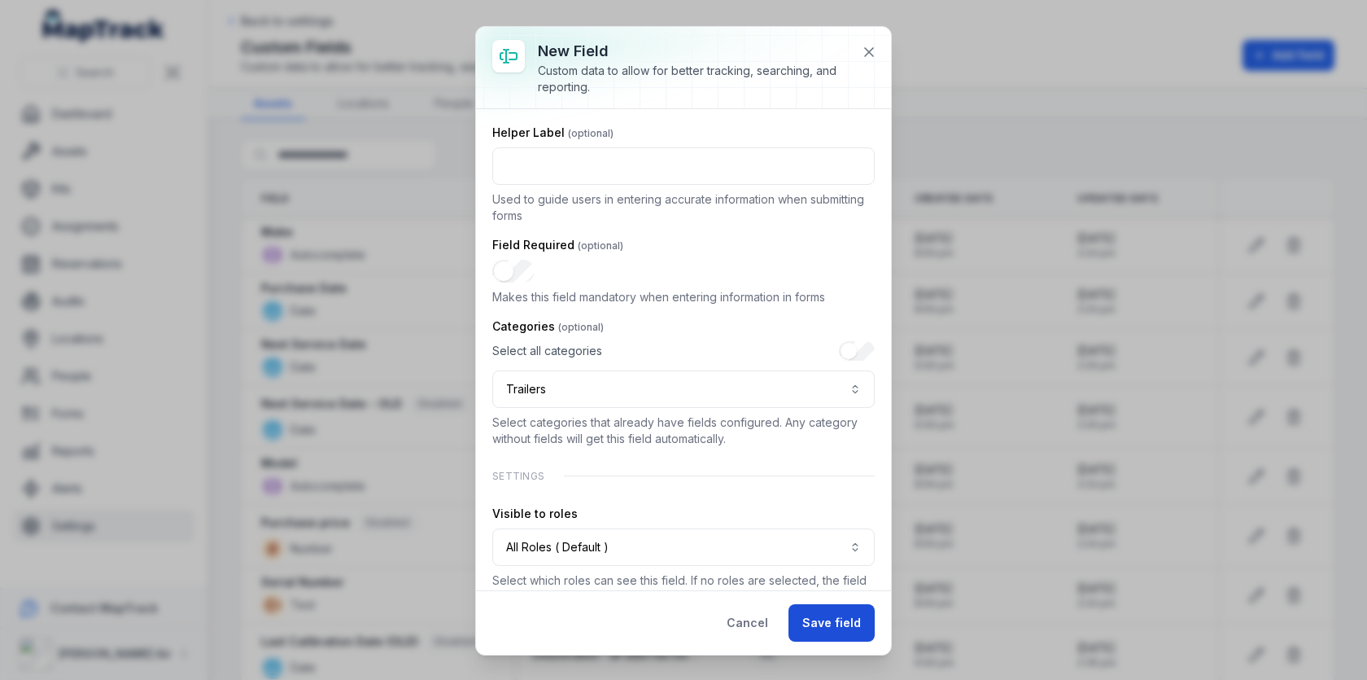
click at [834, 610] on button "Save field" at bounding box center [832, 622] width 86 height 37
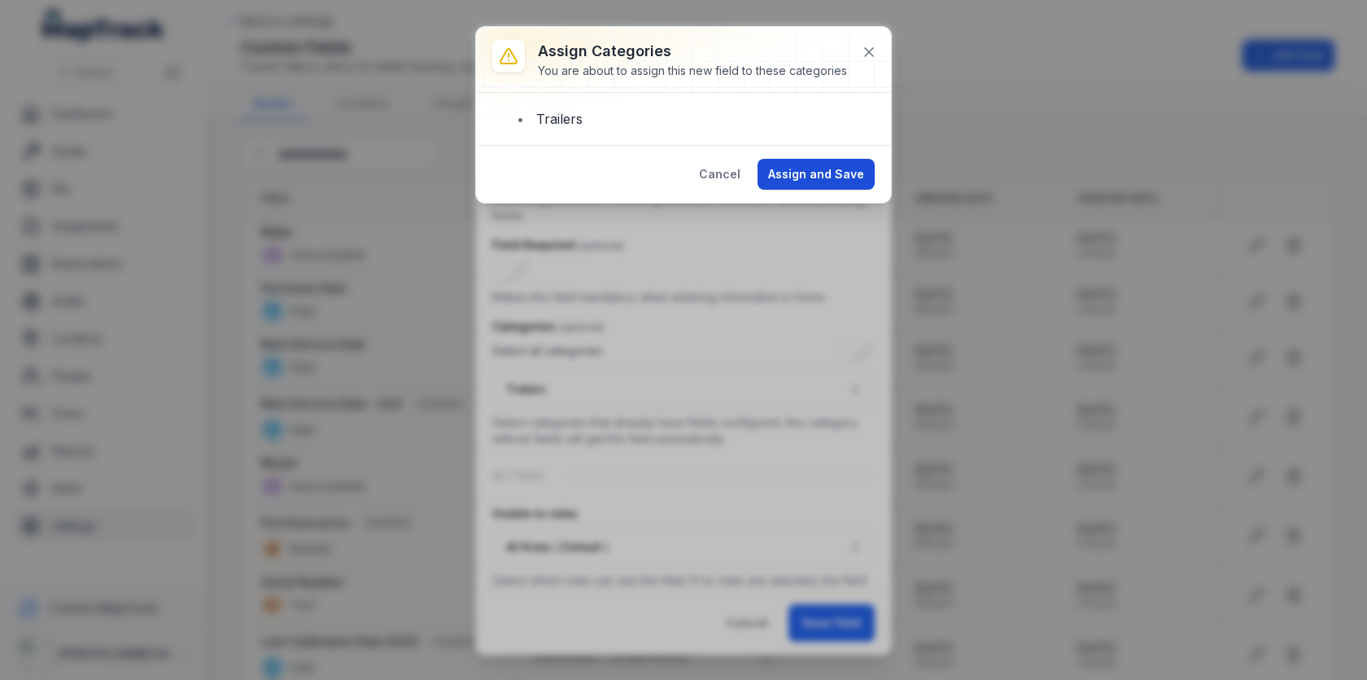
click at [816, 163] on button "Assign and Save" at bounding box center [816, 174] width 117 height 31
click at [833, 159] on button "Assign and Save" at bounding box center [816, 174] width 117 height 31
click at [735, 174] on button "Cancel" at bounding box center [720, 174] width 63 height 31
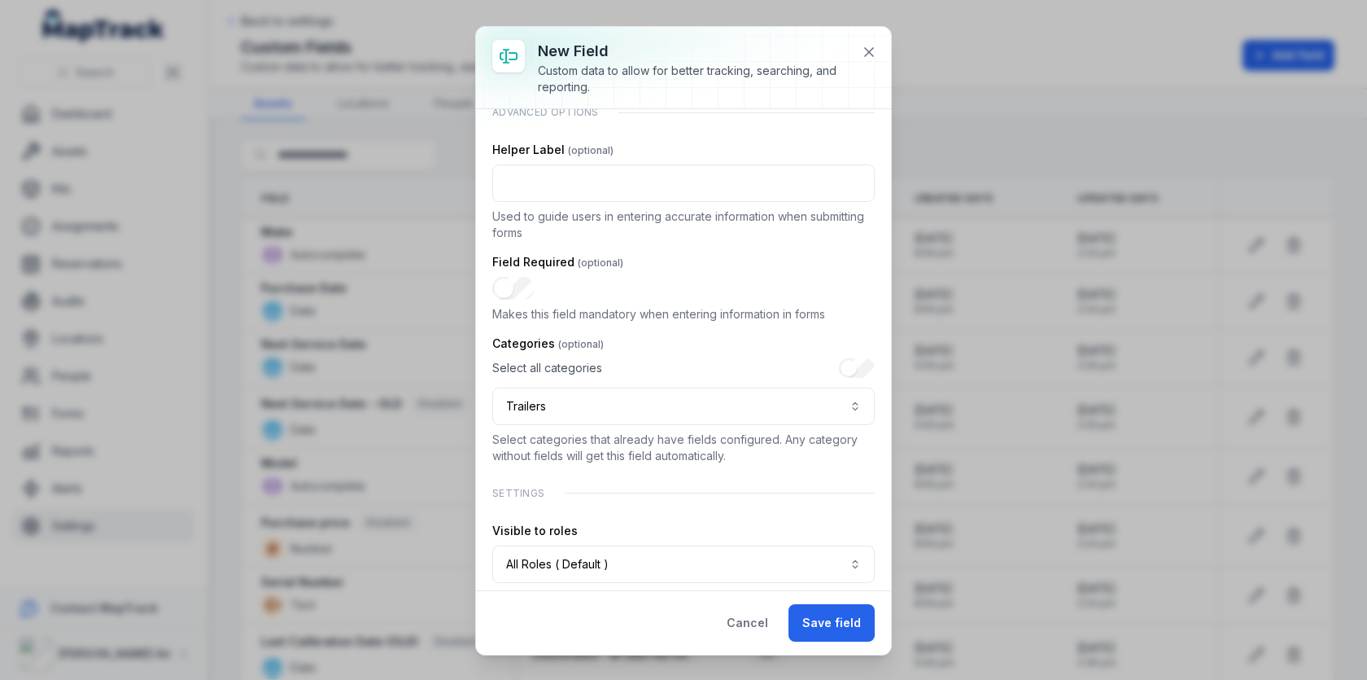
scroll to position [207, 0]
click at [843, 628] on button "Save field" at bounding box center [832, 622] width 86 height 37
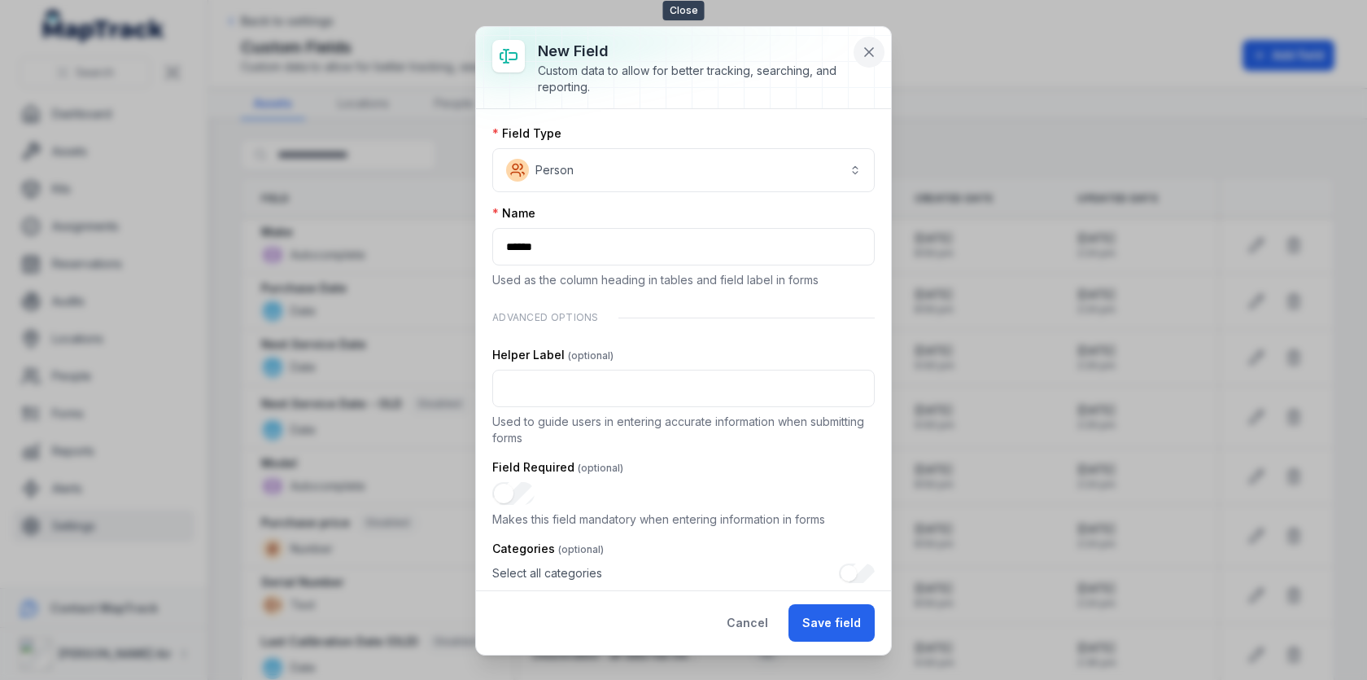
click at [877, 53] on icon at bounding box center [869, 52] width 16 height 16
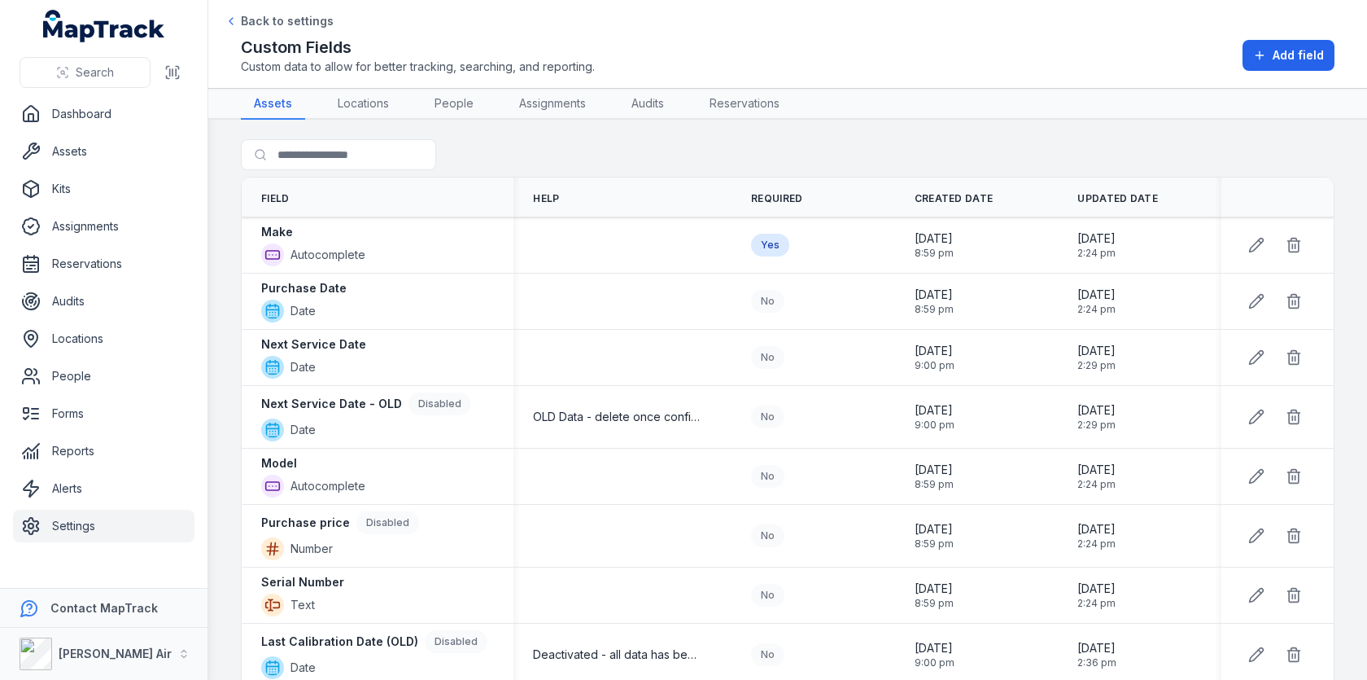
click at [1244, 48] on div "Custom Fields Custom data to allow for better tracking, searching, and reportin…" at bounding box center [788, 55] width 1094 height 39
click at [1254, 47] on button "Add field" at bounding box center [1289, 55] width 92 height 31
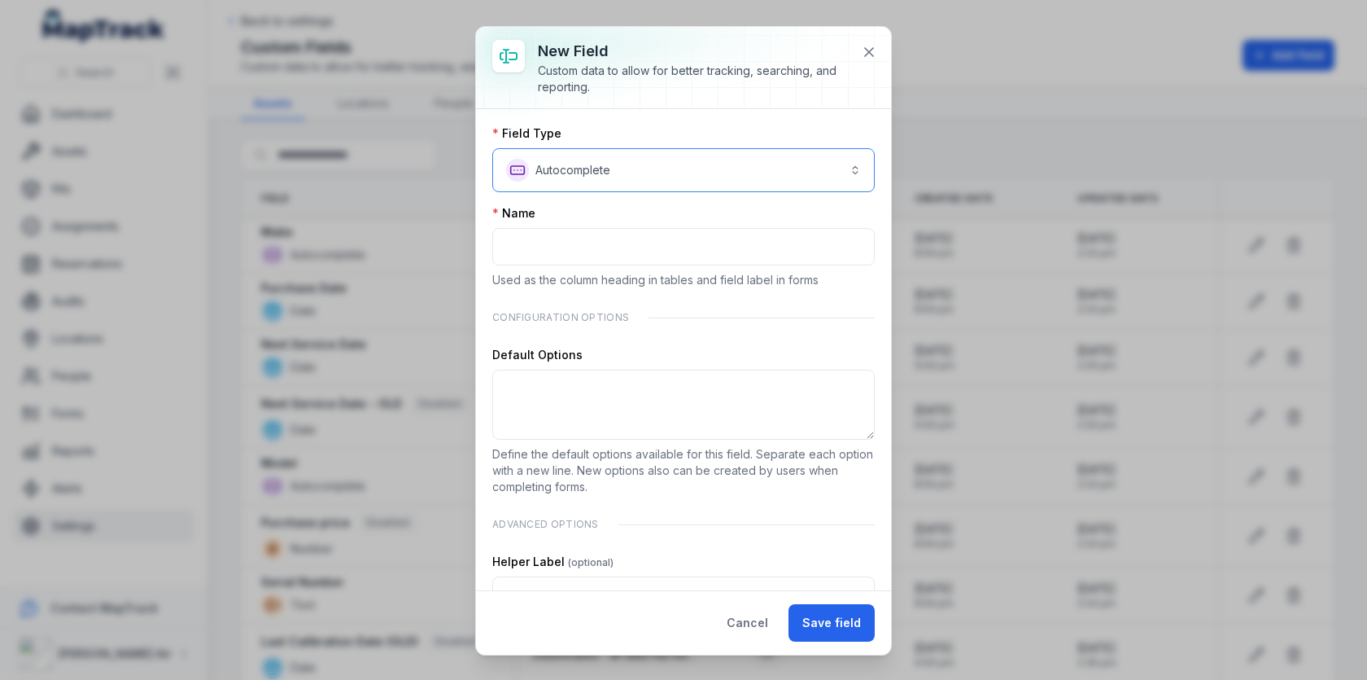
click at [653, 164] on button "**********" at bounding box center [683, 170] width 383 height 44
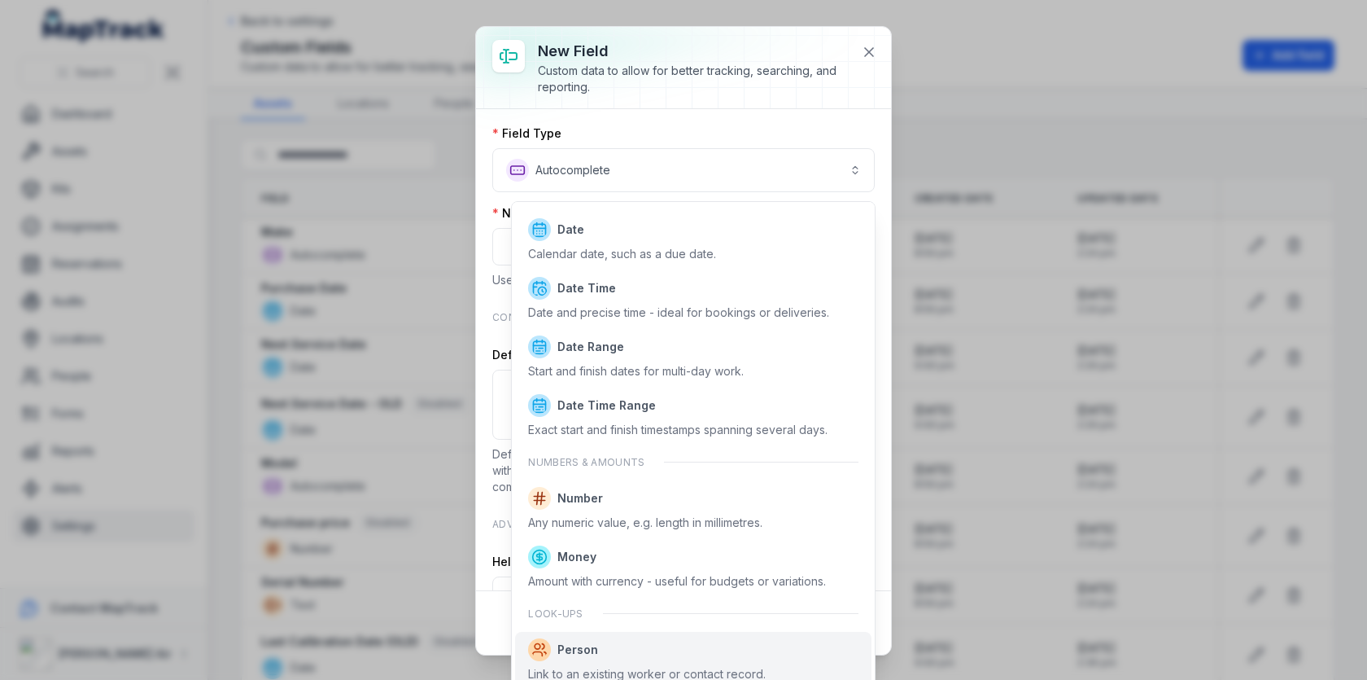
scroll to position [4, 0]
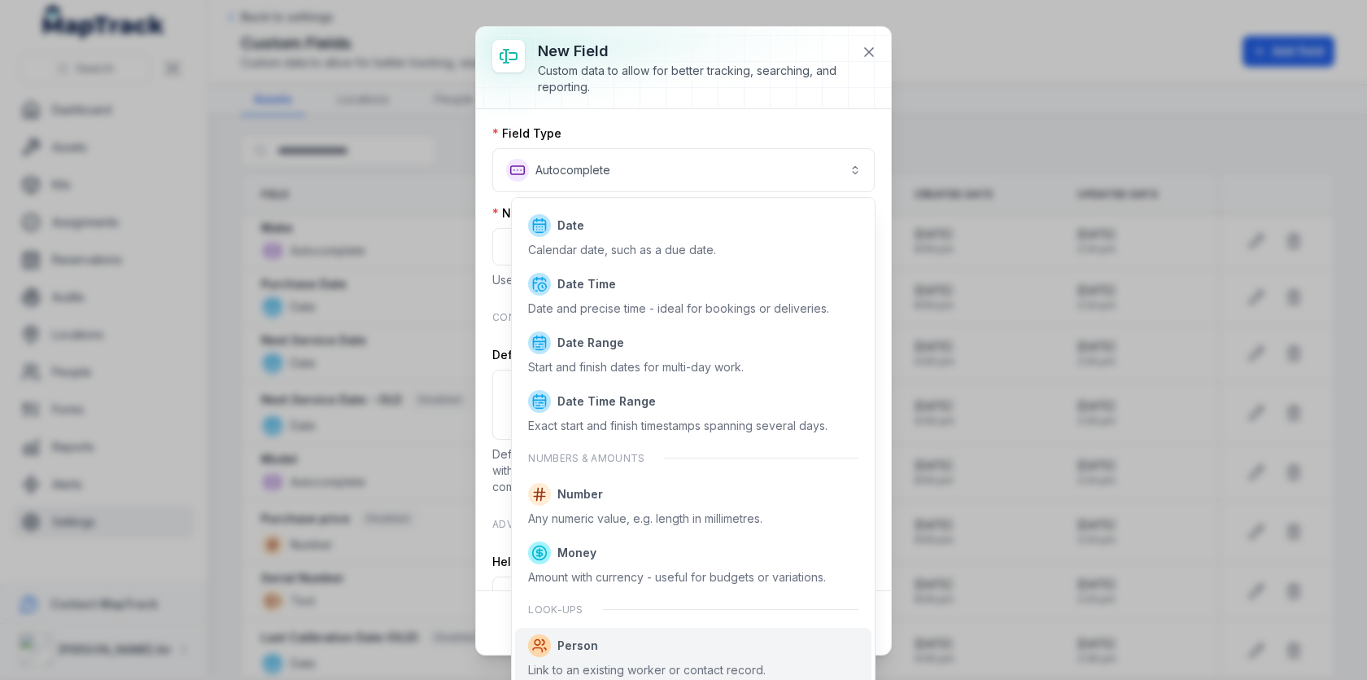
click at [636, 634] on span "Person" at bounding box center [647, 645] width 238 height 23
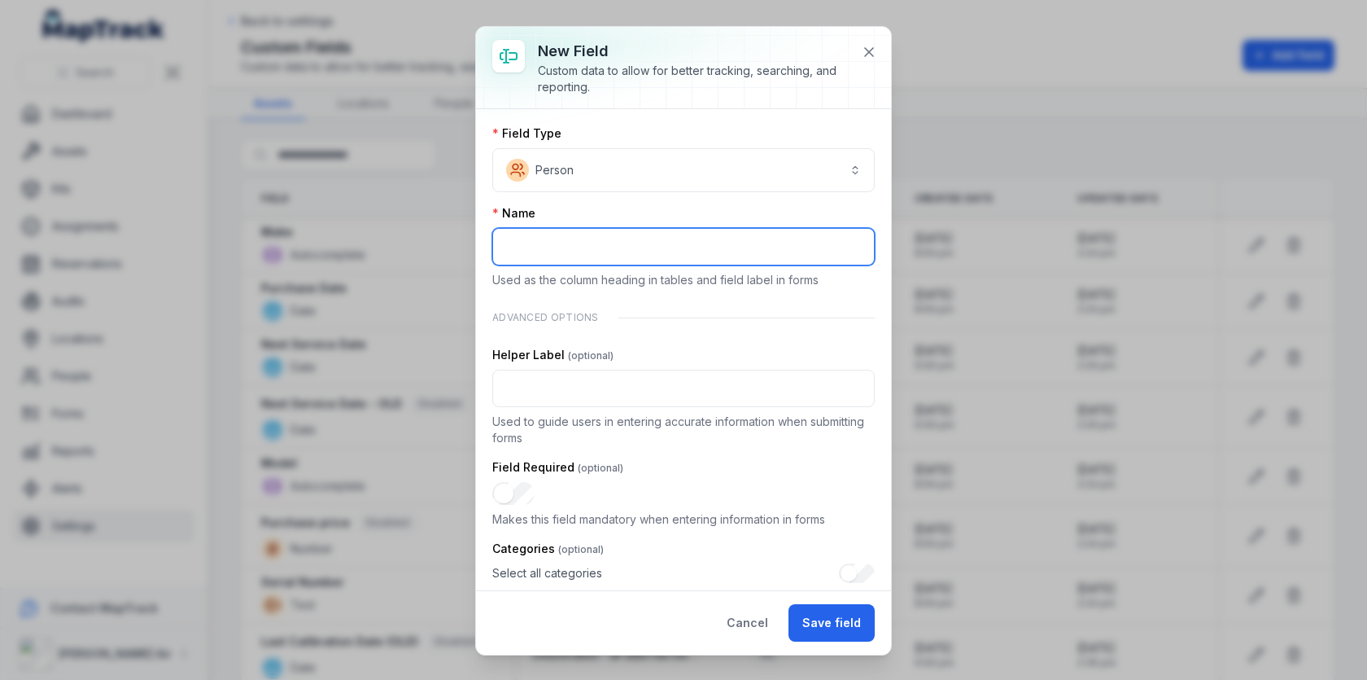
click at [692, 258] on input ":rqt:-form-item-label" at bounding box center [683, 246] width 383 height 37
type input "******"
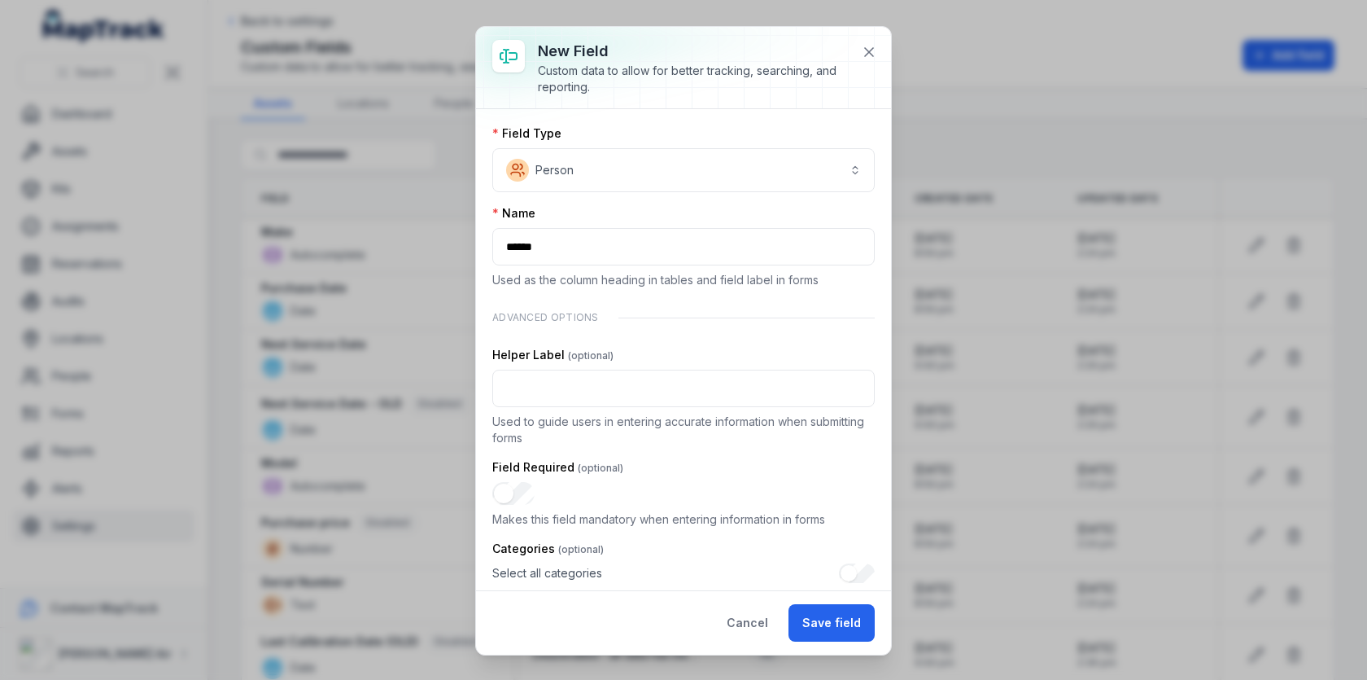
click at [741, 198] on div "**********" at bounding box center [683, 476] width 383 height 702
click at [872, 54] on icon at bounding box center [869, 52] width 8 height 8
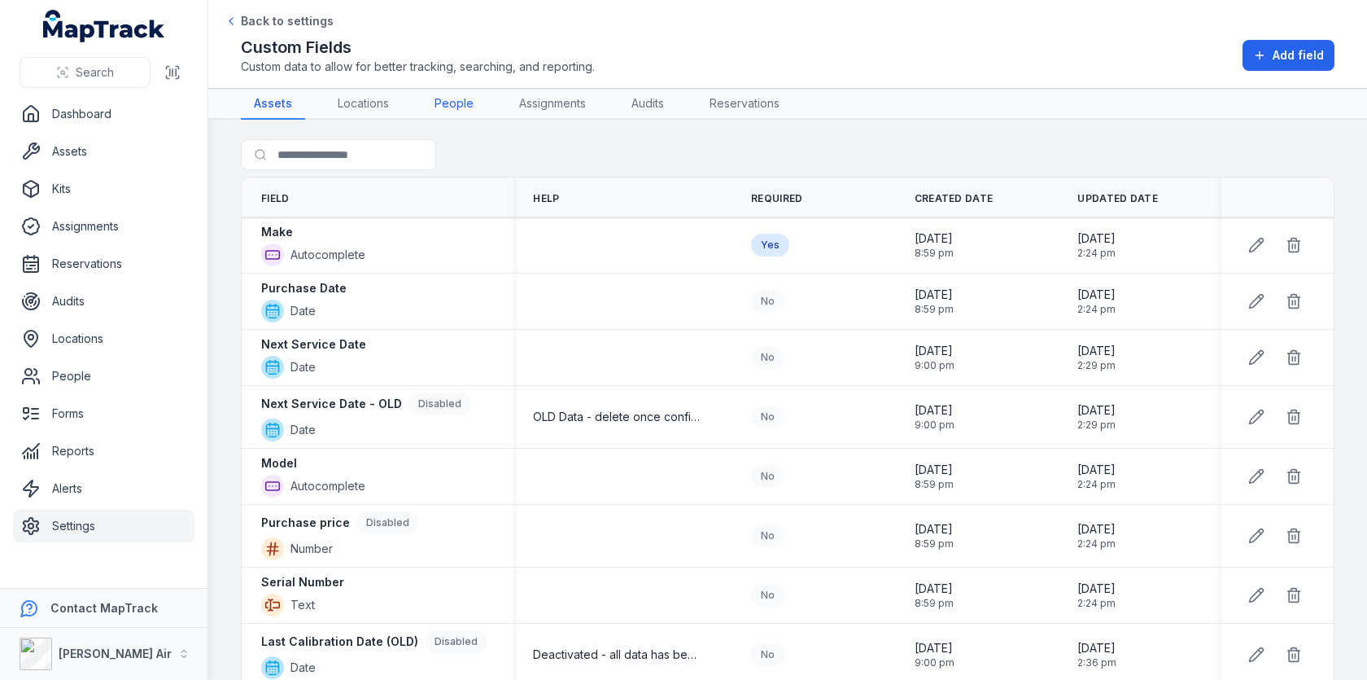
click at [462, 109] on link "People" at bounding box center [454, 104] width 65 height 31
click at [368, 109] on link "Locations" at bounding box center [363, 104] width 77 height 31
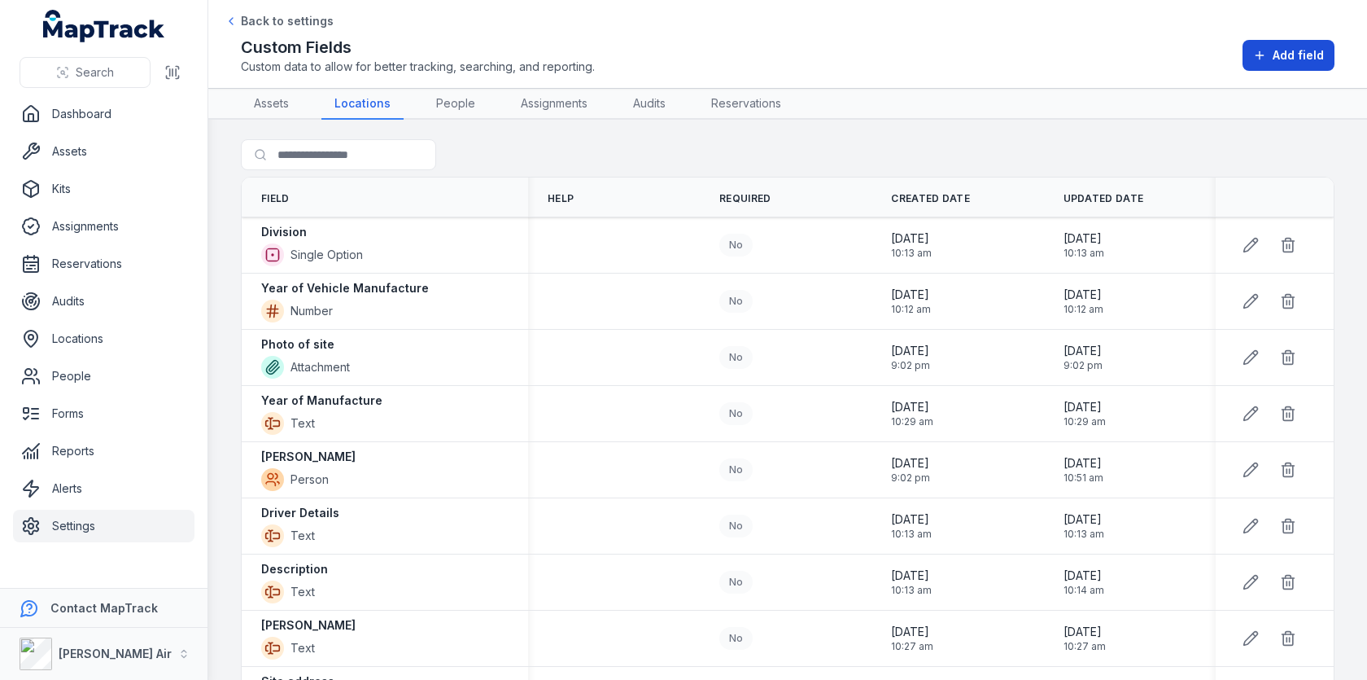
click at [1307, 53] on span "Add field" at bounding box center [1298, 55] width 51 height 16
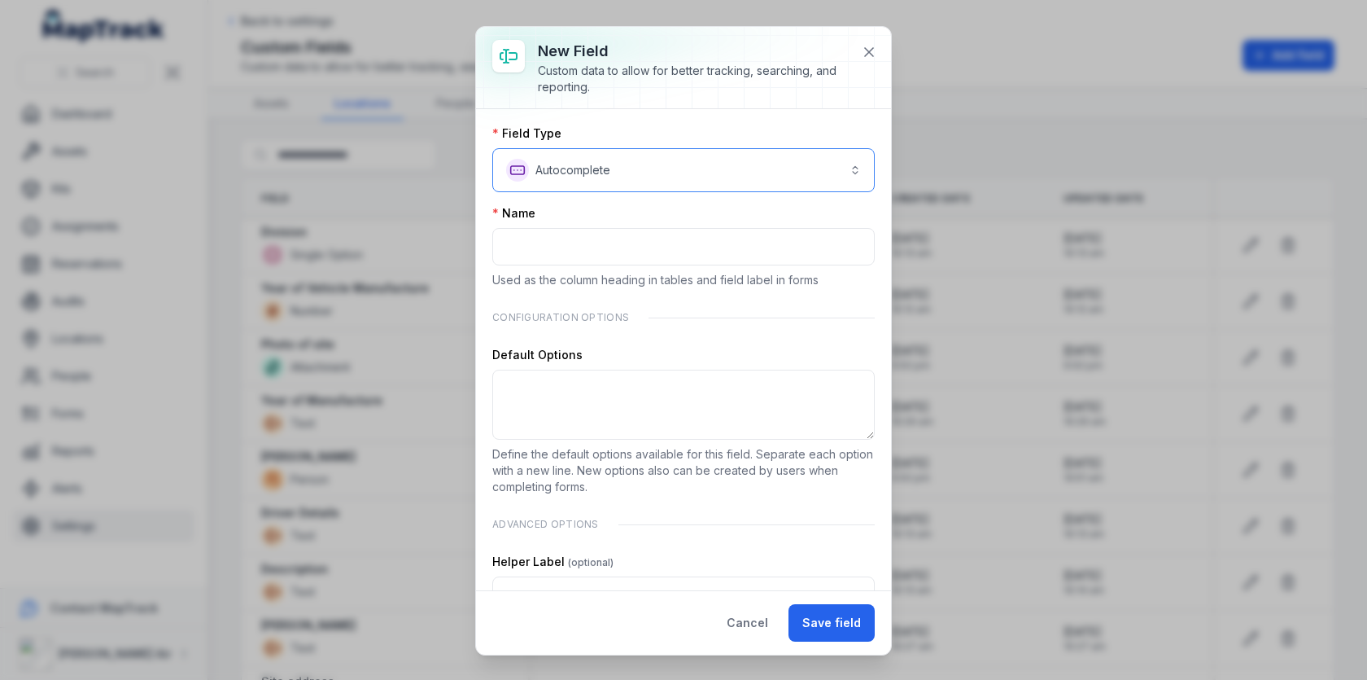
click at [760, 167] on button "**********" at bounding box center [683, 170] width 383 height 44
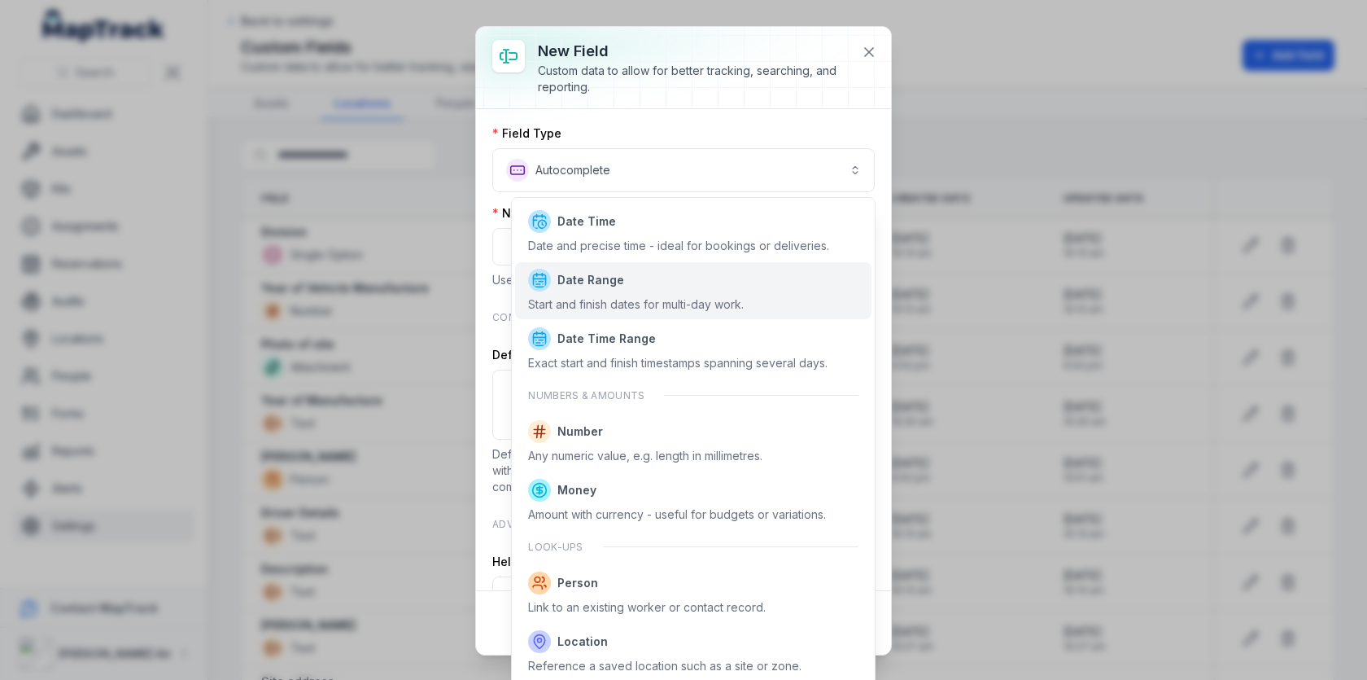
scroll to position [558, 0]
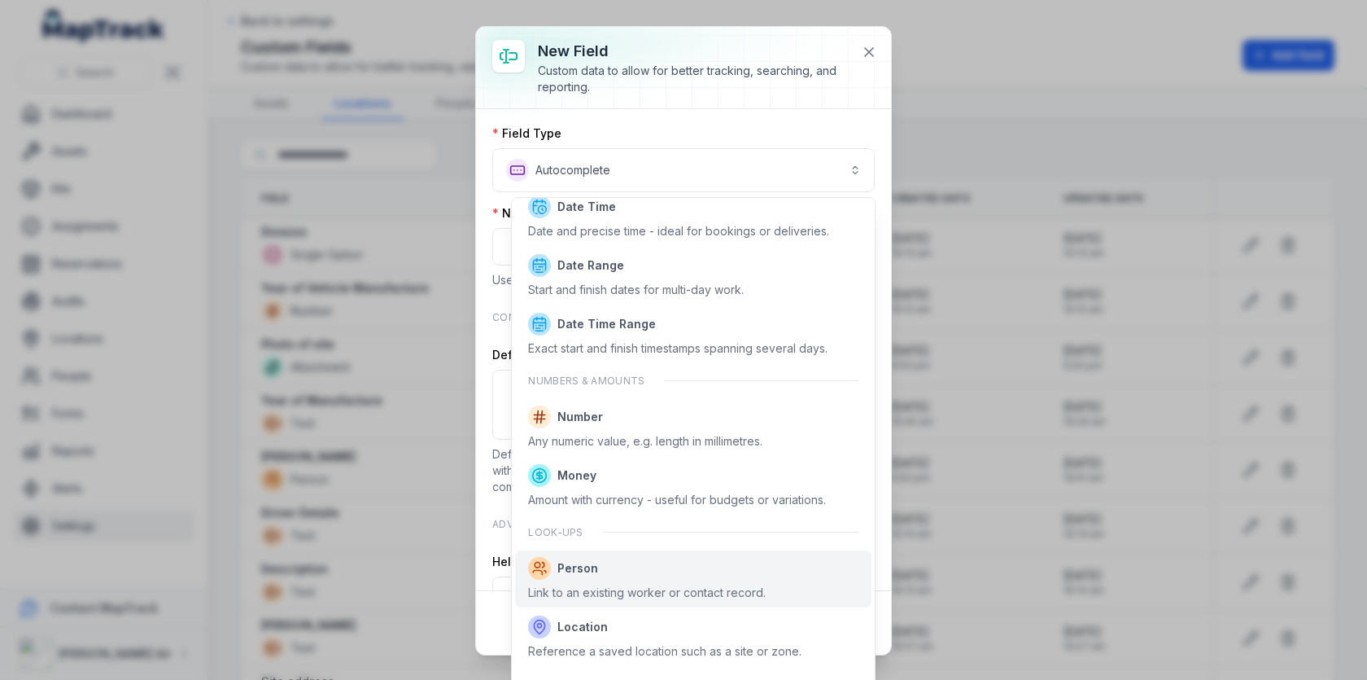
click at [638, 586] on div "Link to an existing worker or contact record." at bounding box center [647, 592] width 238 height 16
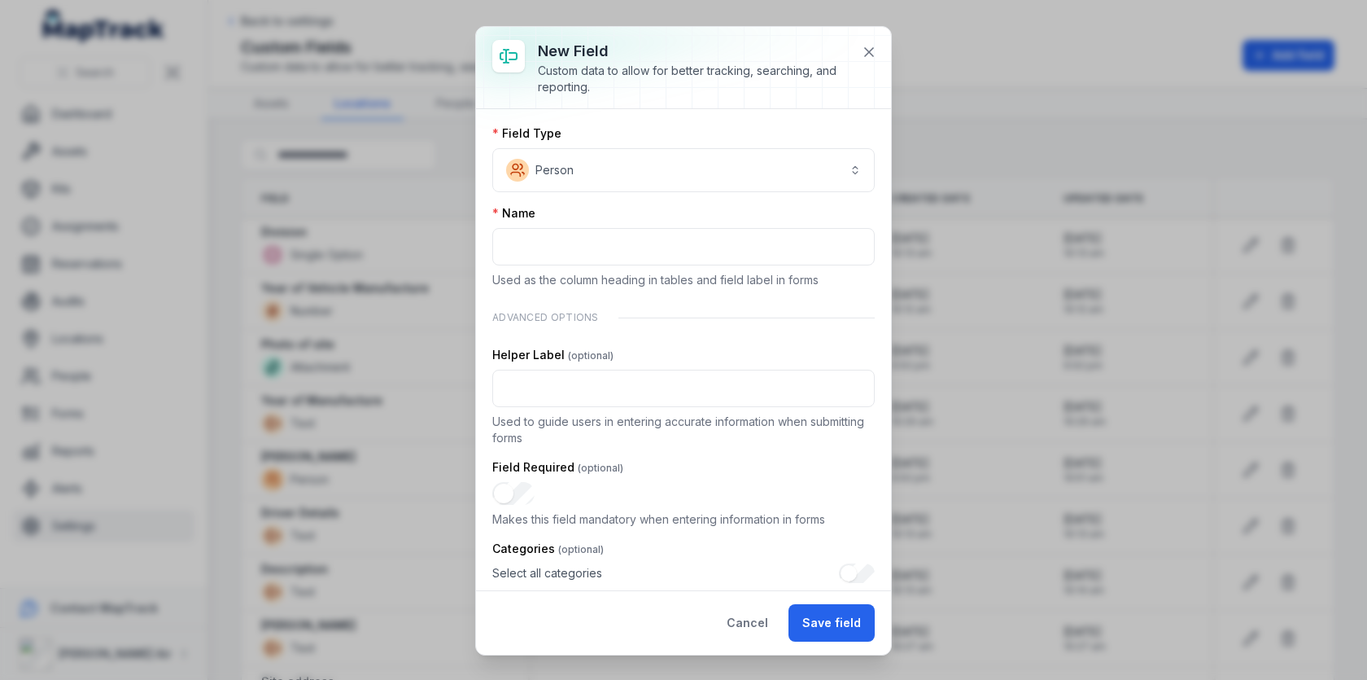
click at [651, 264] on div "Name Used as the column heading in tables and field label in forms" at bounding box center [683, 246] width 383 height 83
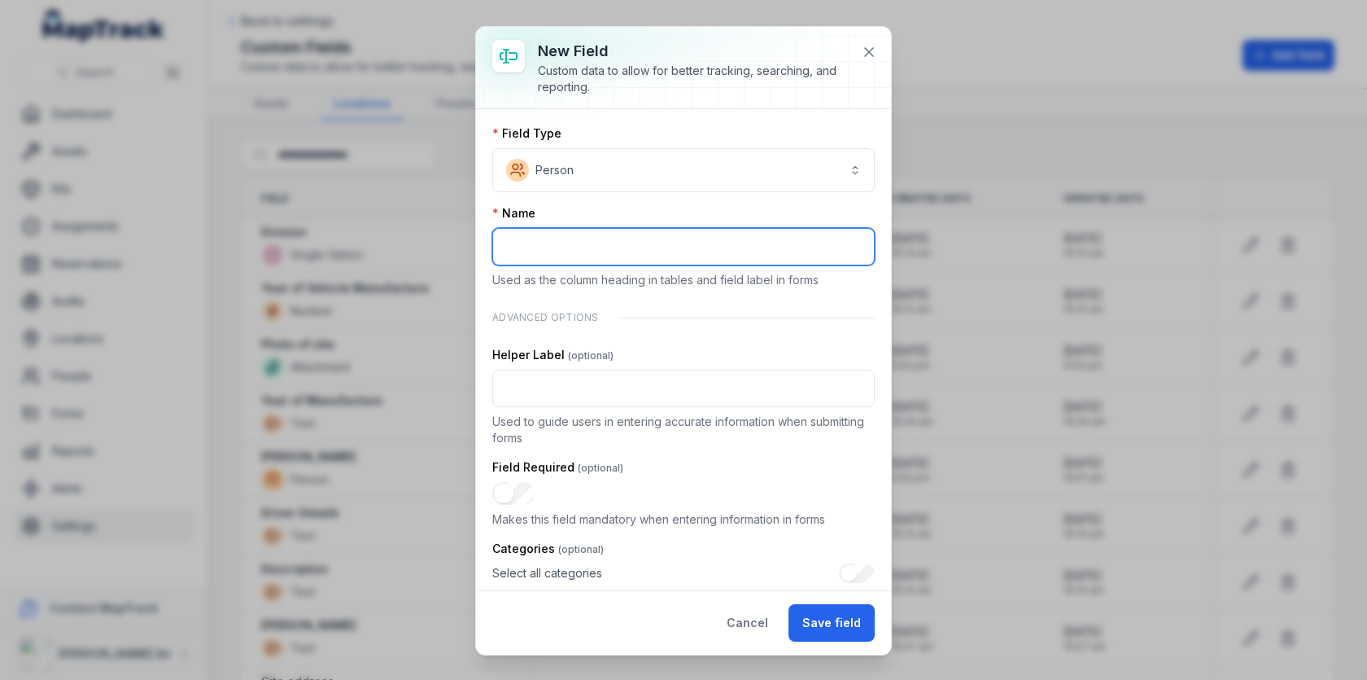
click at [654, 256] on input ":rs3:-form-item-label" at bounding box center [683, 246] width 383 height 37
type input "******"
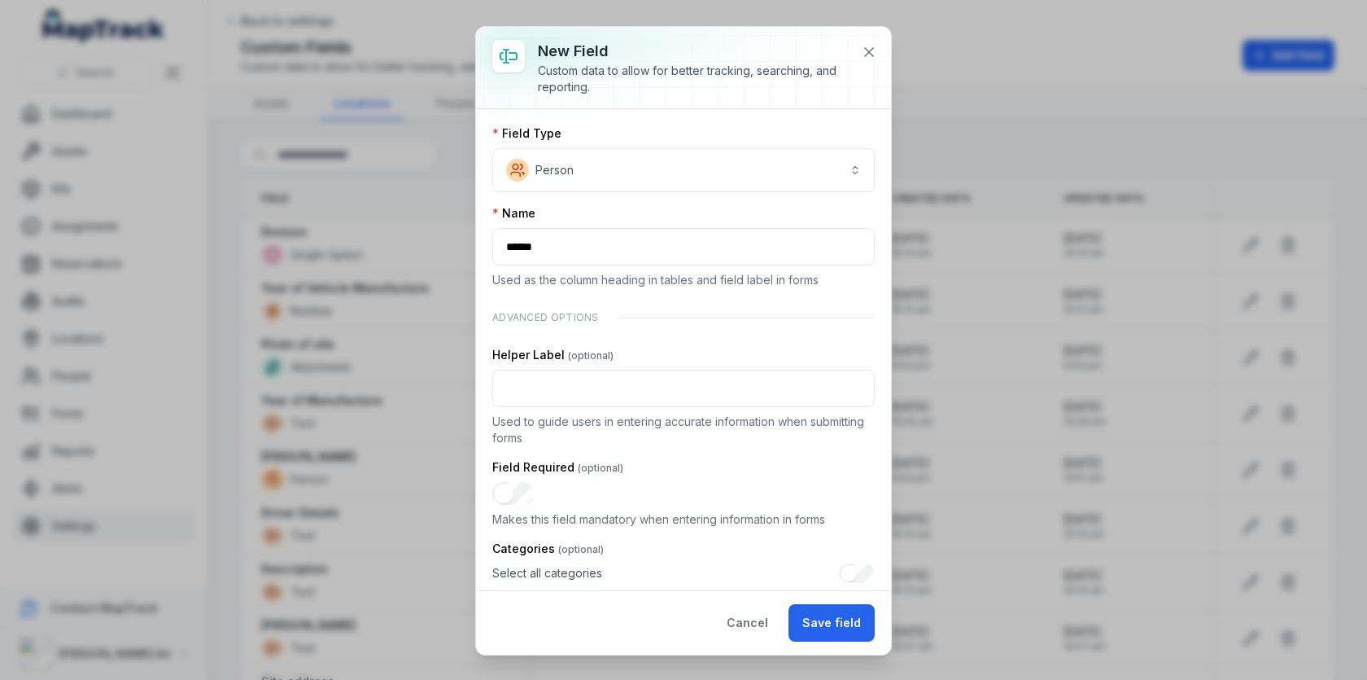
click at [727, 208] on div "Name" at bounding box center [683, 213] width 383 height 16
click at [853, 621] on button "Save field" at bounding box center [832, 622] width 86 height 37
